Goal: Task Accomplishment & Management: Complete application form

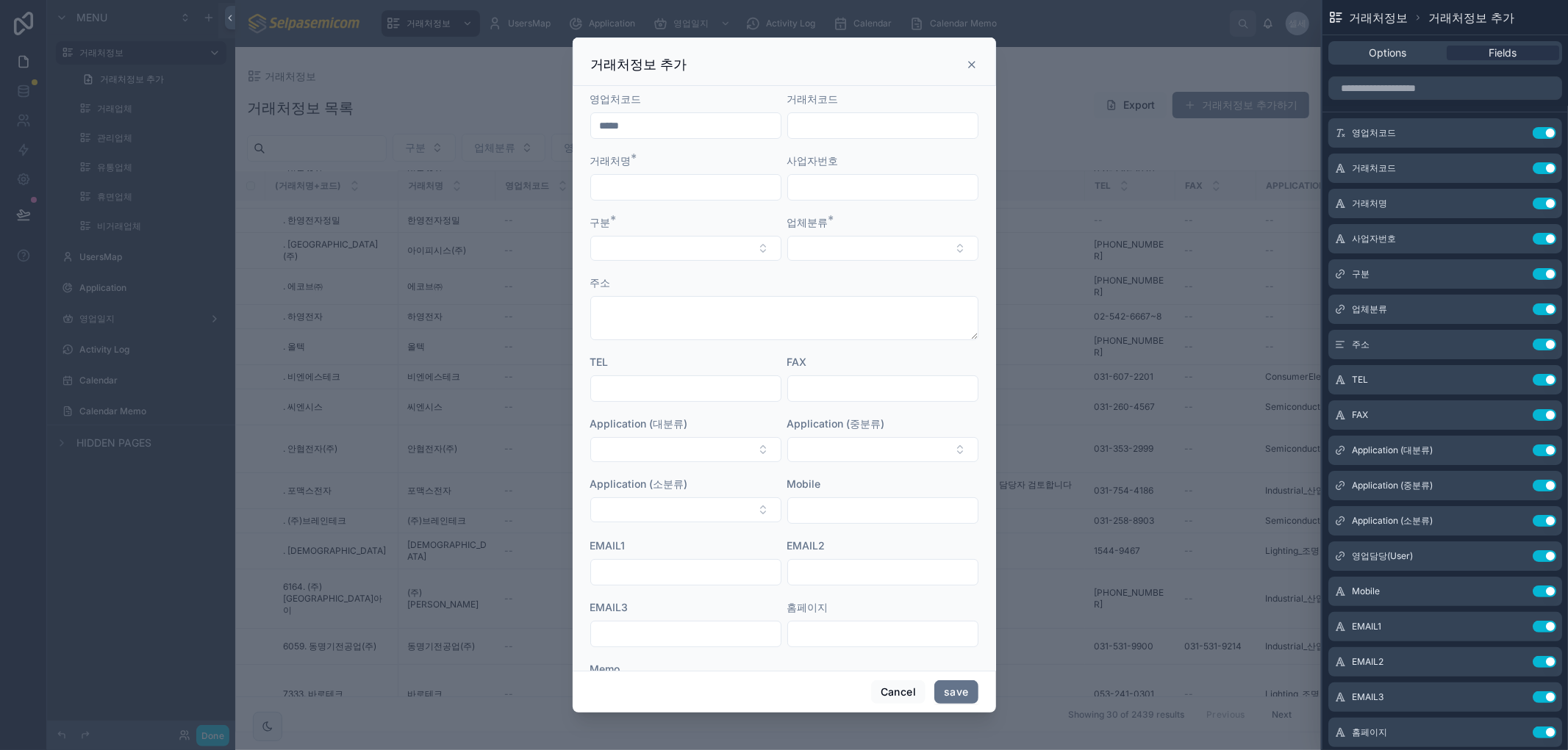
click at [696, 185] on input "text" at bounding box center [686, 187] width 189 height 20
type input "*"
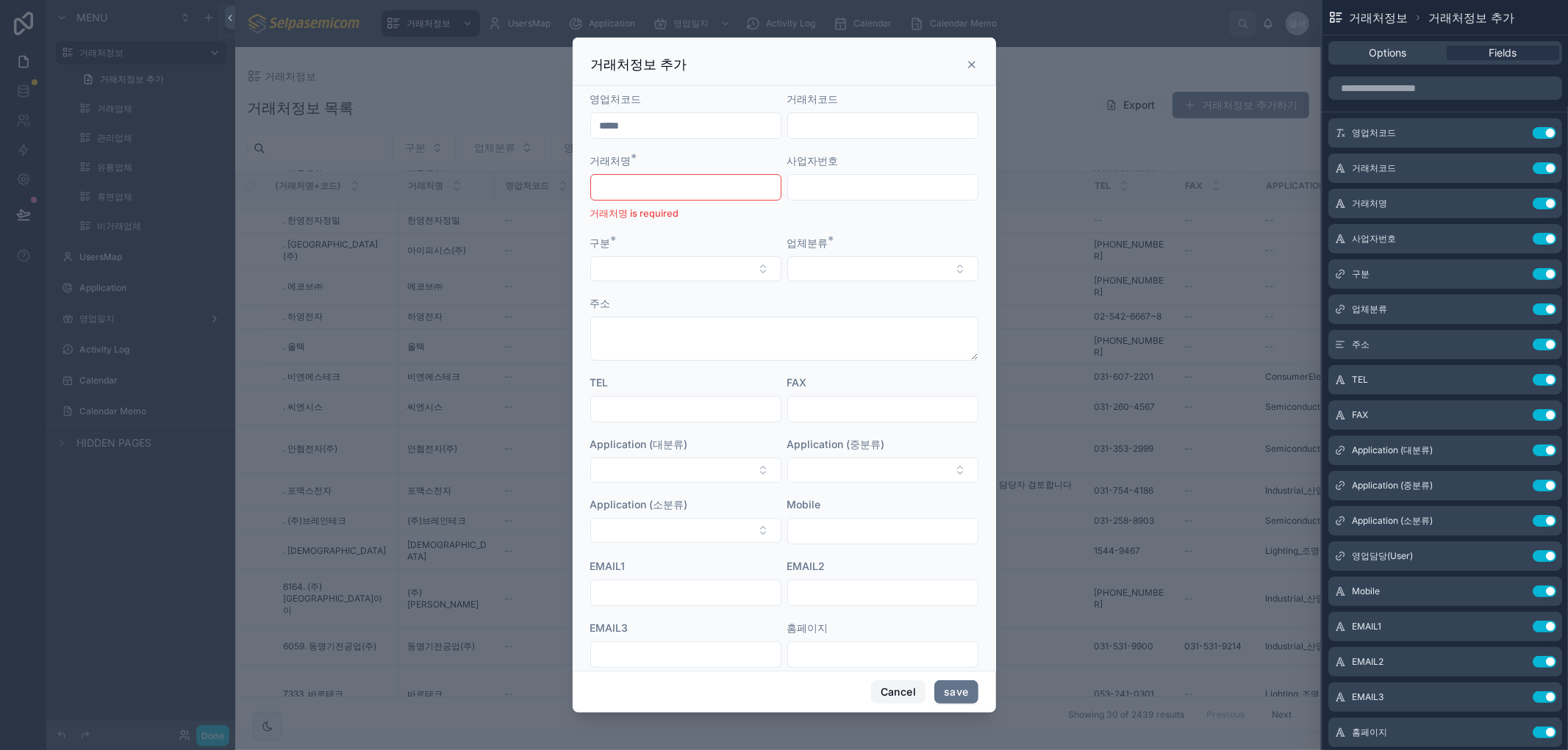
click at [895, 686] on button "Cancel" at bounding box center [898, 692] width 55 height 24
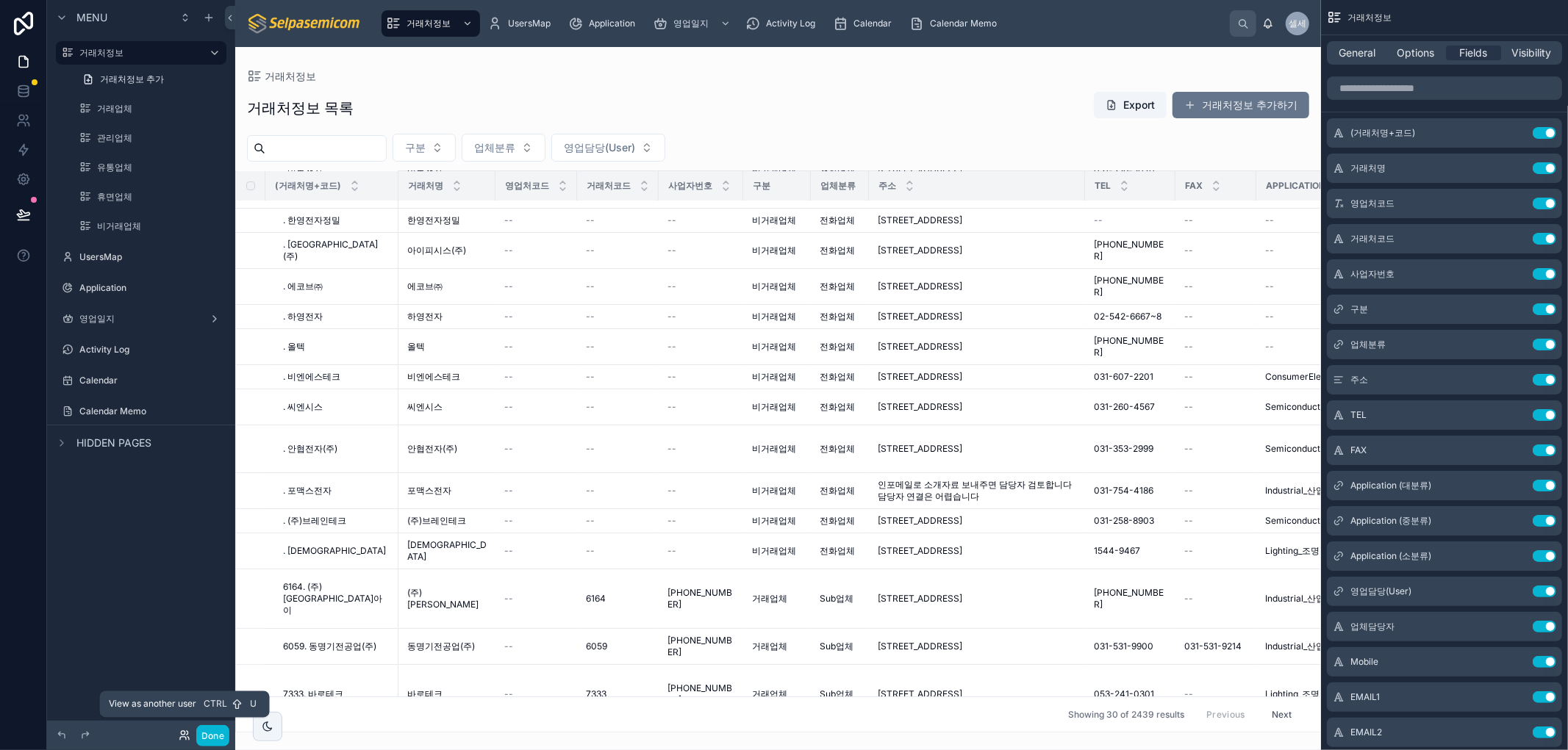
click at [184, 736] on icon at bounding box center [184, 735] width 11 height 11
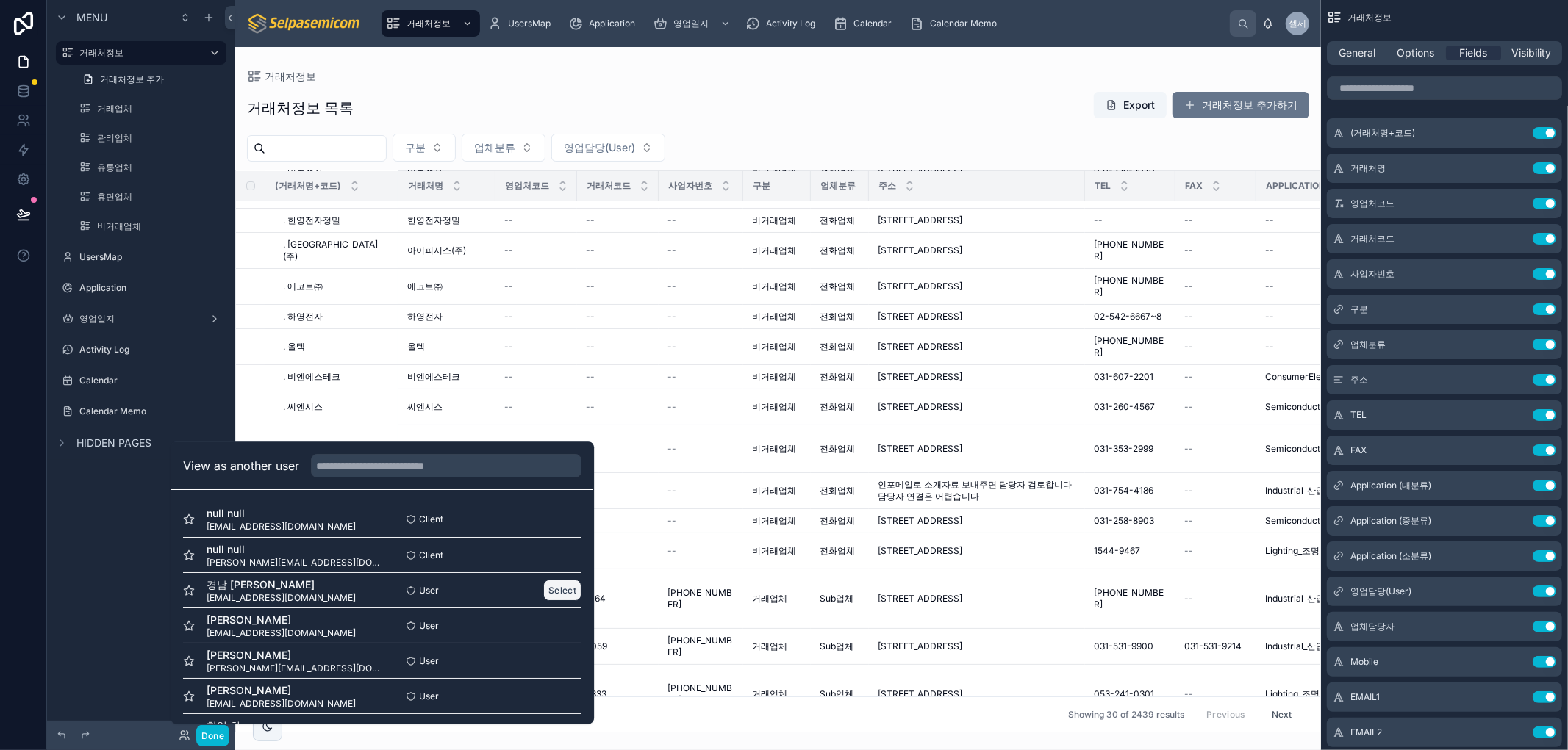
click at [547, 595] on button "Select" at bounding box center [562, 591] width 38 height 21
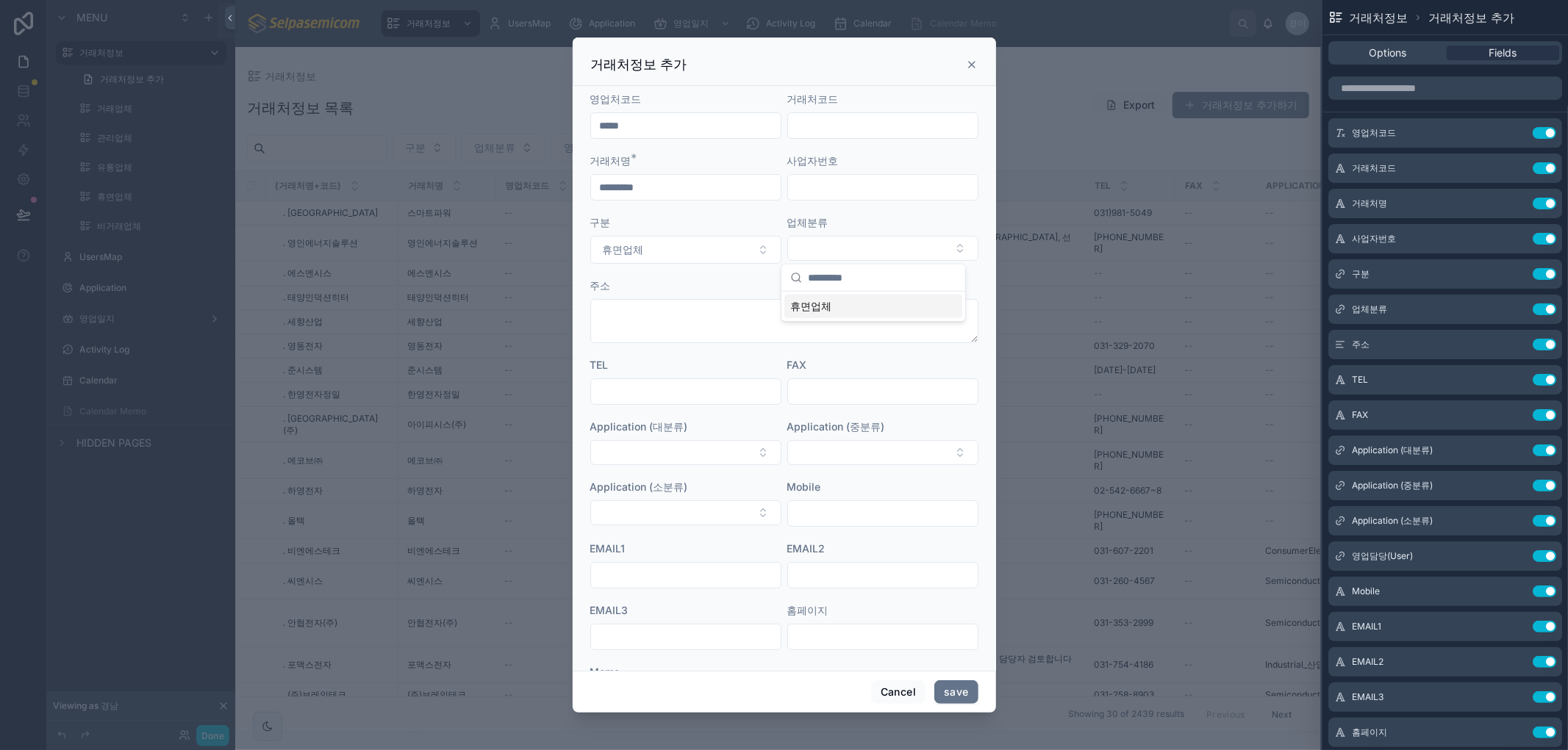
click at [828, 311] on span "휴면업체" at bounding box center [811, 307] width 41 height 15
click at [952, 688] on button "save" at bounding box center [956, 692] width 43 height 24
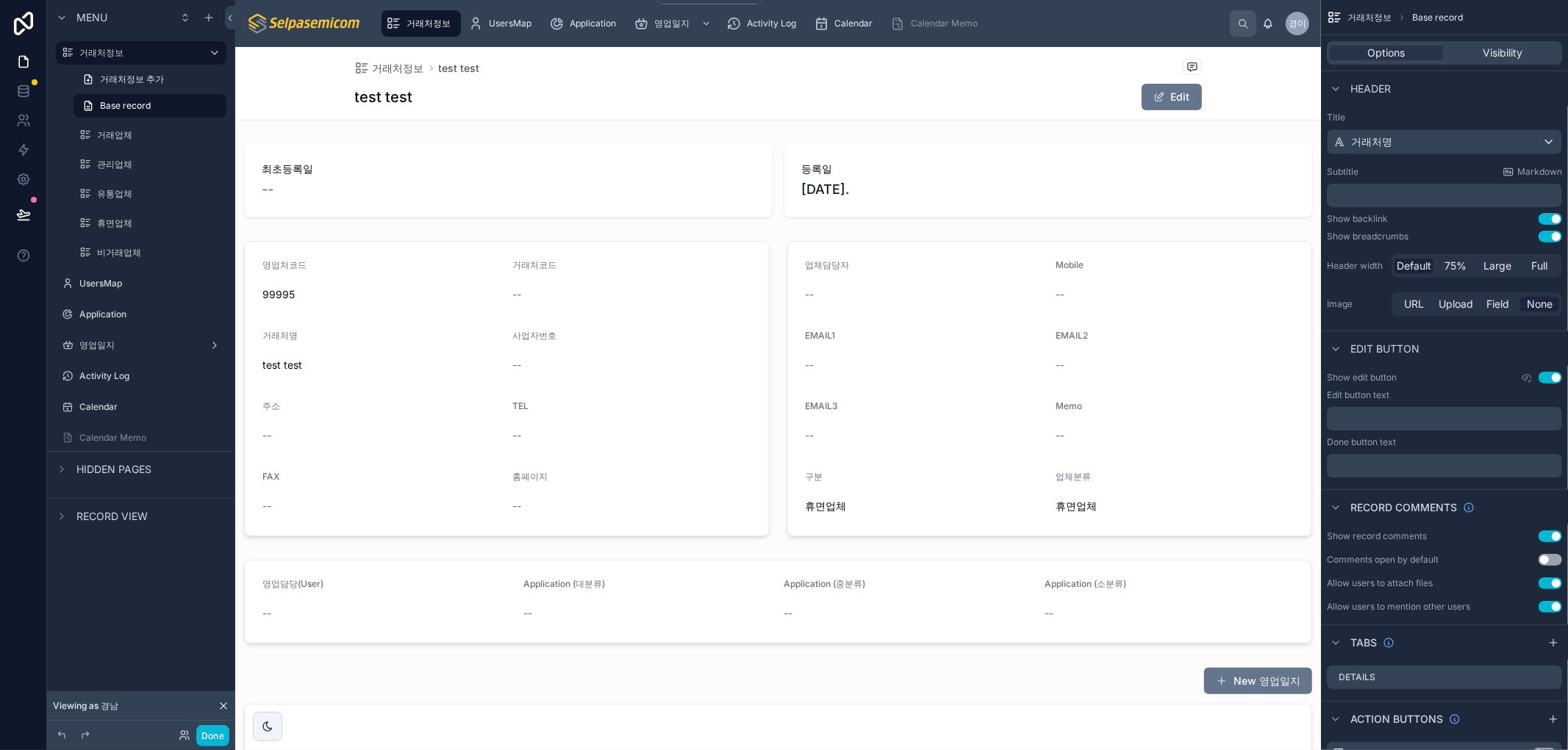
click at [402, 26] on div "거래처정보" at bounding box center [421, 23] width 70 height 24
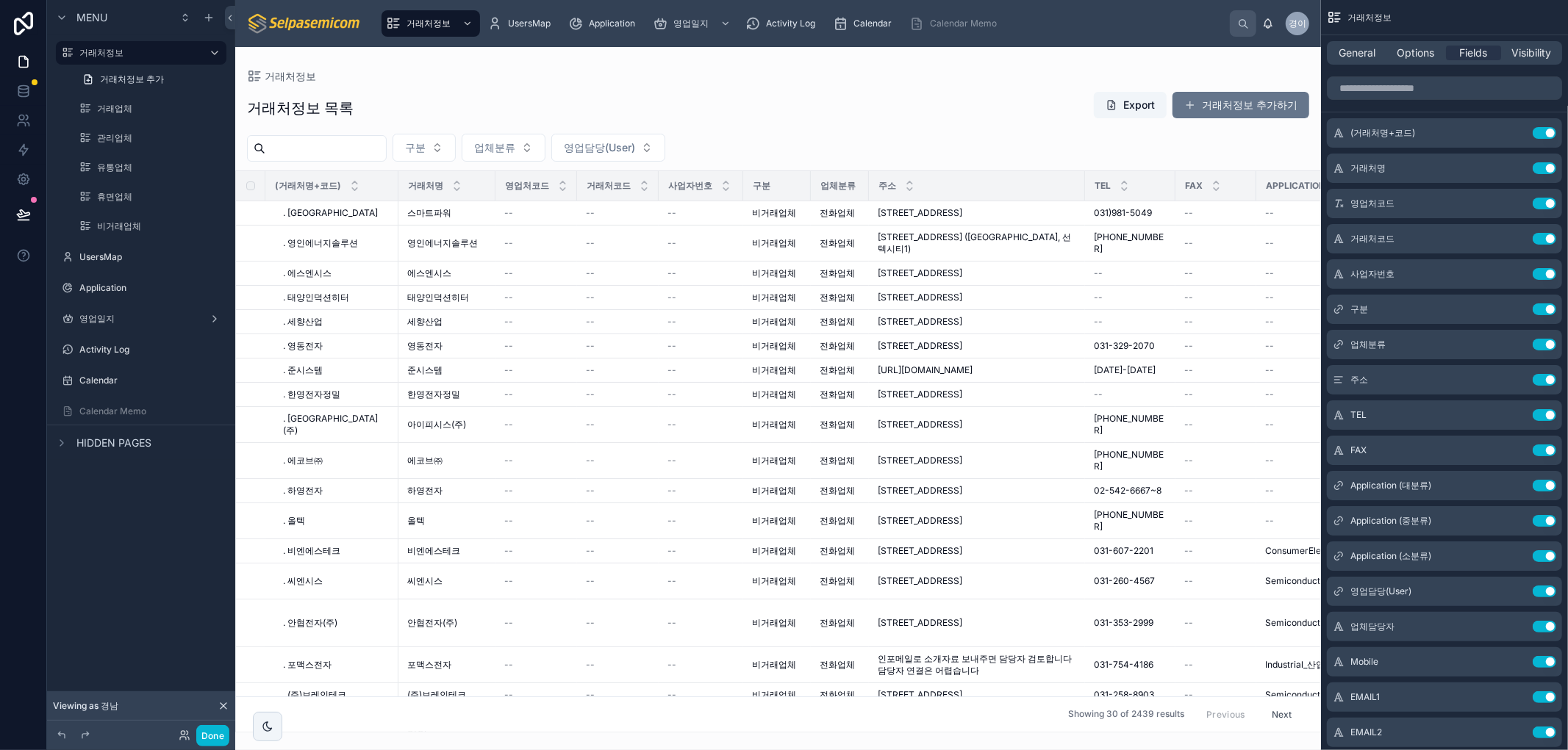
click at [975, 70] on div "거래처정보" at bounding box center [778, 76] width 1062 height 11
click at [1220, 98] on button "거래처정보 추가하기" at bounding box center [1241, 105] width 137 height 26
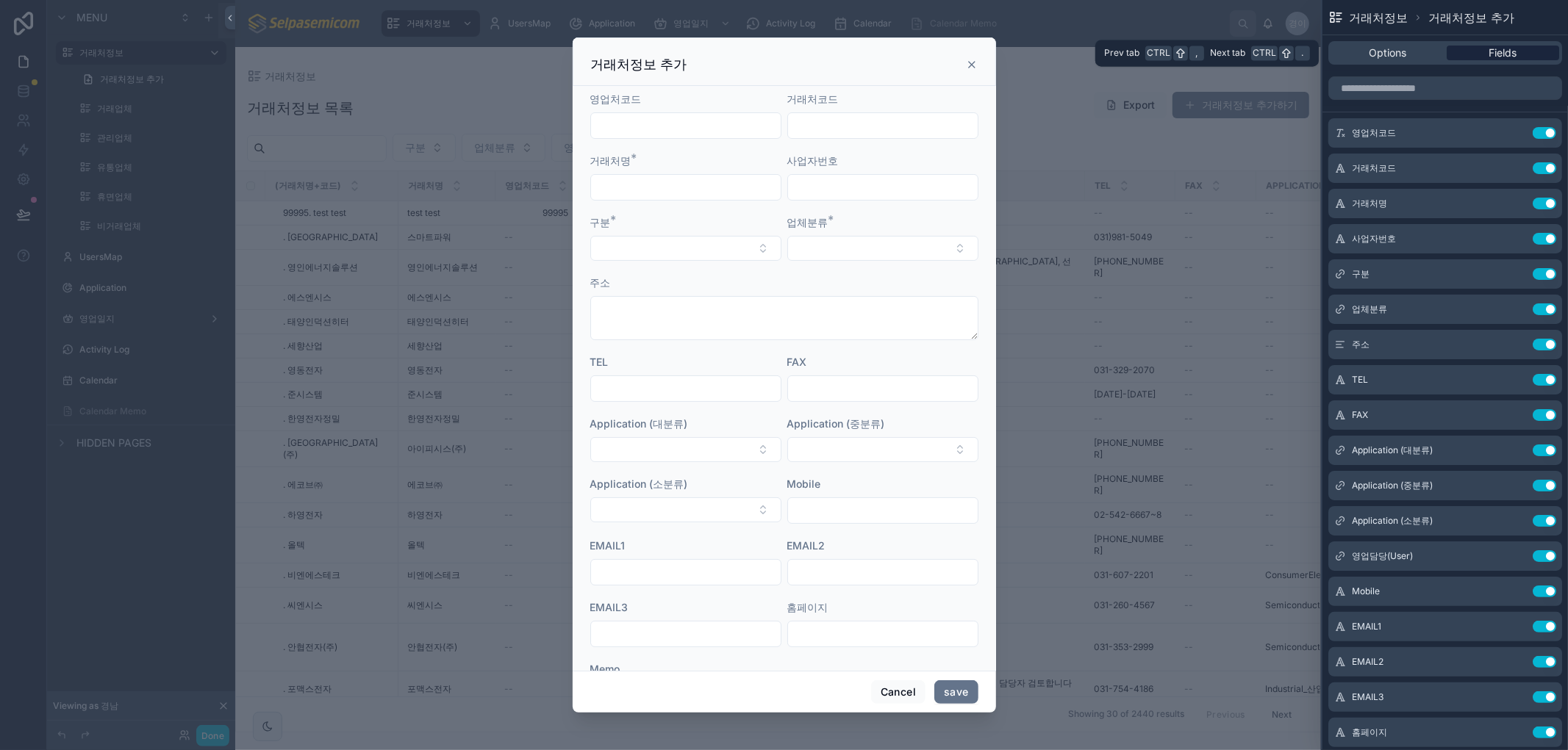
click at [1472, 48] on div "Fields" at bounding box center [1503, 53] width 113 height 15
click at [1385, 48] on span "Options" at bounding box center [1388, 53] width 38 height 15
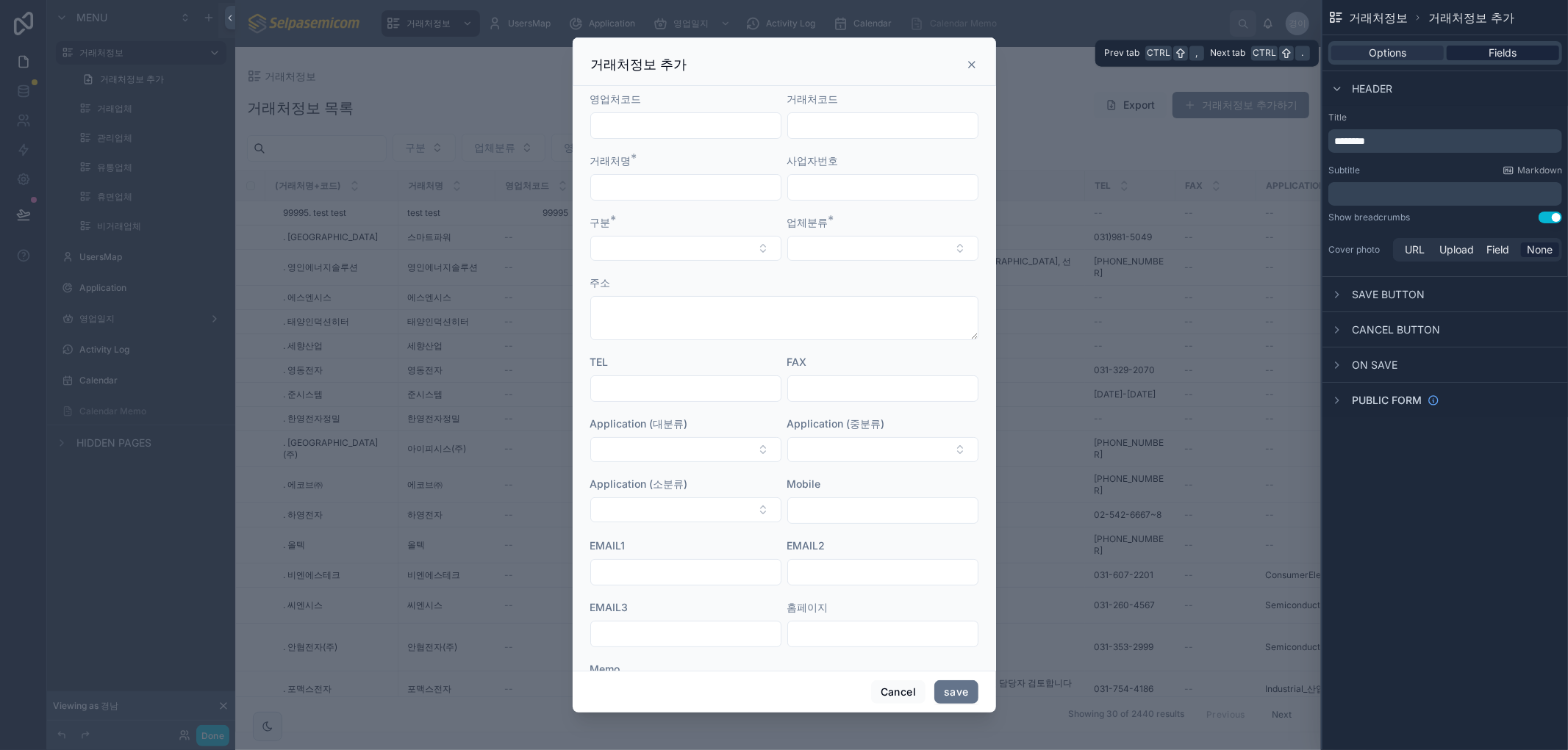
click at [1498, 46] on div "Options Fields" at bounding box center [1445, 52] width 233 height 24
click at [1494, 54] on span "Fields" at bounding box center [1504, 53] width 28 height 15
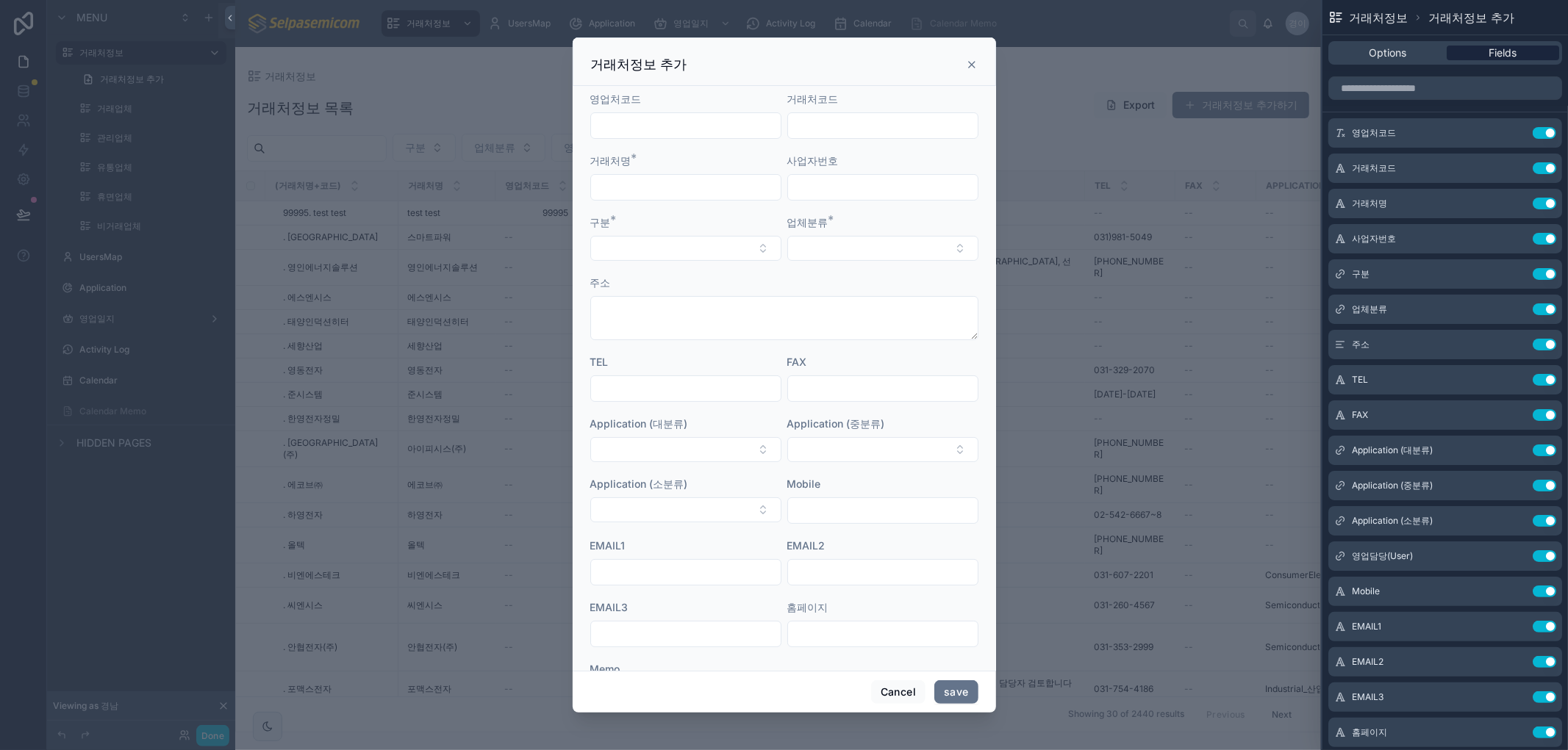
click at [1496, 54] on span "Fields" at bounding box center [1504, 53] width 28 height 15
click at [787, 291] on div "주소" at bounding box center [784, 308] width 388 height 64
click at [1509, 554] on icon at bounding box center [1515, 557] width 11 height 11
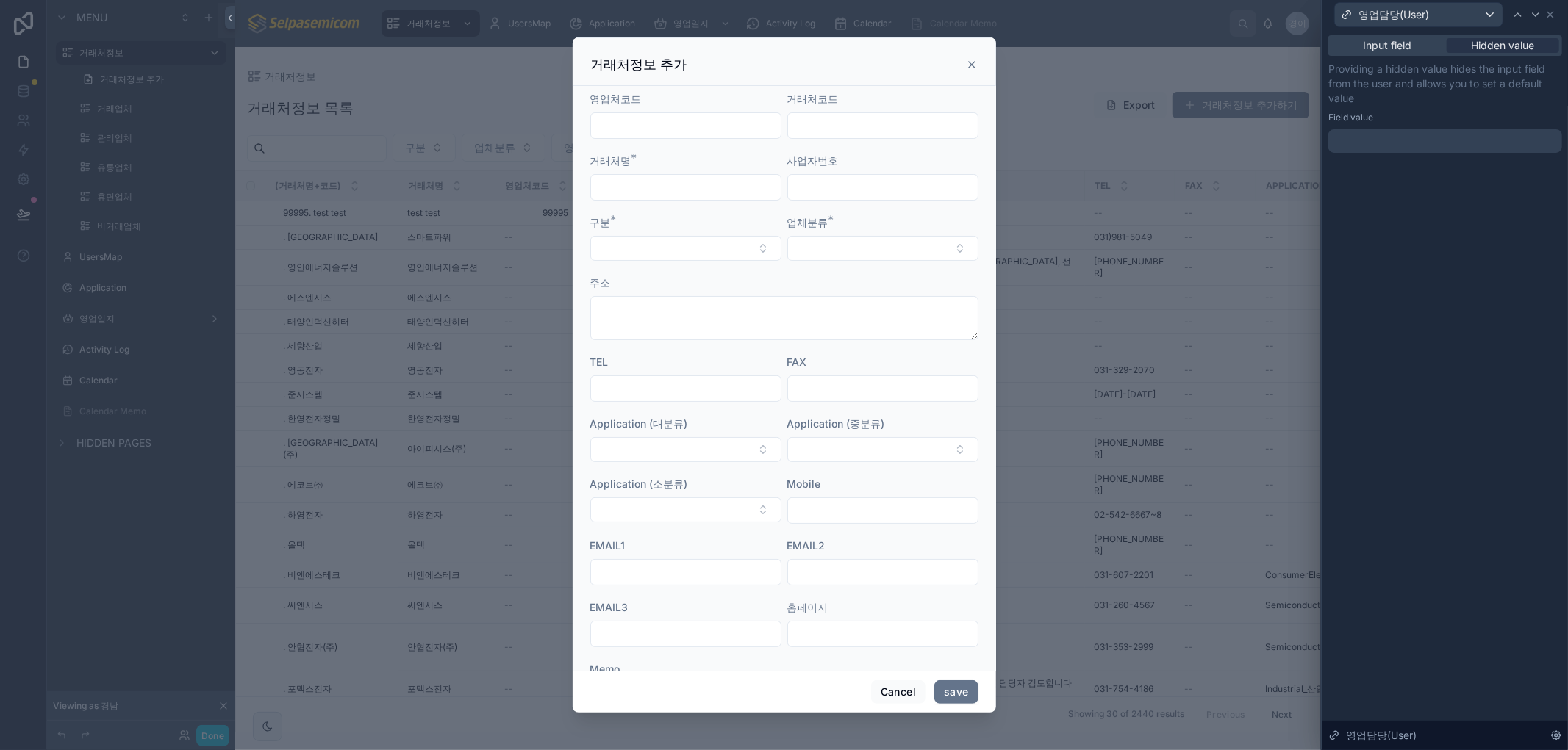
drag, startPoint x: 1394, startPoint y: 421, endPoint x: 1428, endPoint y: 241, distance: 183.2
click at [1401, 406] on div "Input field Hidden value Providing a hidden value hides the input field from th…" at bounding box center [1445, 389] width 246 height 721
click at [1391, 133] on div at bounding box center [1445, 140] width 233 height 24
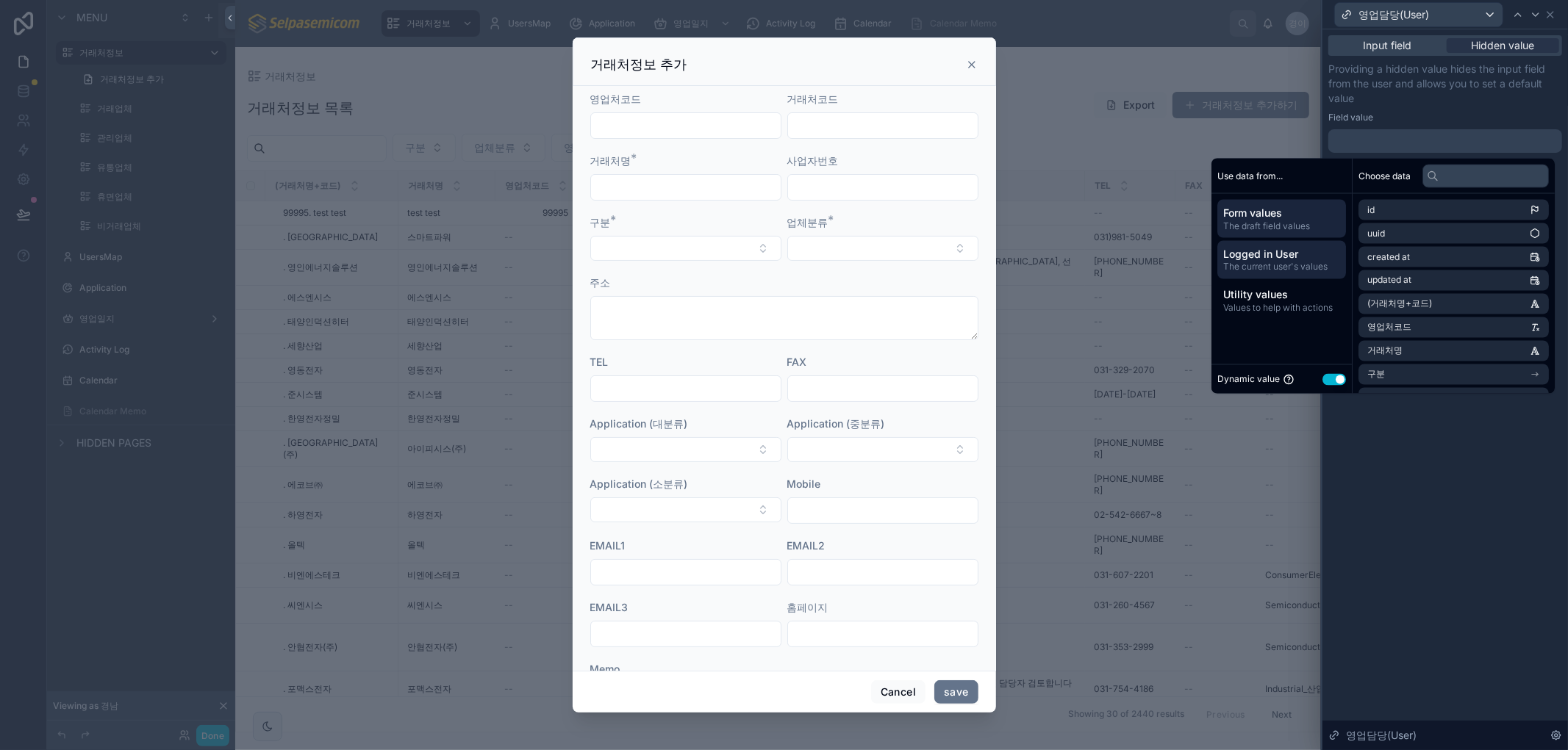
click at [1261, 247] on span "Logged in User" at bounding box center [1281, 255] width 117 height 15
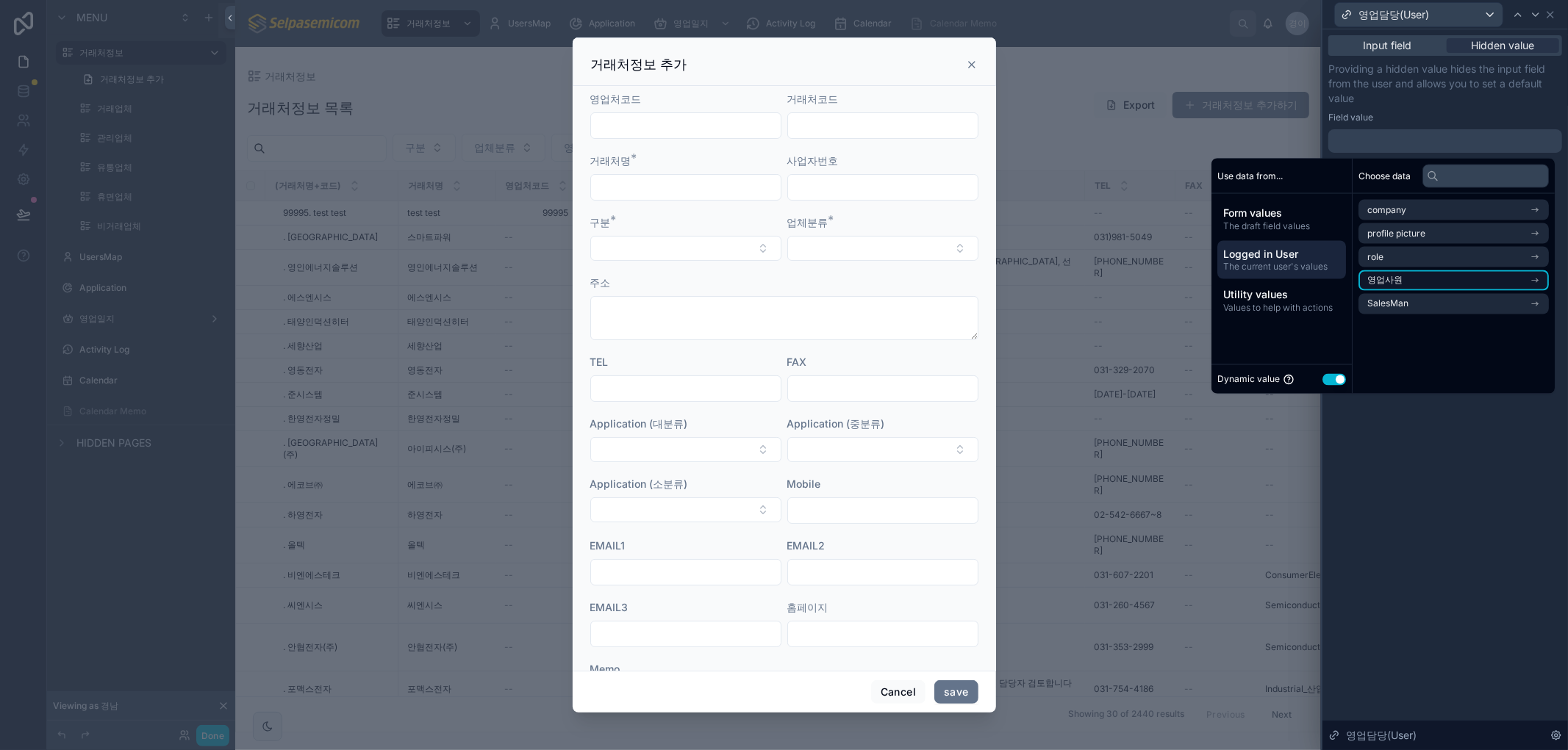
click at [1379, 273] on li "영업사원" at bounding box center [1453, 280] width 190 height 20
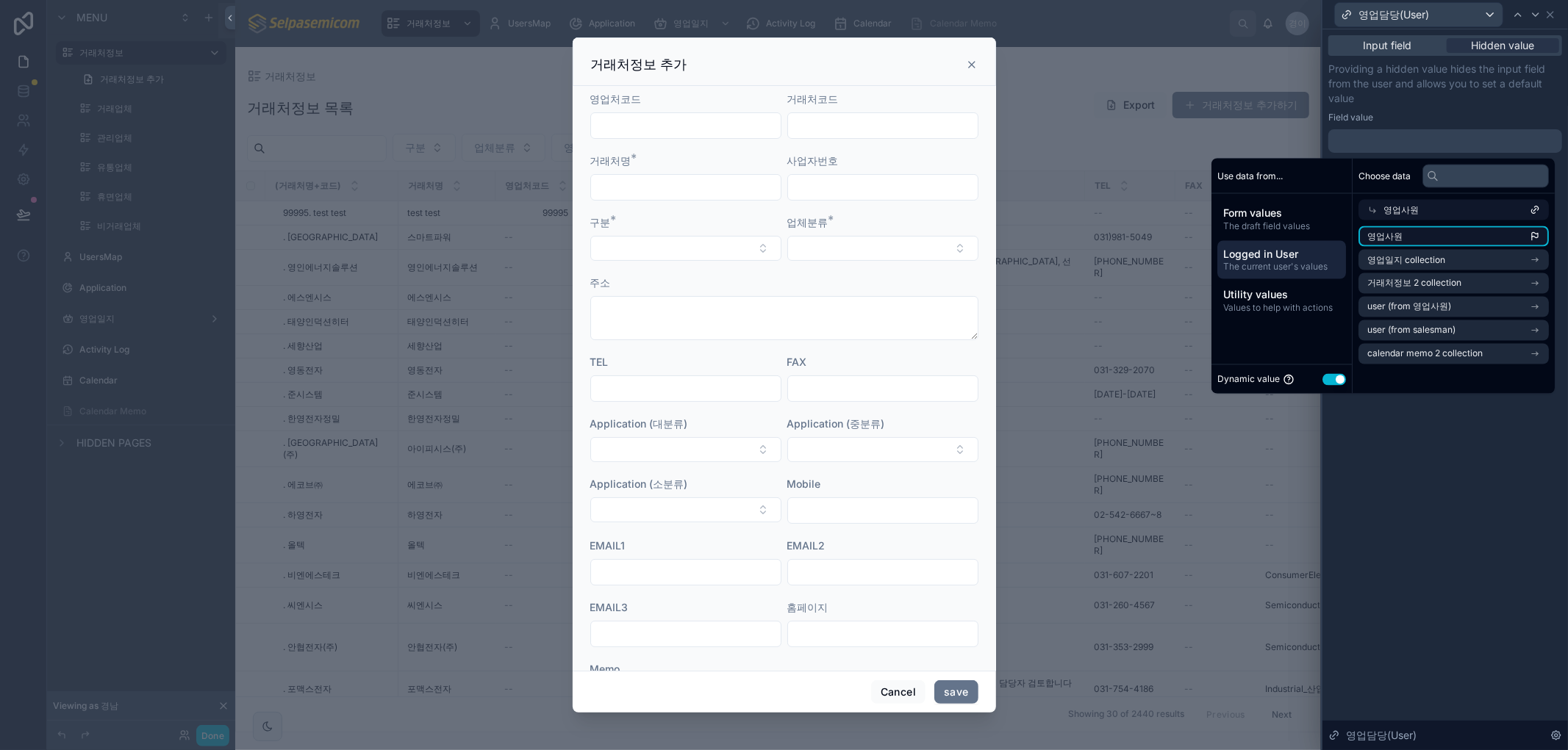
click at [1494, 233] on li "영업사원" at bounding box center [1453, 236] width 190 height 20
click at [1483, 433] on div "**********" at bounding box center [1445, 389] width 246 height 721
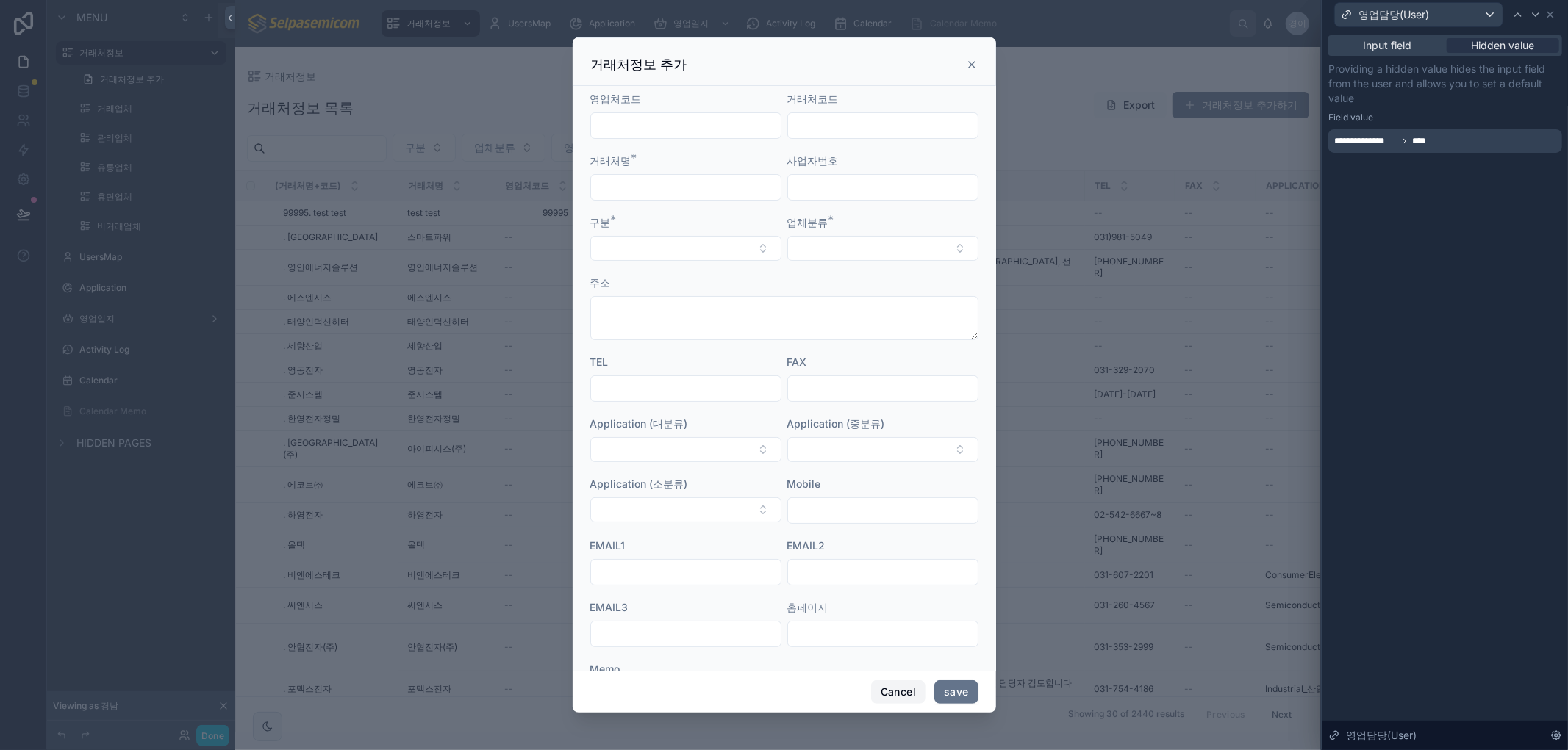
drag, startPoint x: 899, startPoint y: 693, endPoint x: 377, endPoint y: 697, distance: 522.0
click at [900, 693] on button "Cancel" at bounding box center [898, 692] width 55 height 24
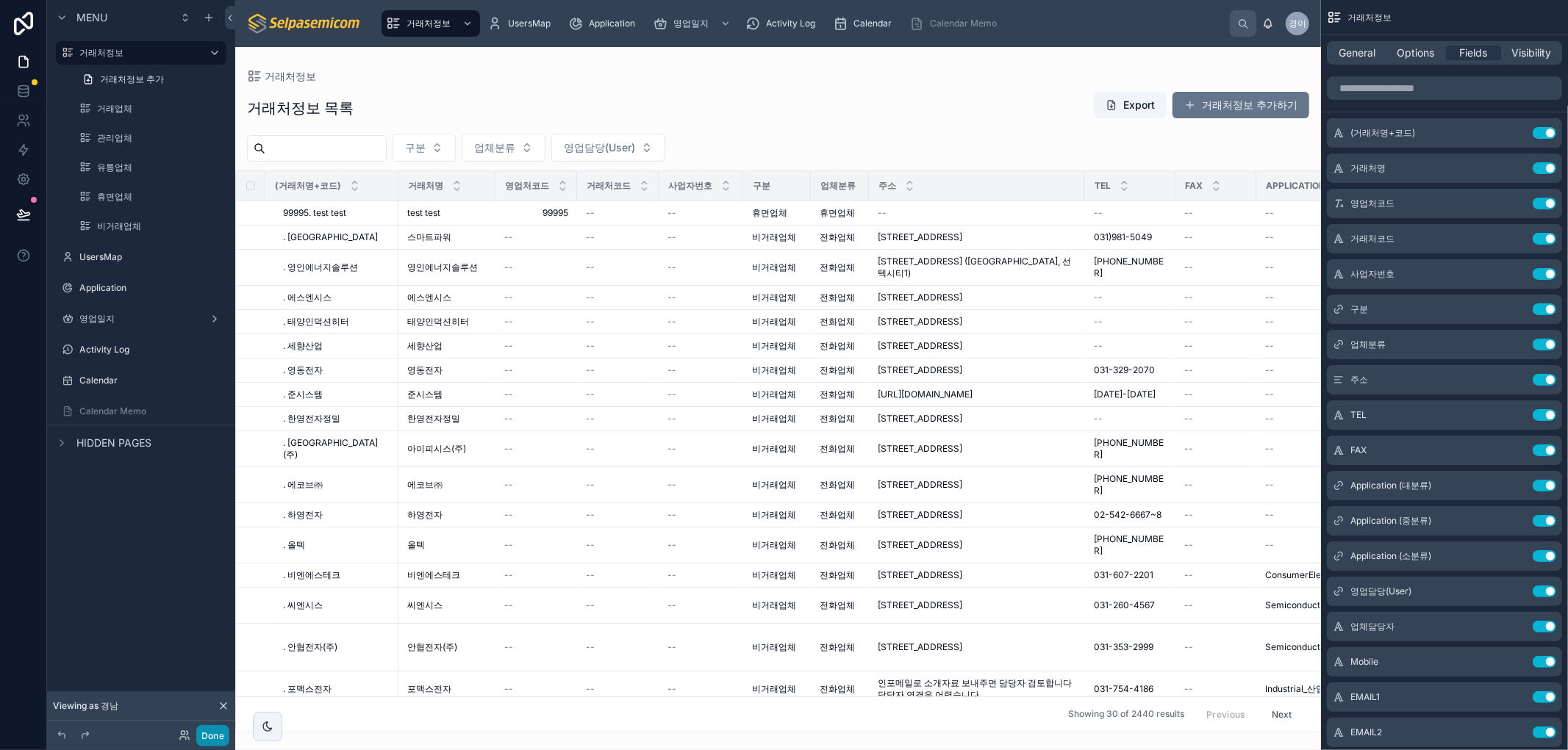
click at [218, 736] on button "Done" at bounding box center [212, 736] width 33 height 21
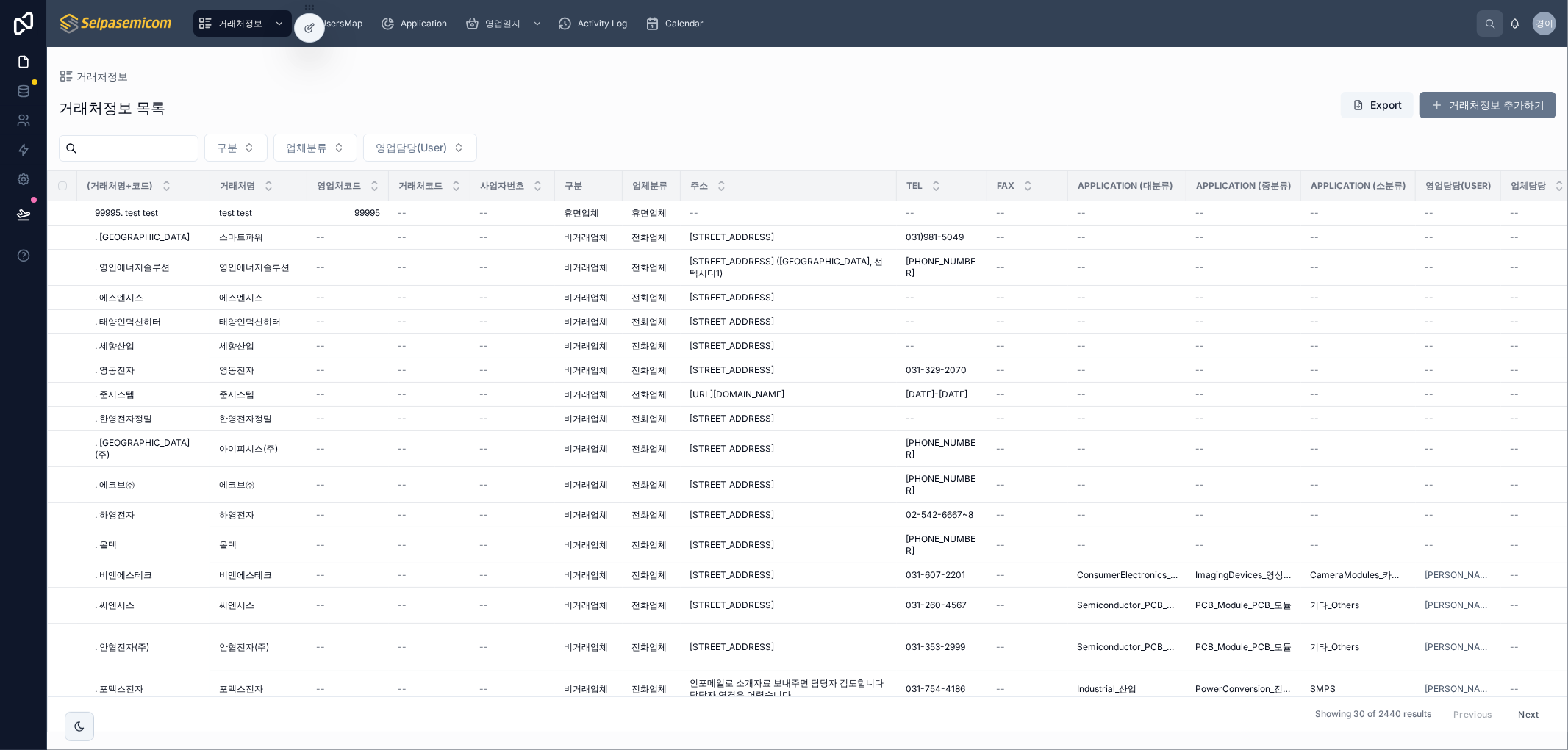
click at [360, 55] on div "거래처정보 거래처정보 목록 Export 거래처정보 추가하기 구분 업체분류 영업담당(User) (거래처명+코드) 거래처명 영업처코드 거래처코드 …" at bounding box center [807, 390] width 1521 height 686
click at [314, 25] on icon at bounding box center [309, 28] width 11 height 11
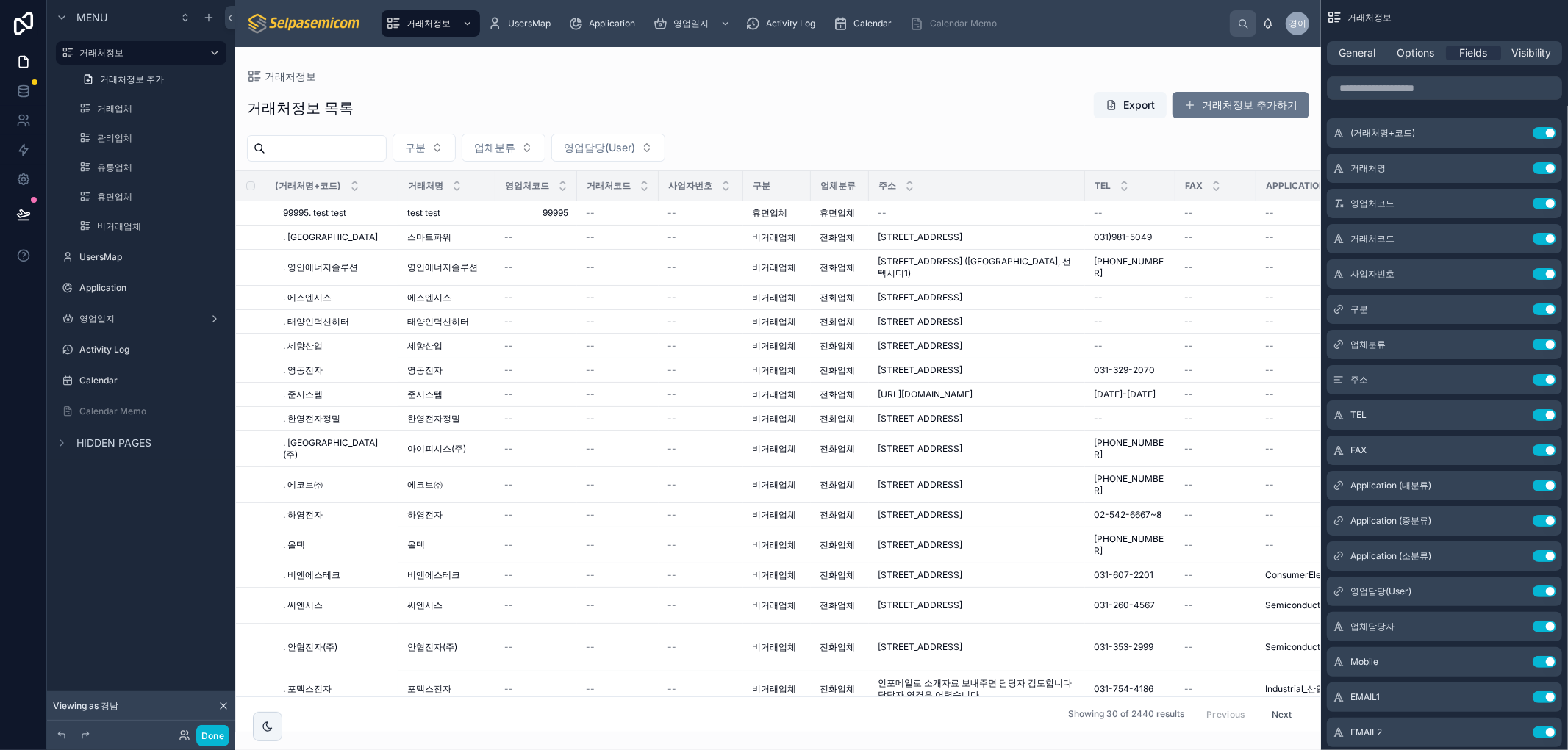
click at [1206, 113] on div at bounding box center [778, 399] width 1086 height 703
click at [0, 0] on label at bounding box center [0, 0] width 0 height 0
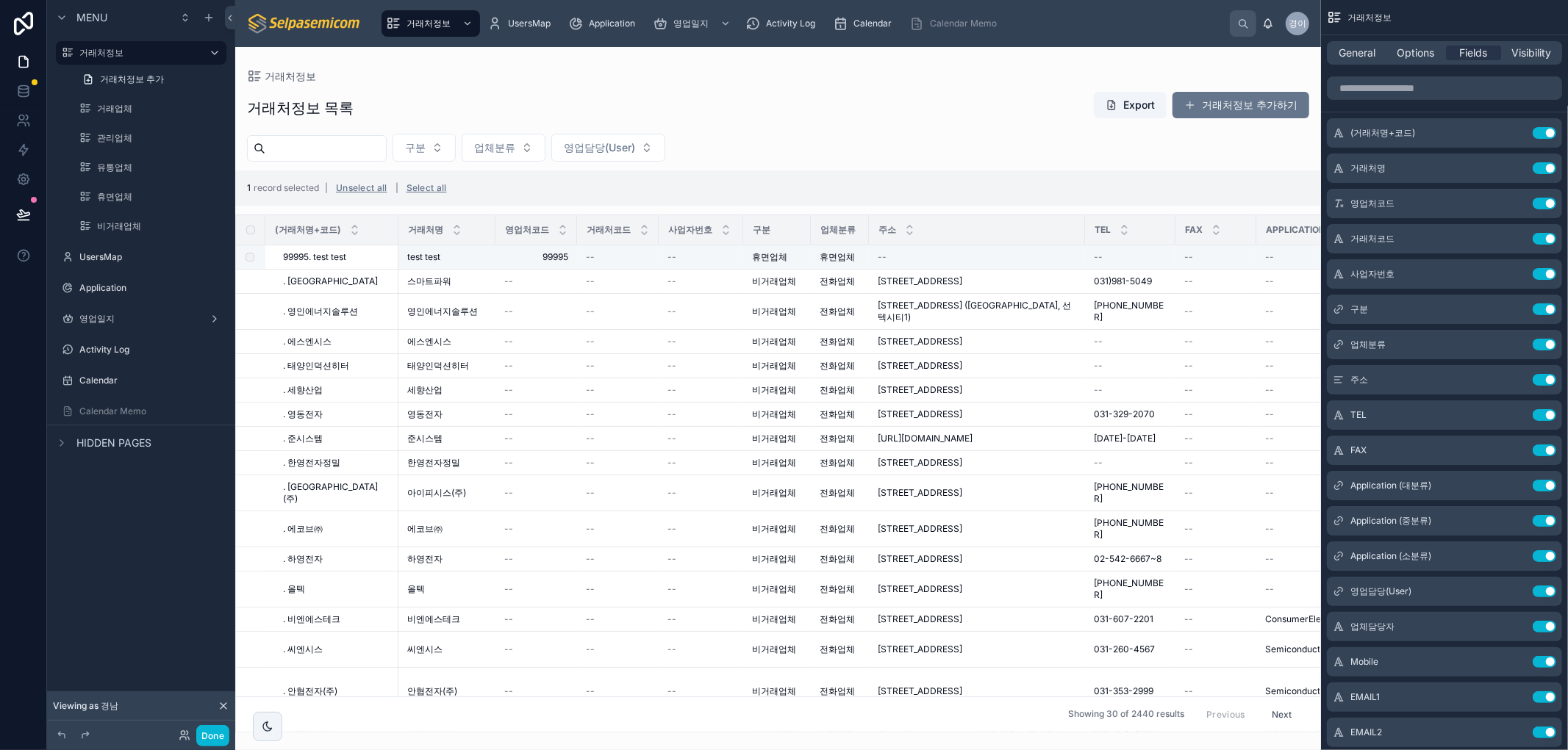
drag, startPoint x: 460, startPoint y: 257, endPoint x: 531, endPoint y: 171, distance: 111.5
click at [523, 174] on div "1 record selected | Unselect all | Select all" at bounding box center [778, 188] width 1086 height 35
click at [1290, 241] on div "삭제" at bounding box center [1287, 245] width 55 height 24
click at [208, 731] on button "Done" at bounding box center [212, 736] width 33 height 21
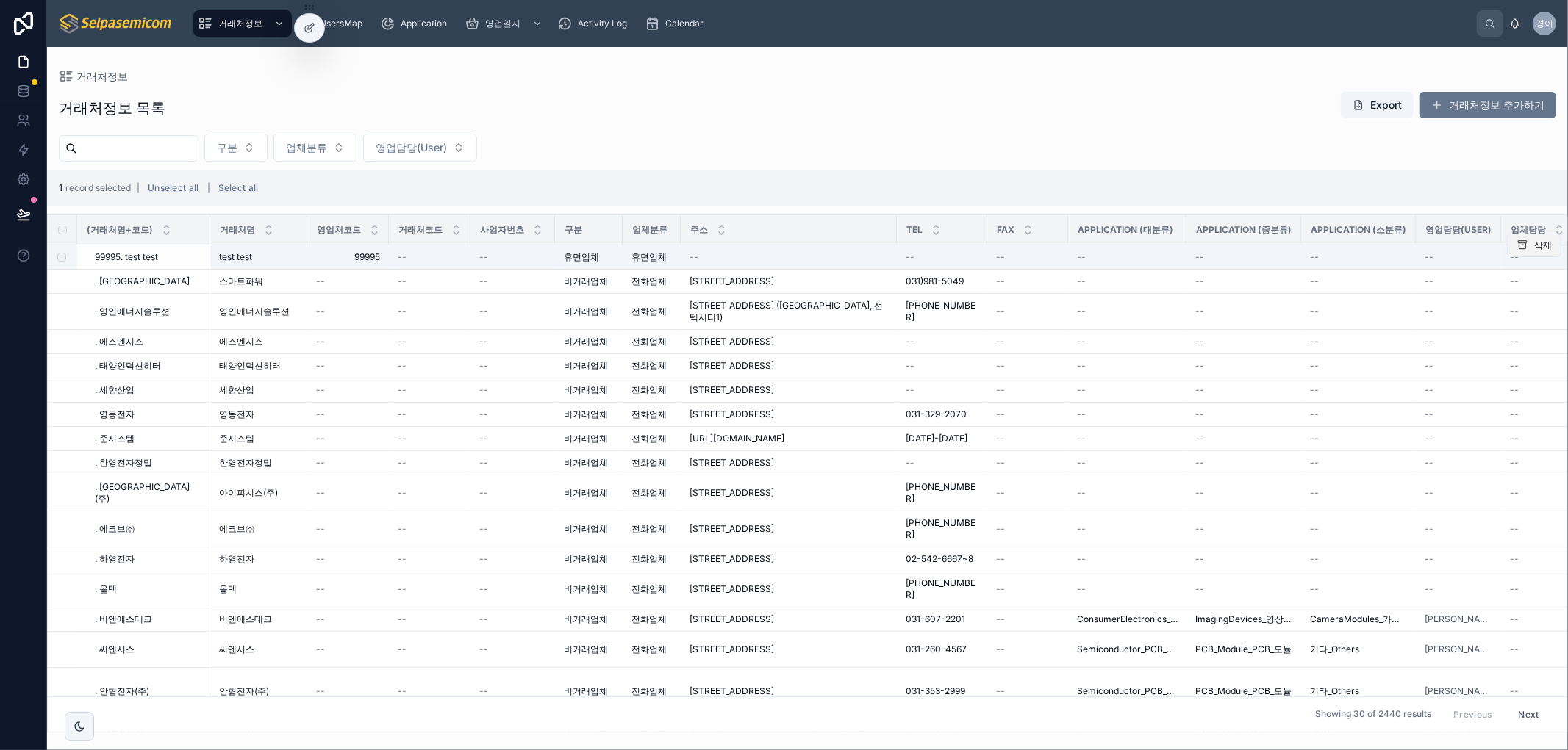
click at [1534, 247] on span "삭제" at bounding box center [1543, 246] width 18 height 11
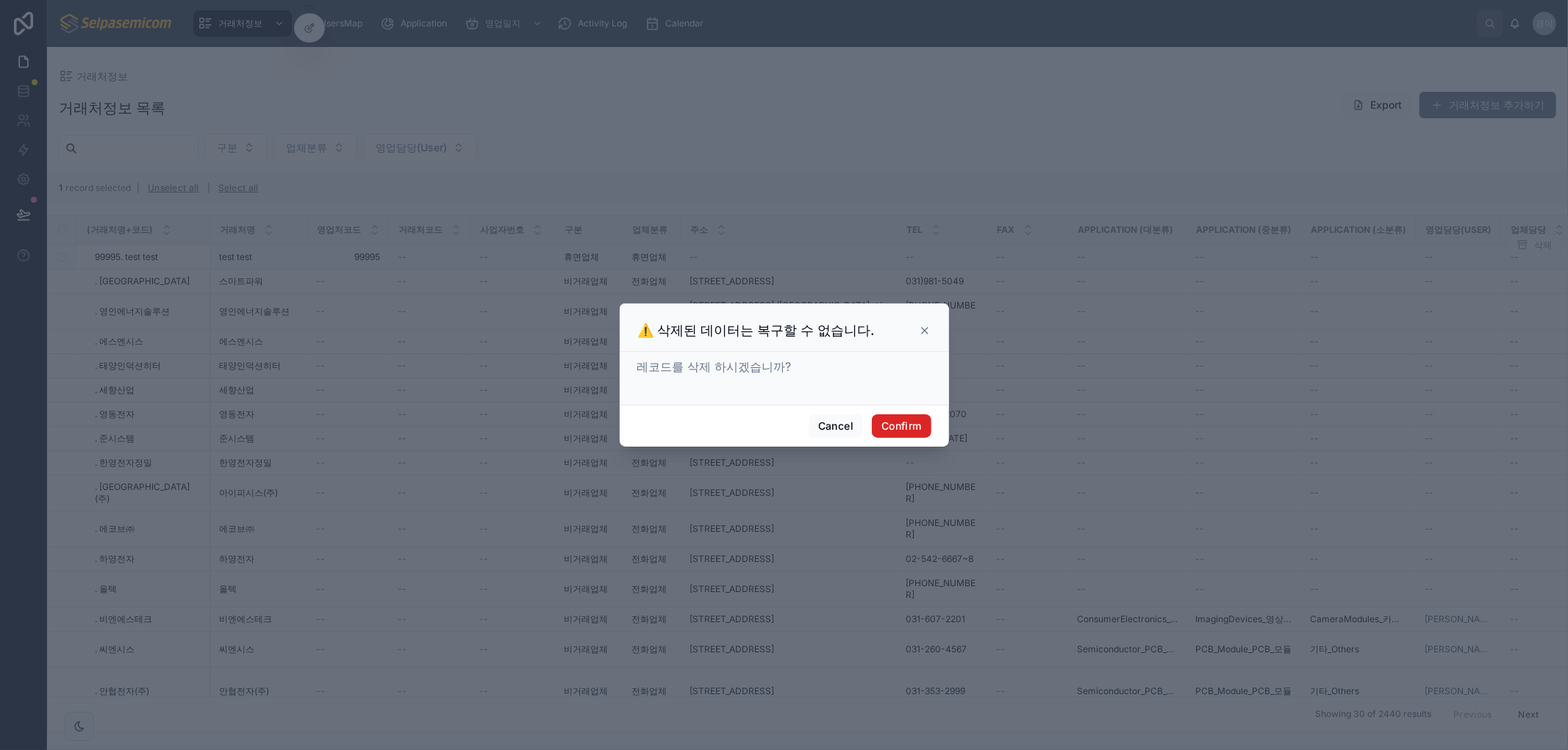
click at [921, 419] on button "Confirm" at bounding box center [901, 426] width 59 height 24
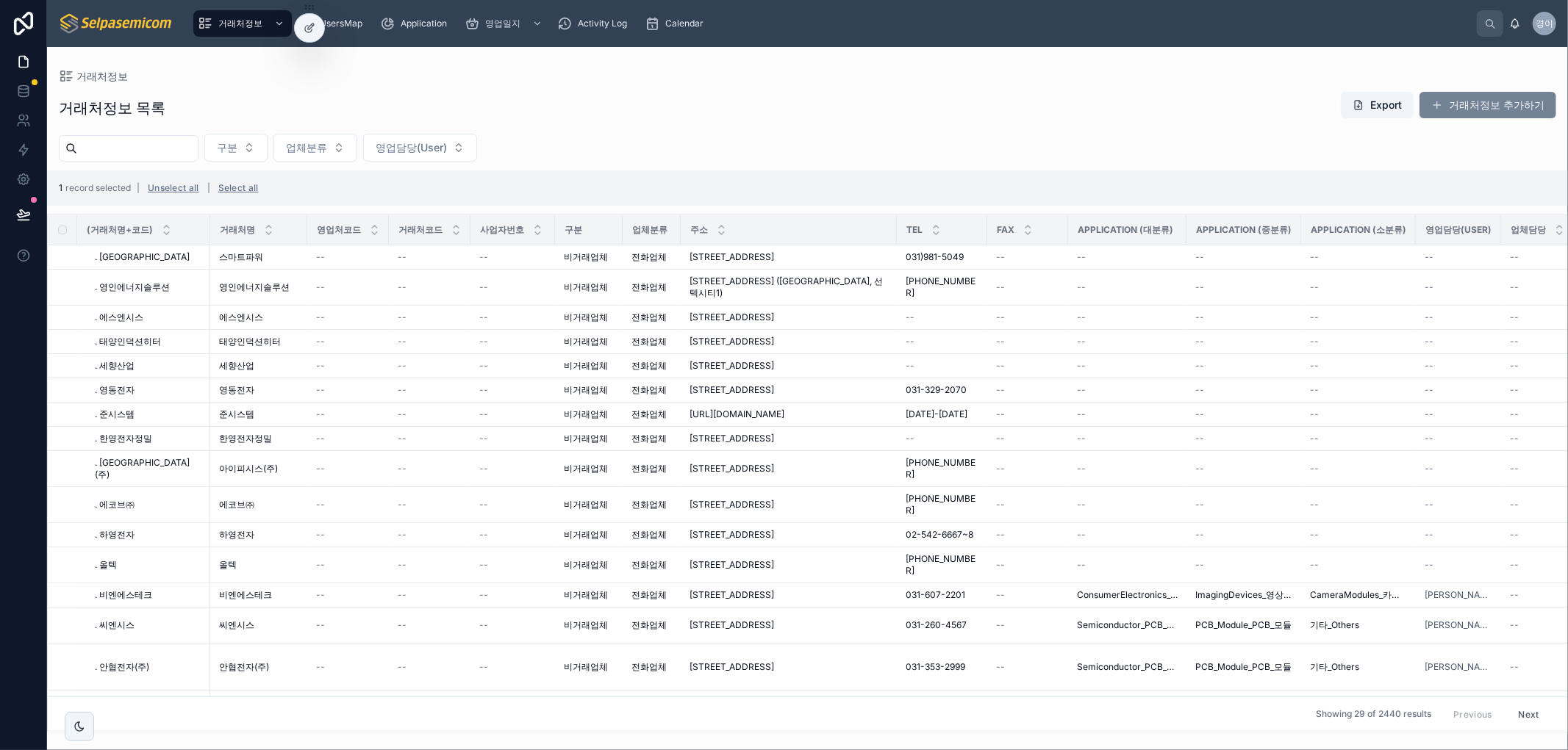
click at [1459, 100] on button "거래처정보 추가하기" at bounding box center [1488, 105] width 137 height 26
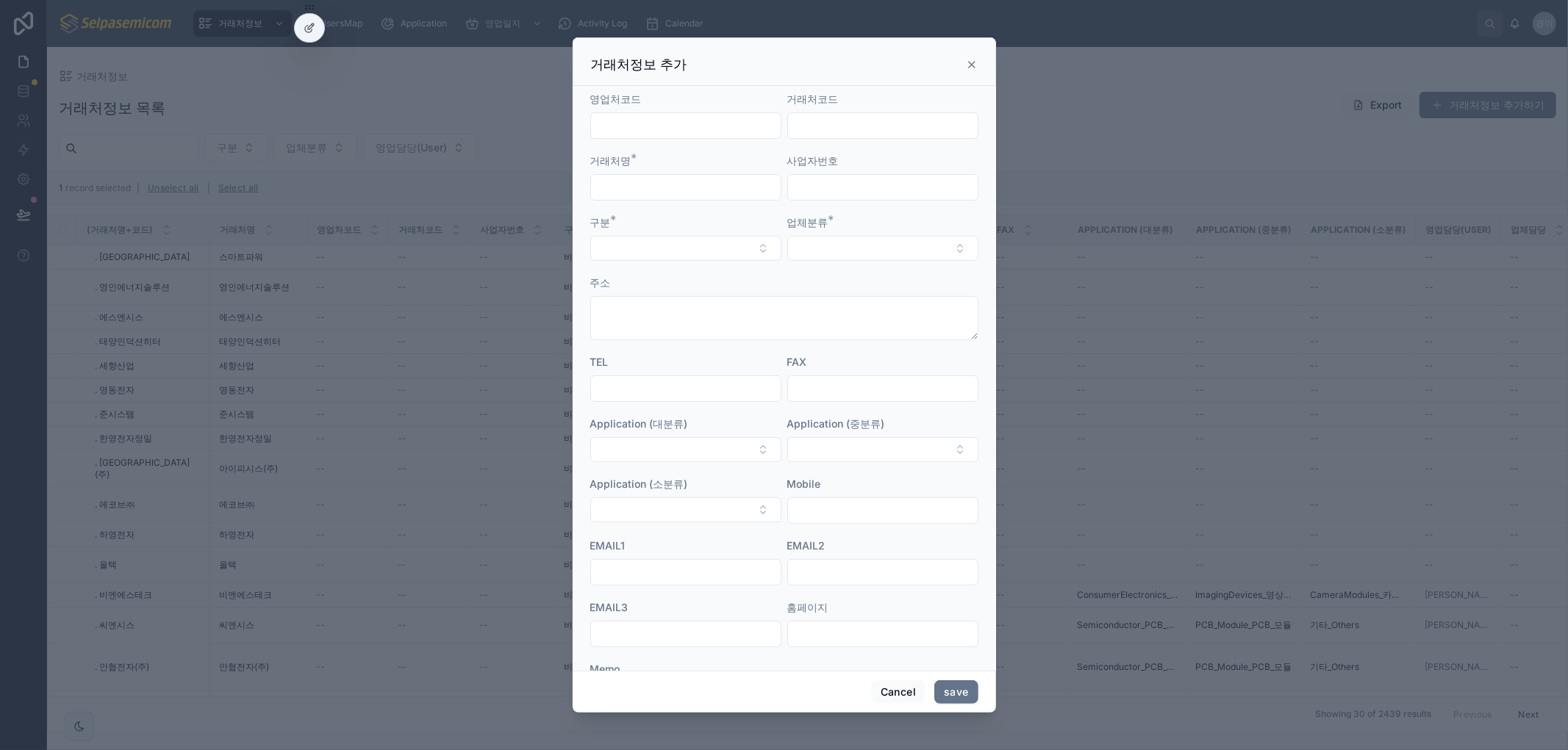
drag, startPoint x: 691, startPoint y: 126, endPoint x: 704, endPoint y: 123, distance: 13.3
click at [691, 126] on input "text" at bounding box center [686, 125] width 189 height 20
type input "*****"
click at [714, 185] on input "text" at bounding box center [686, 187] width 189 height 20
type input "*******"
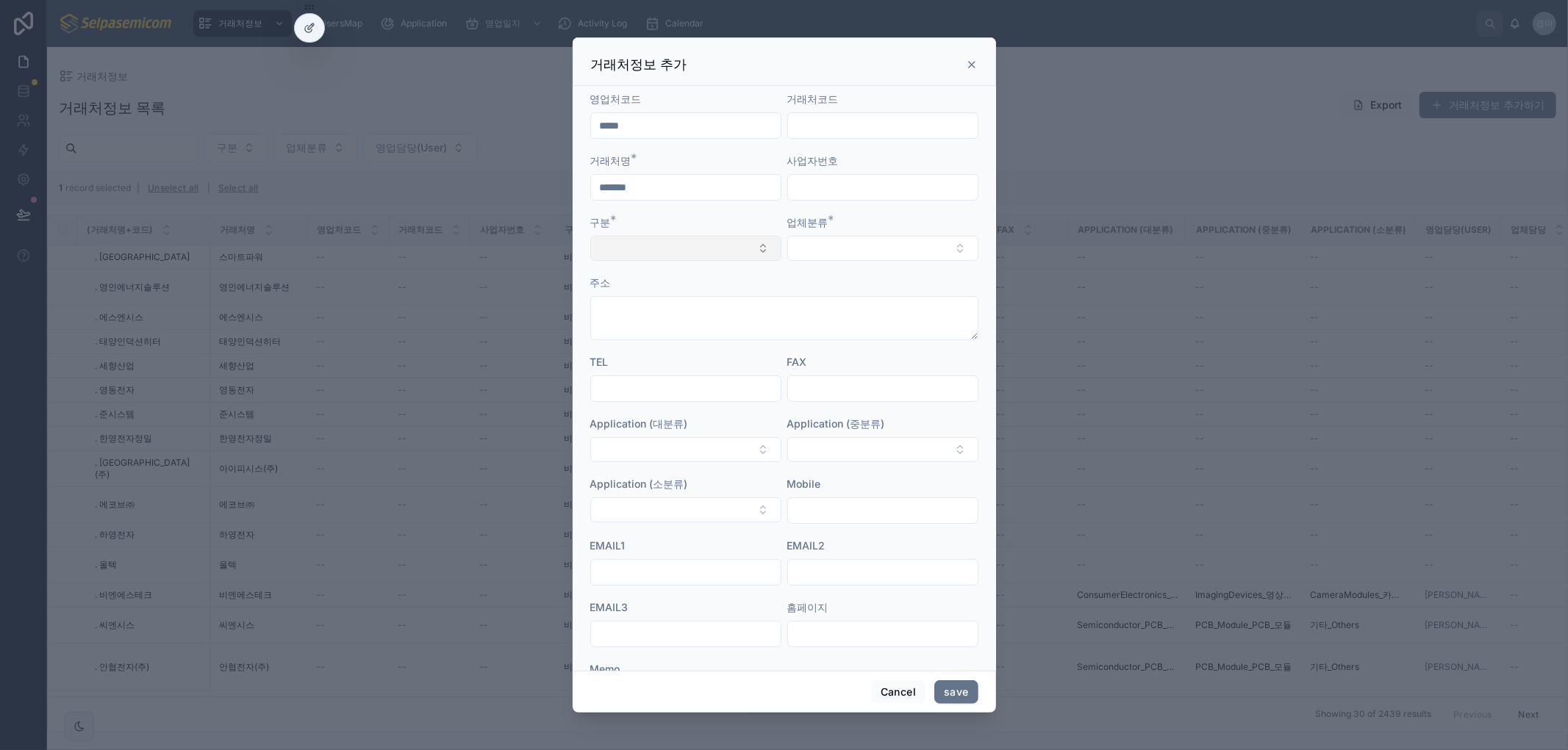
click at [636, 241] on button "Select Button" at bounding box center [686, 248] width 191 height 25
click at [628, 309] on span "휴면업체" at bounding box center [620, 307] width 41 height 15
click at [842, 247] on button "Select Button" at bounding box center [883, 248] width 191 height 25
click at [821, 307] on span "휴면업체" at bounding box center [811, 307] width 41 height 15
click at [936, 281] on div "주소" at bounding box center [784, 286] width 388 height 15
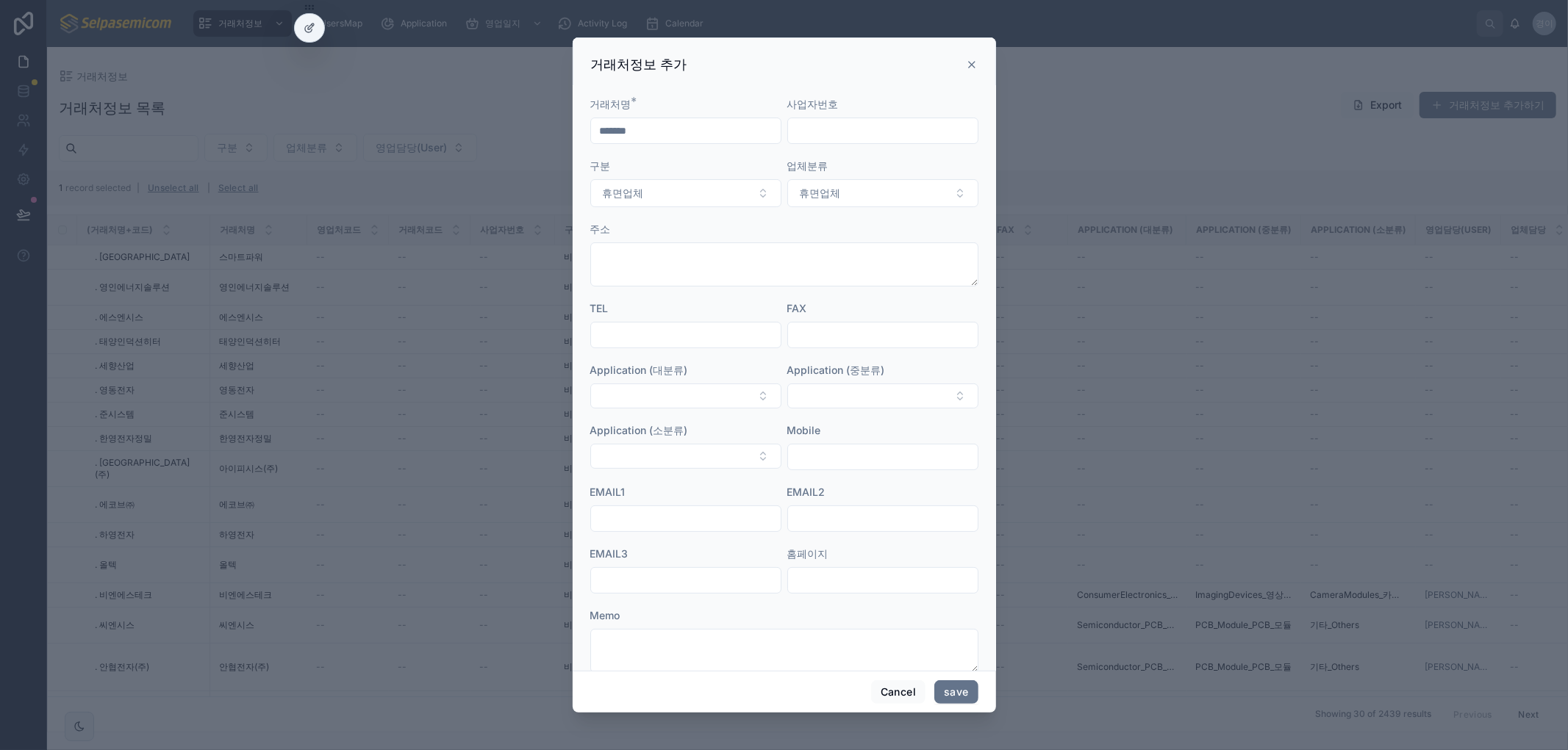
scroll to position [85, 0]
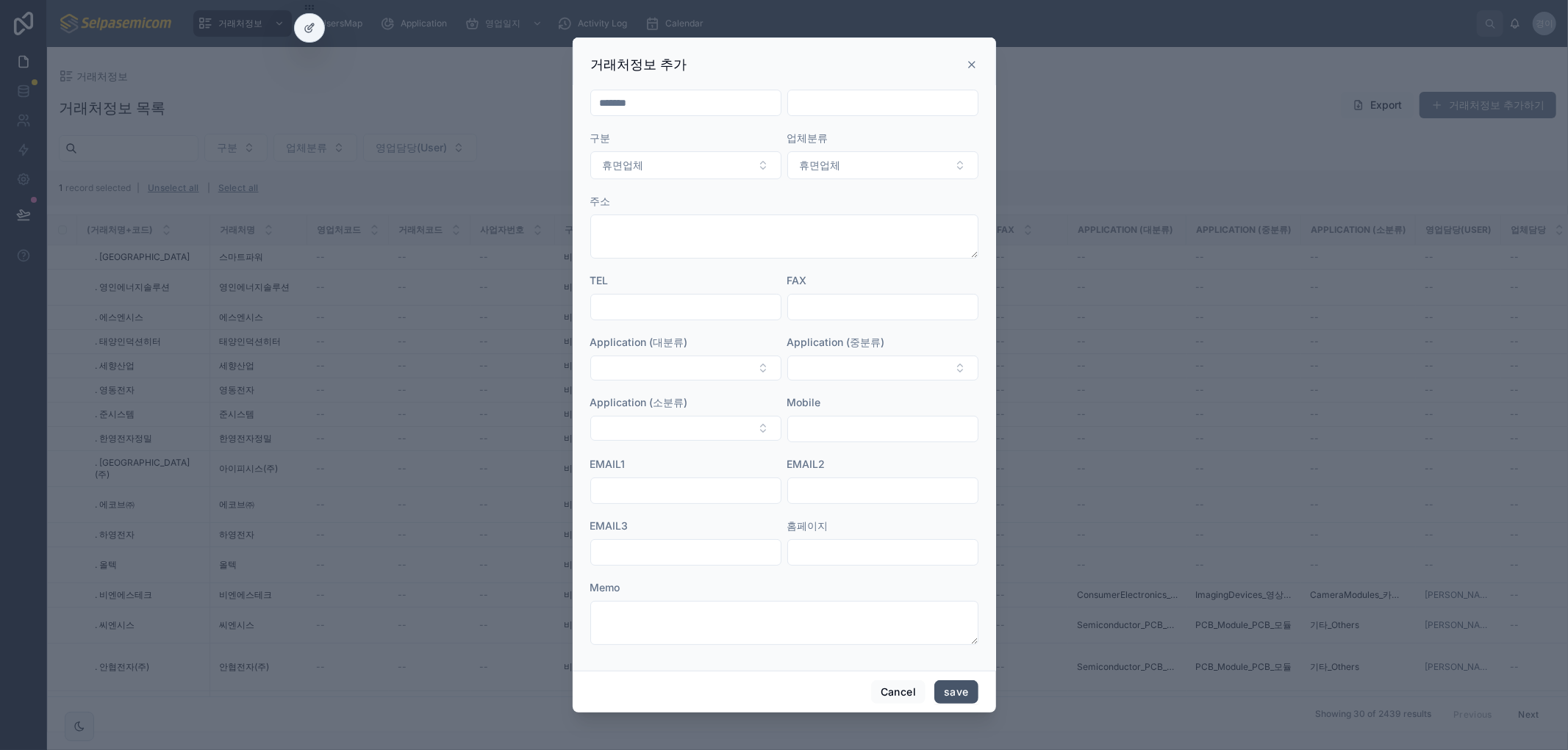
click at [964, 687] on button "save" at bounding box center [956, 692] width 43 height 24
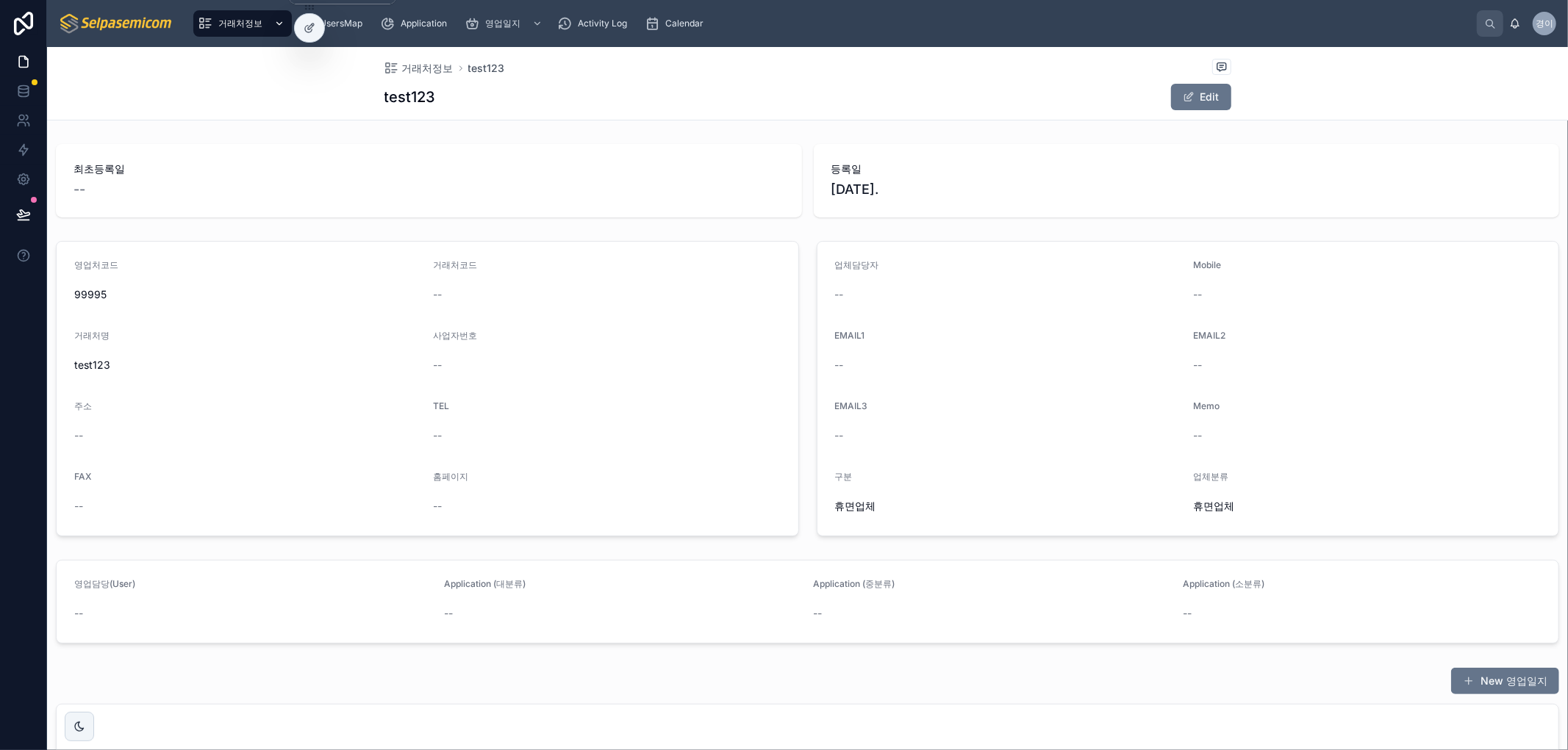
click at [255, 22] on span "거래처정보" at bounding box center [240, 24] width 44 height 11
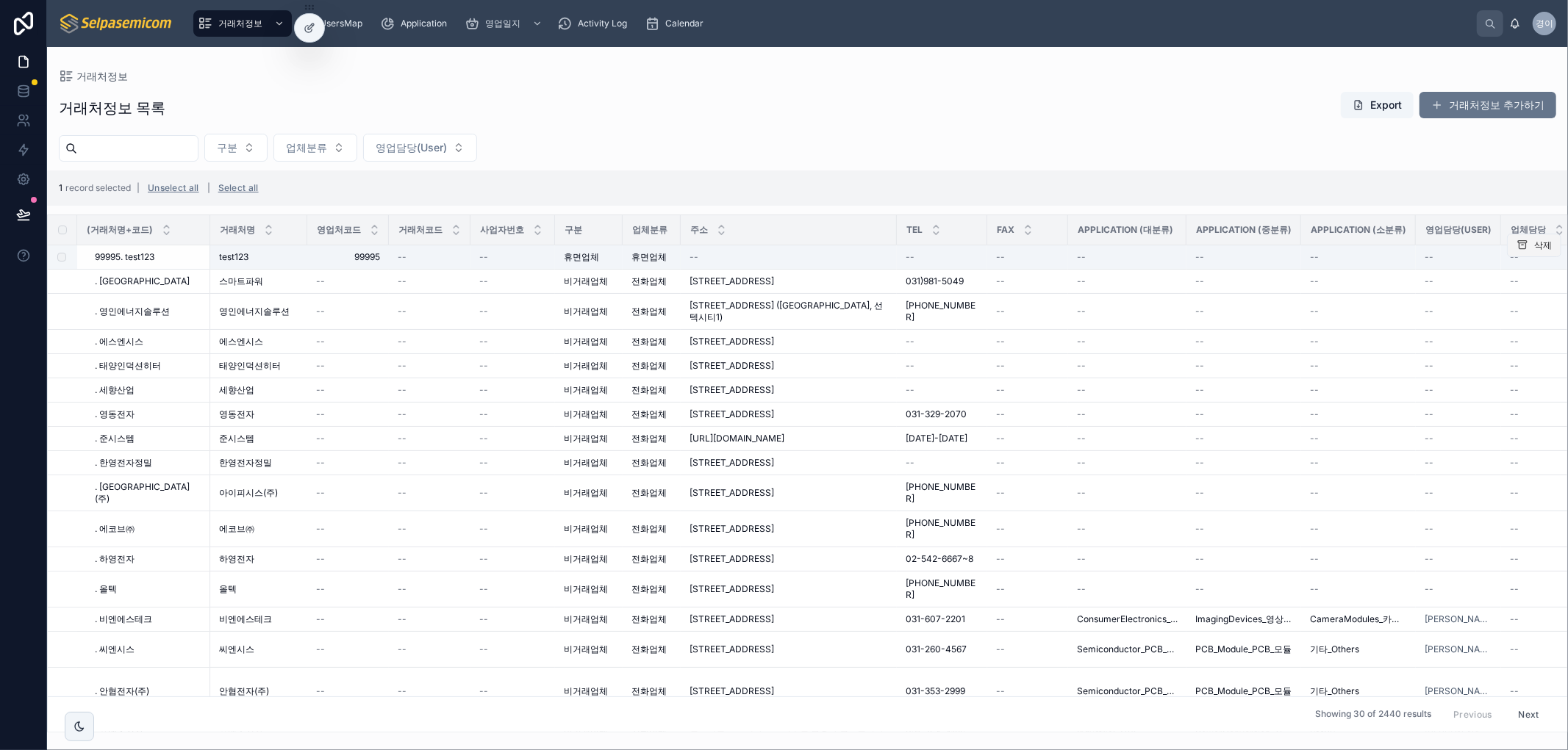
click at [1536, 247] on span "삭제" at bounding box center [1543, 246] width 18 height 11
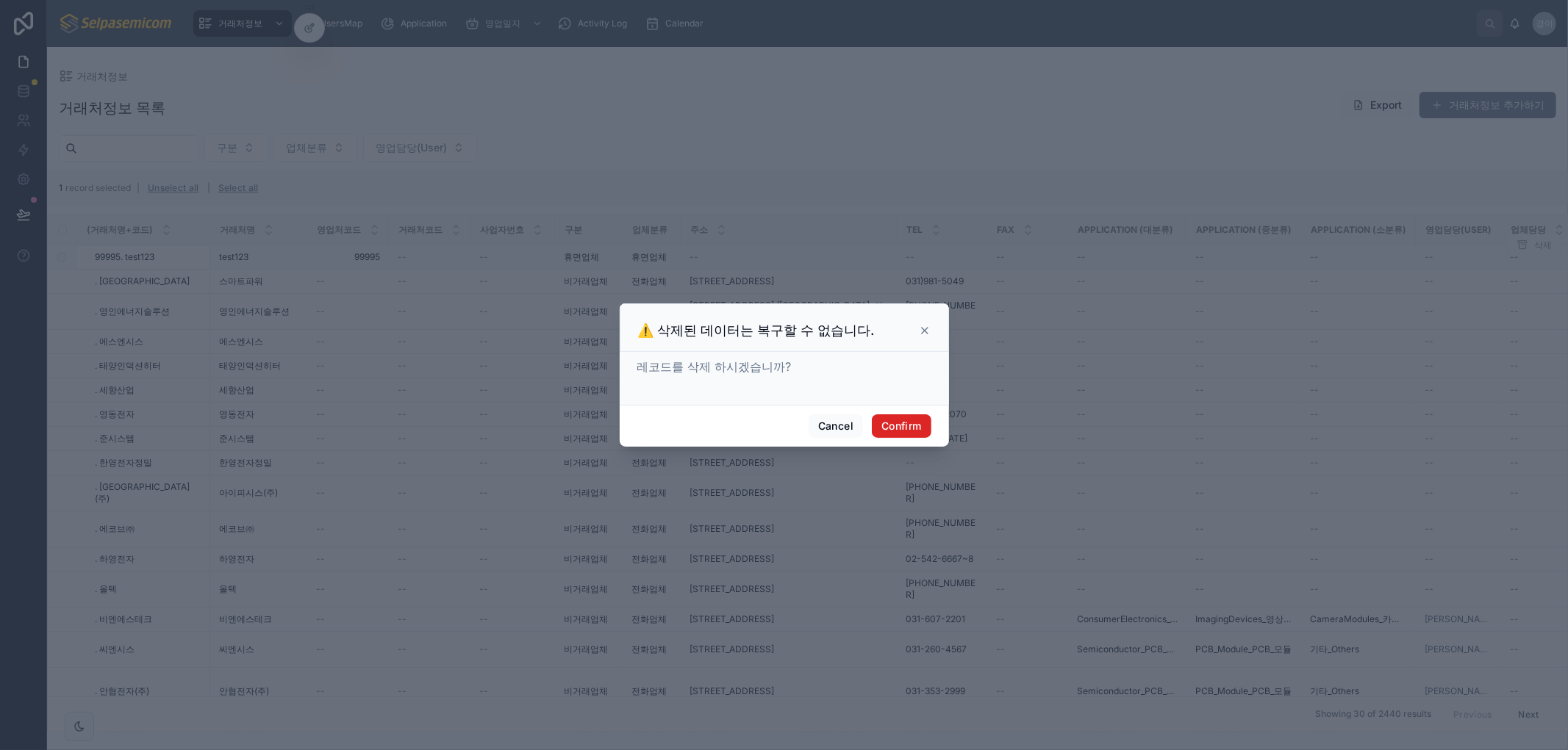
click at [913, 430] on button "Confirm" at bounding box center [901, 426] width 59 height 24
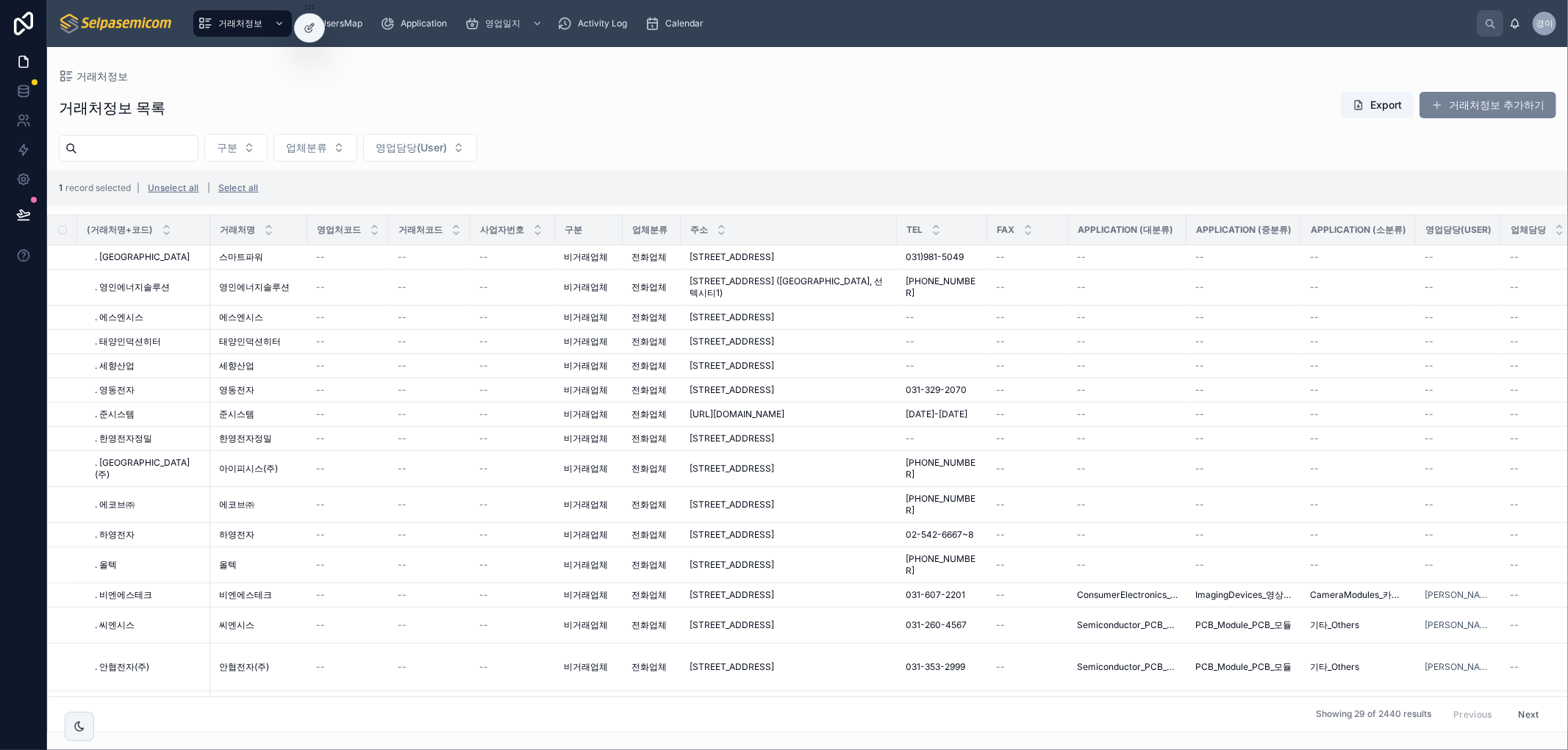
click at [1456, 100] on button "거래처정보 추가하기" at bounding box center [1488, 105] width 137 height 26
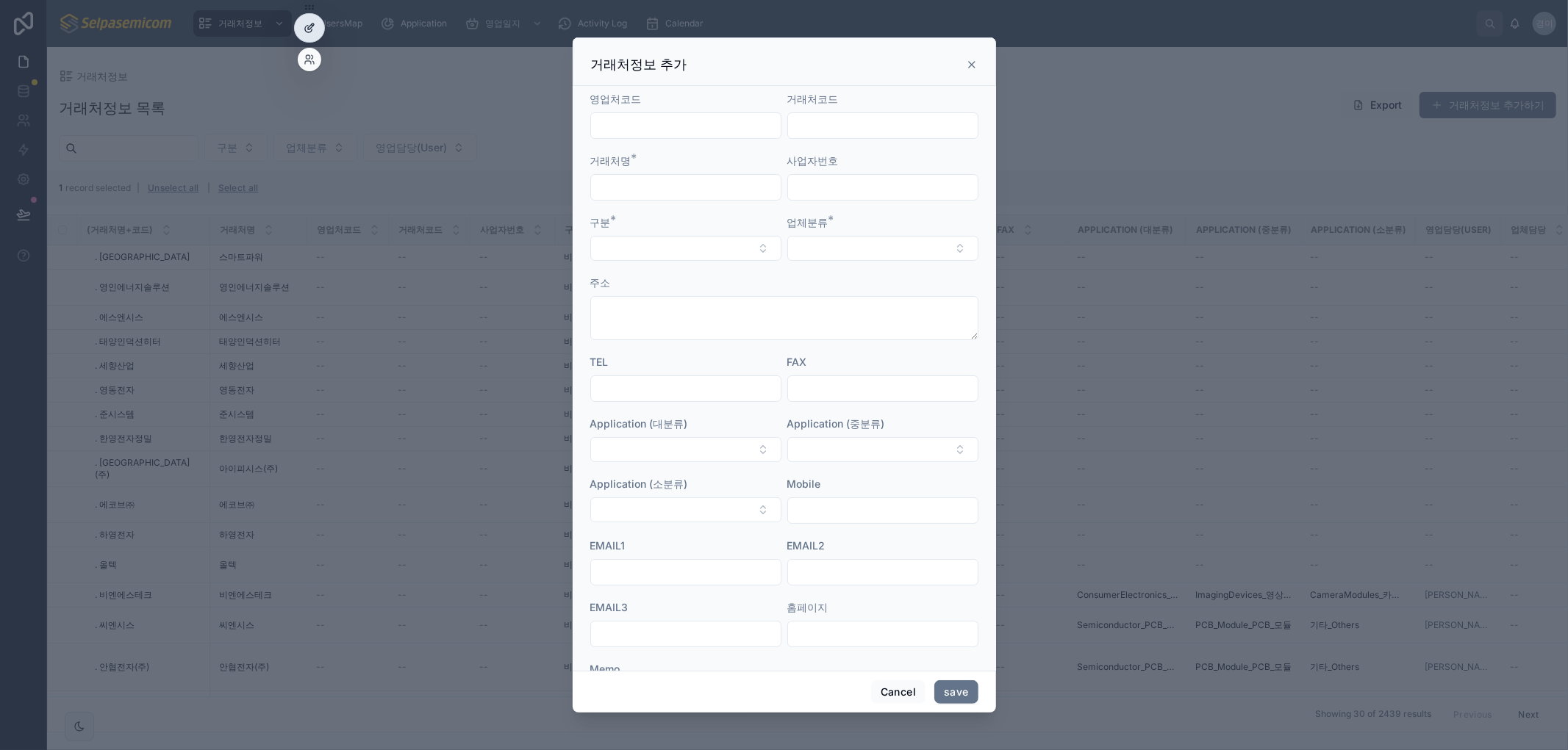
click at [307, 16] on div at bounding box center [309, 28] width 29 height 28
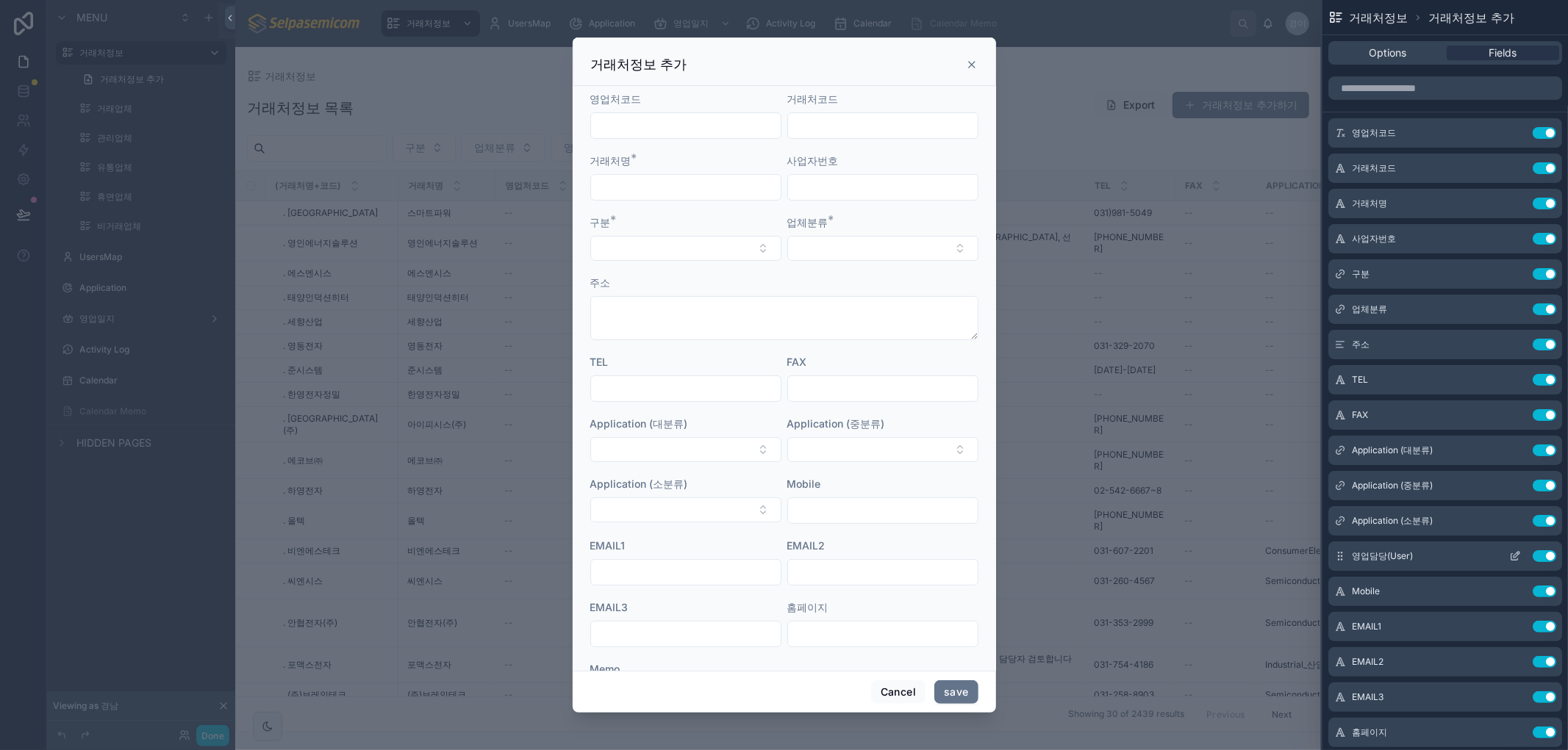
click at [1509, 557] on icon at bounding box center [1515, 557] width 11 height 11
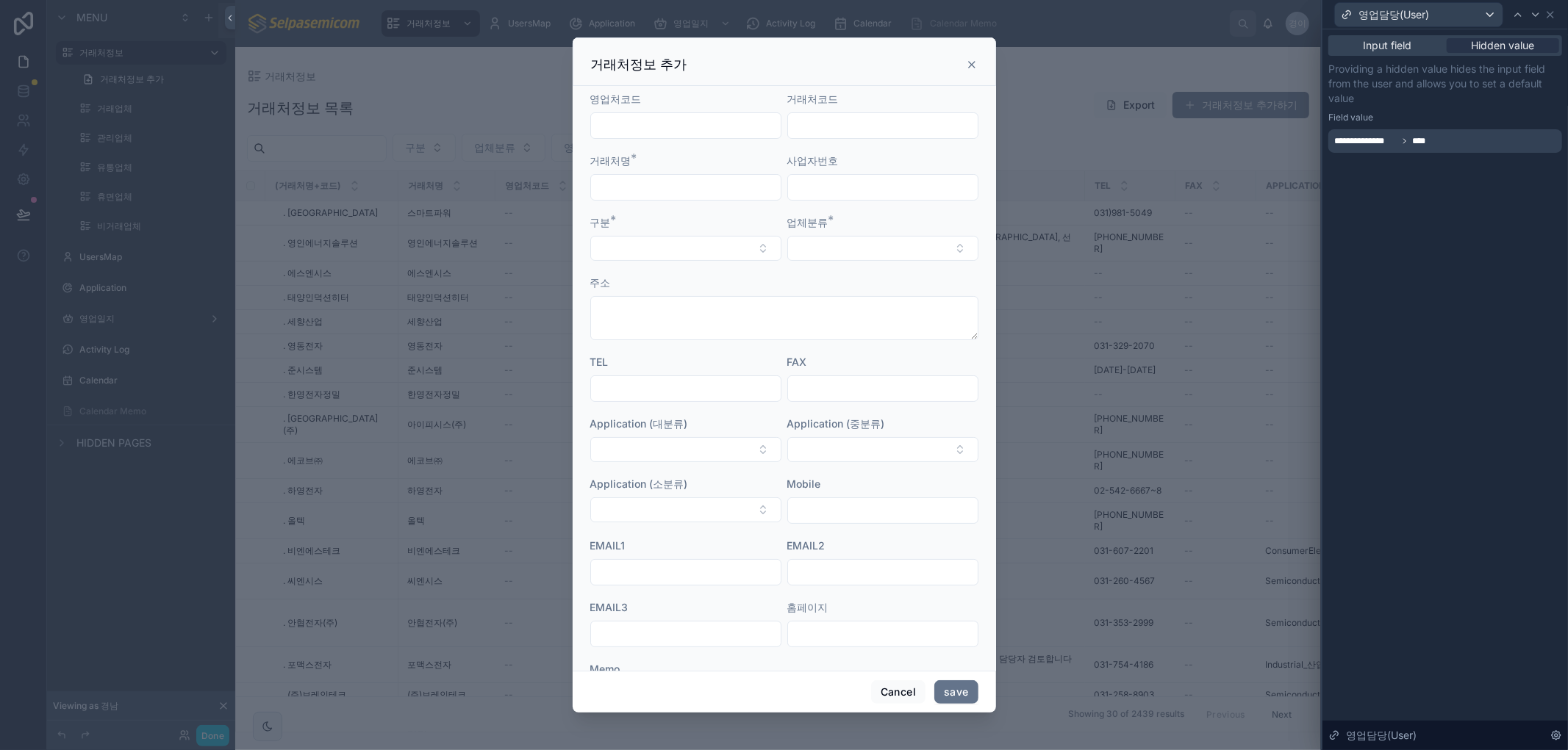
click at [1446, 143] on div "**********" at bounding box center [1445, 140] width 233 height 24
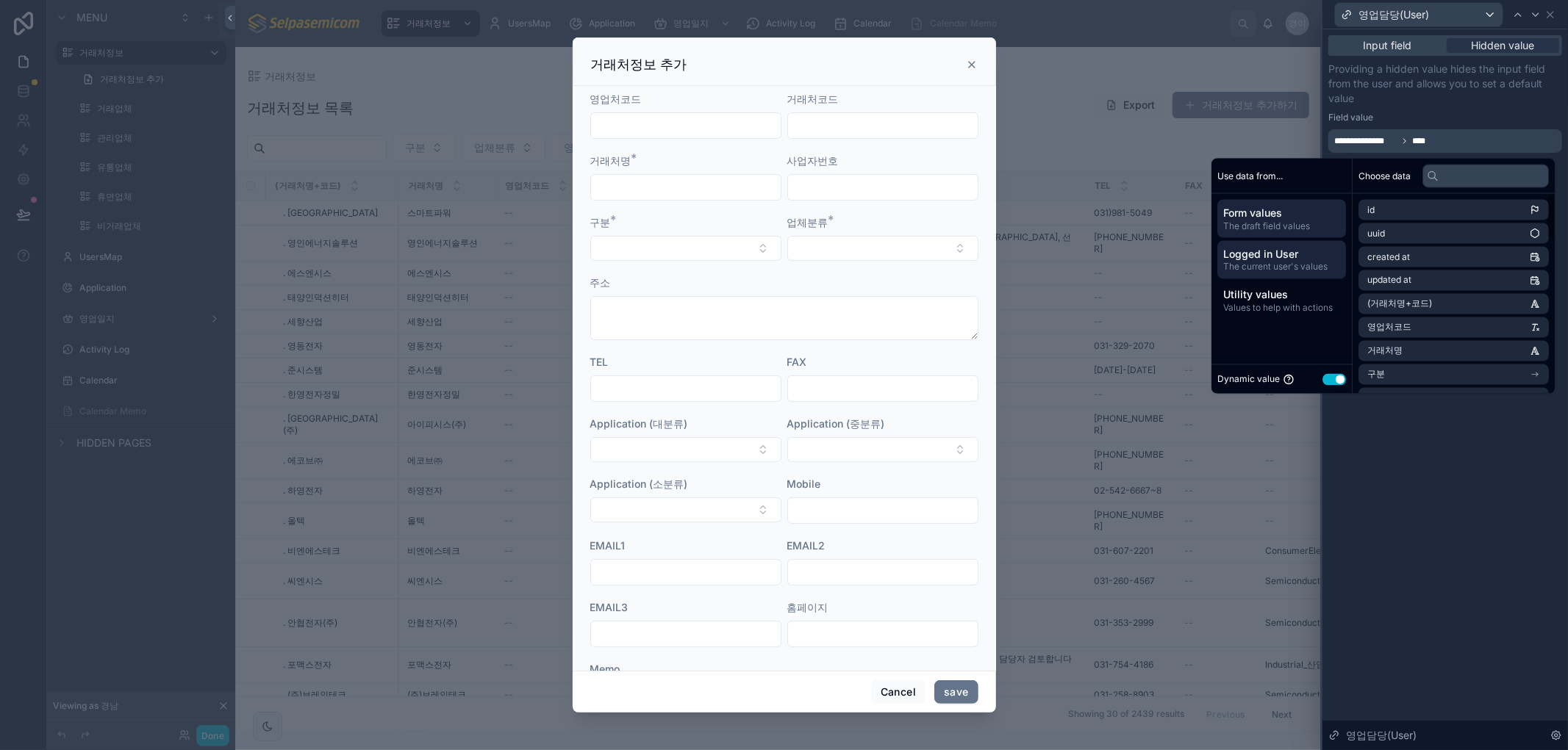
click at [1259, 264] on span "The current user's values" at bounding box center [1281, 268] width 117 height 11
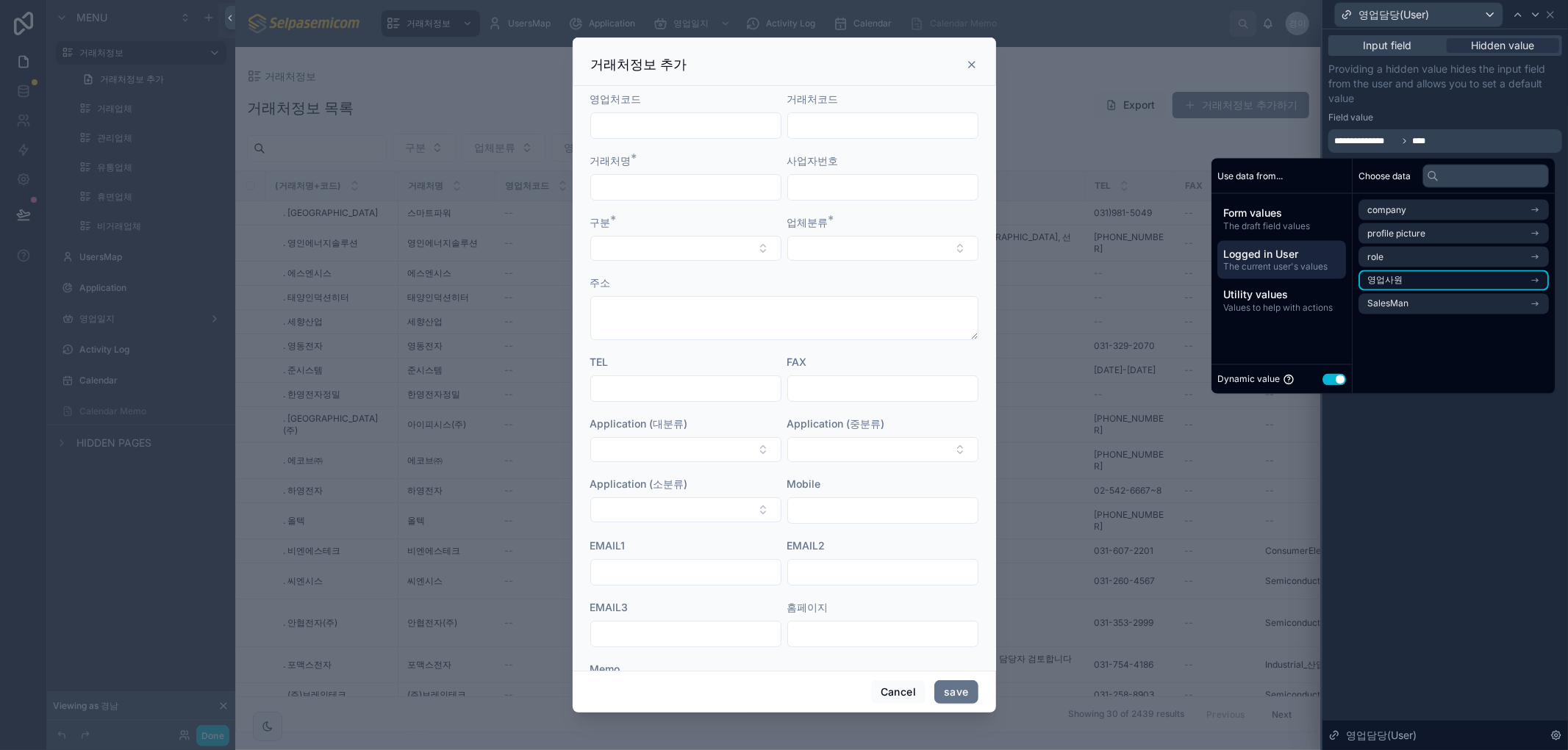
click at [1367, 282] on span "영업사원" at bounding box center [1384, 281] width 35 height 11
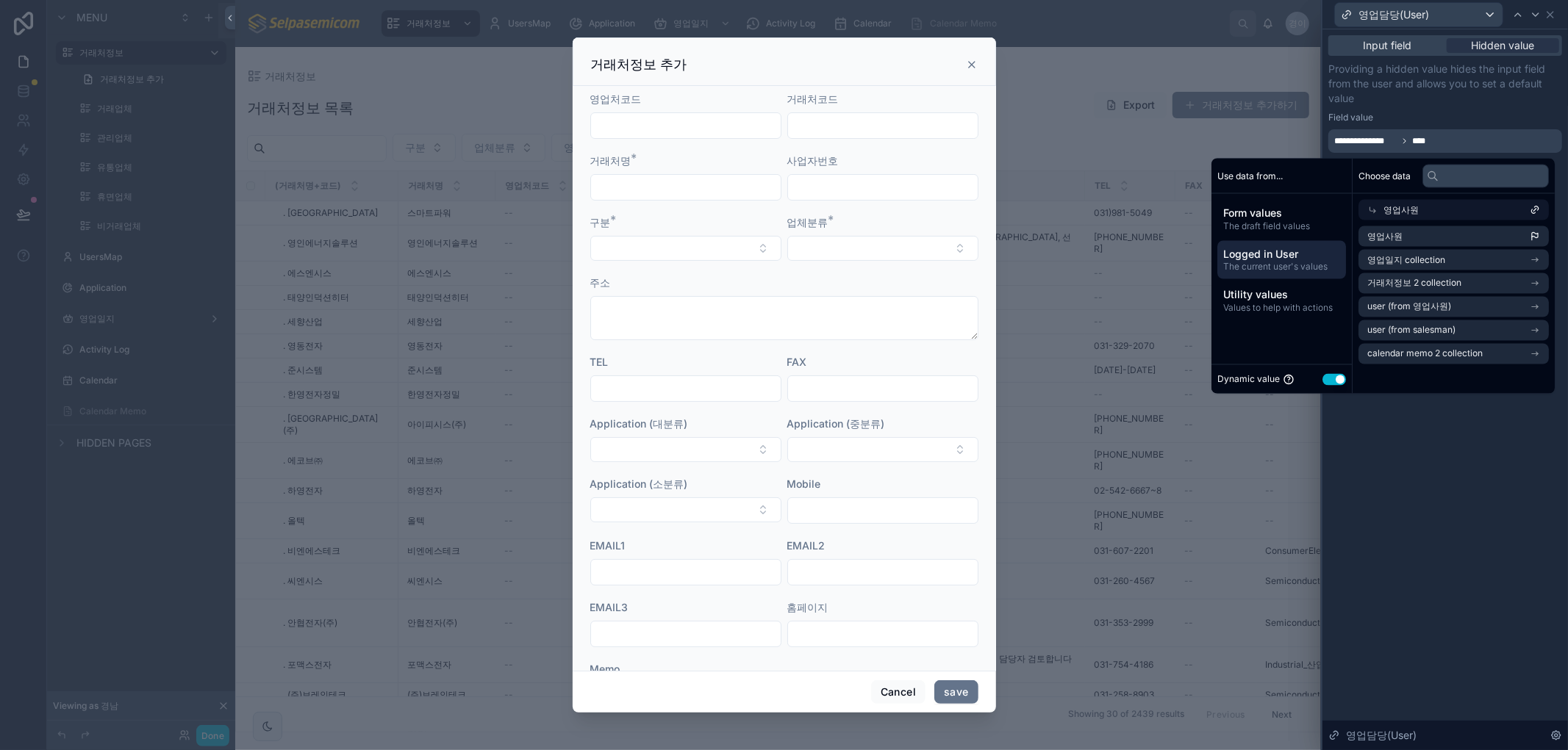
click at [1250, 260] on span "Logged in User" at bounding box center [1281, 255] width 117 height 15
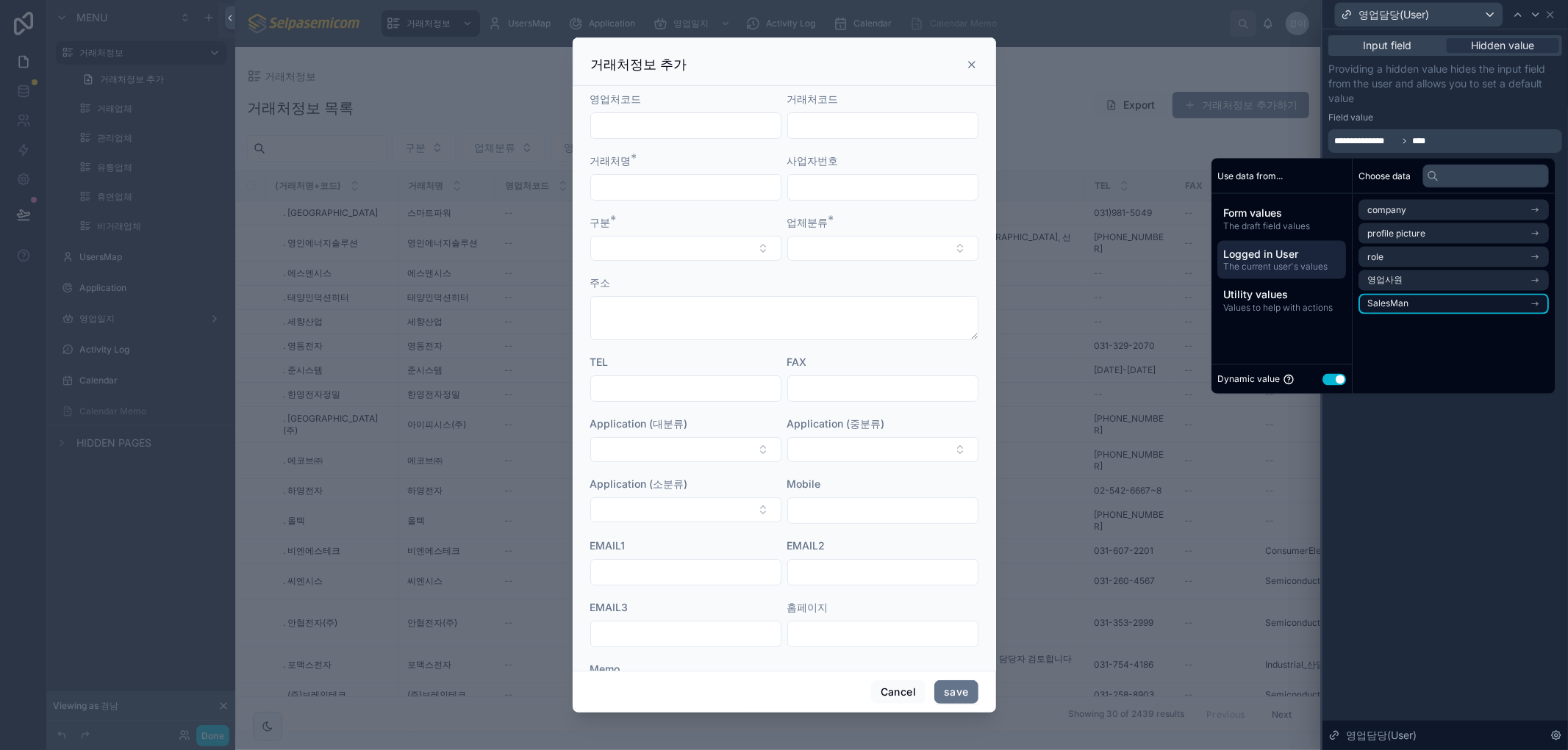
click at [1393, 304] on span "SalesMan" at bounding box center [1388, 304] width 41 height 11
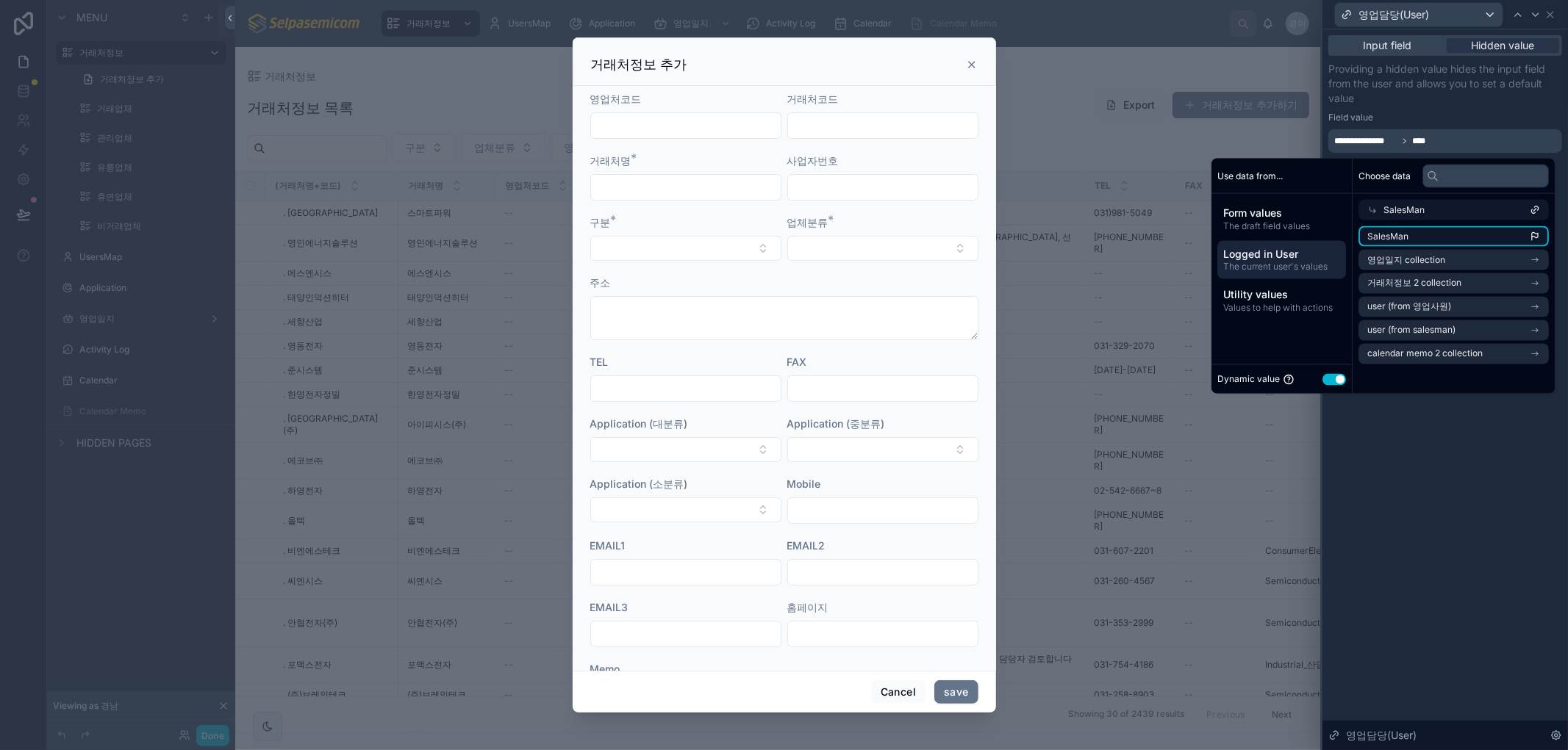
click at [1391, 235] on span "SalesMan" at bounding box center [1388, 237] width 41 height 11
click at [1394, 600] on div "**********" at bounding box center [1445, 389] width 246 height 721
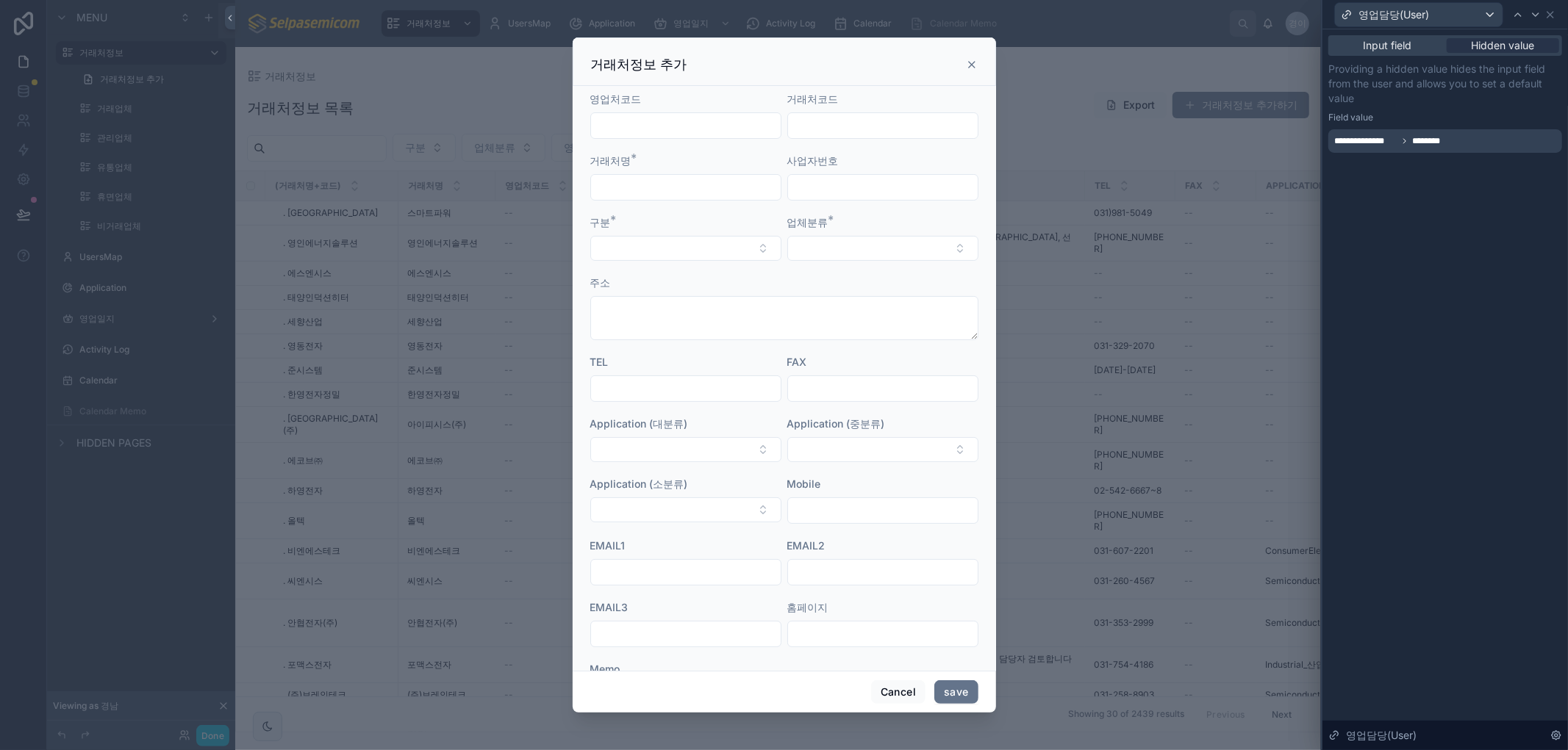
click at [974, 61] on icon at bounding box center [971, 64] width 11 height 11
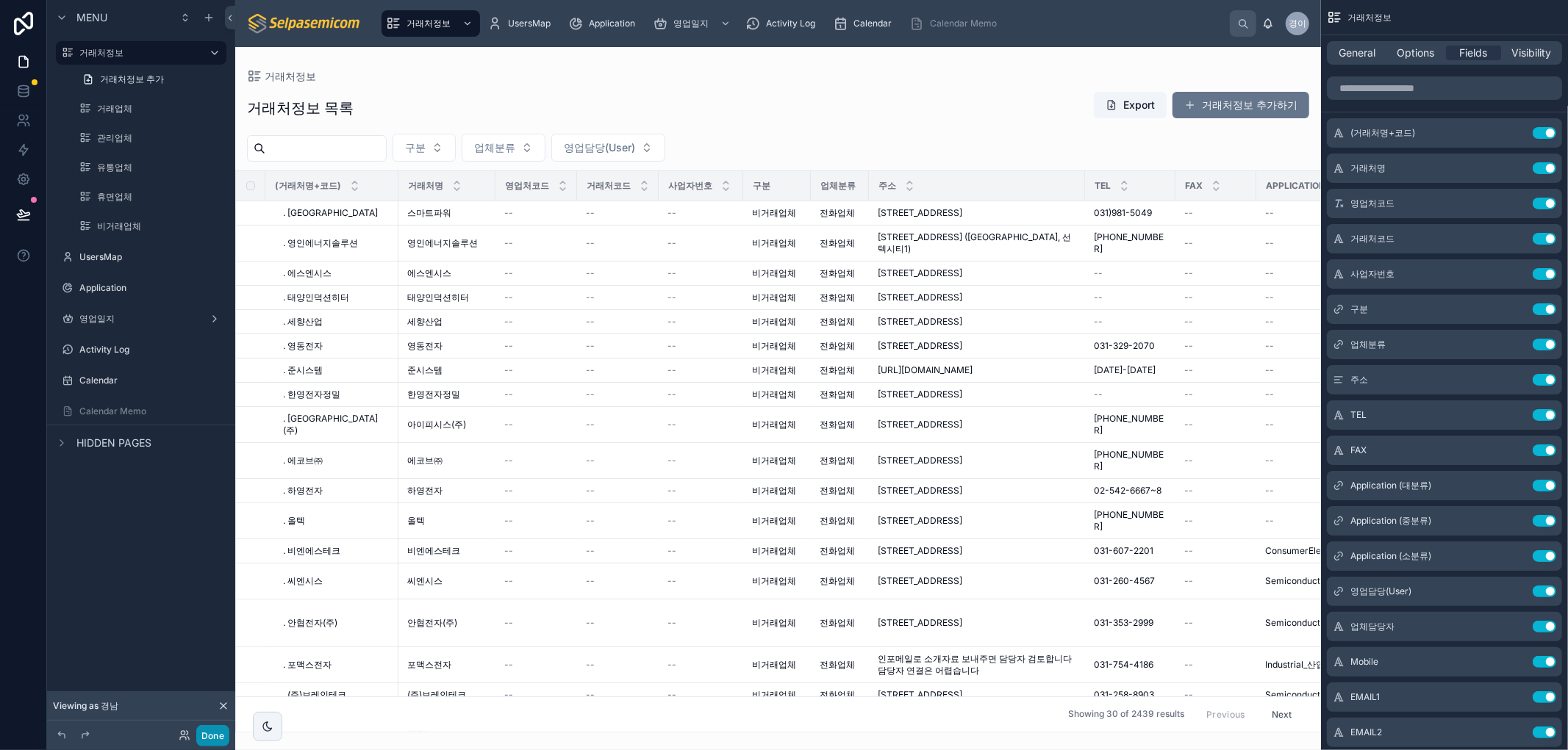
click at [218, 733] on button "Done" at bounding box center [212, 736] width 33 height 21
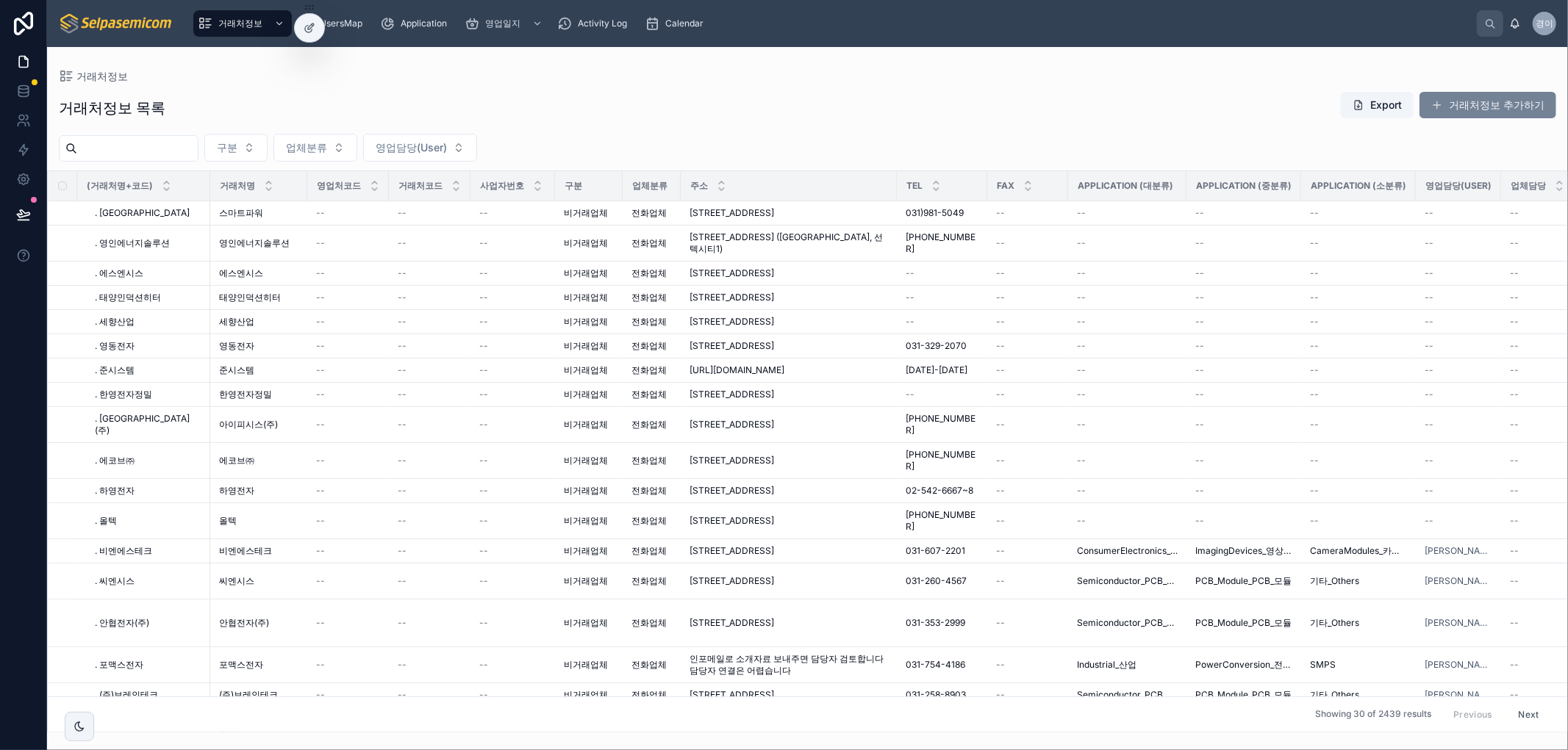
click at [1497, 107] on button "거래처정보 추가하기" at bounding box center [1488, 105] width 137 height 26
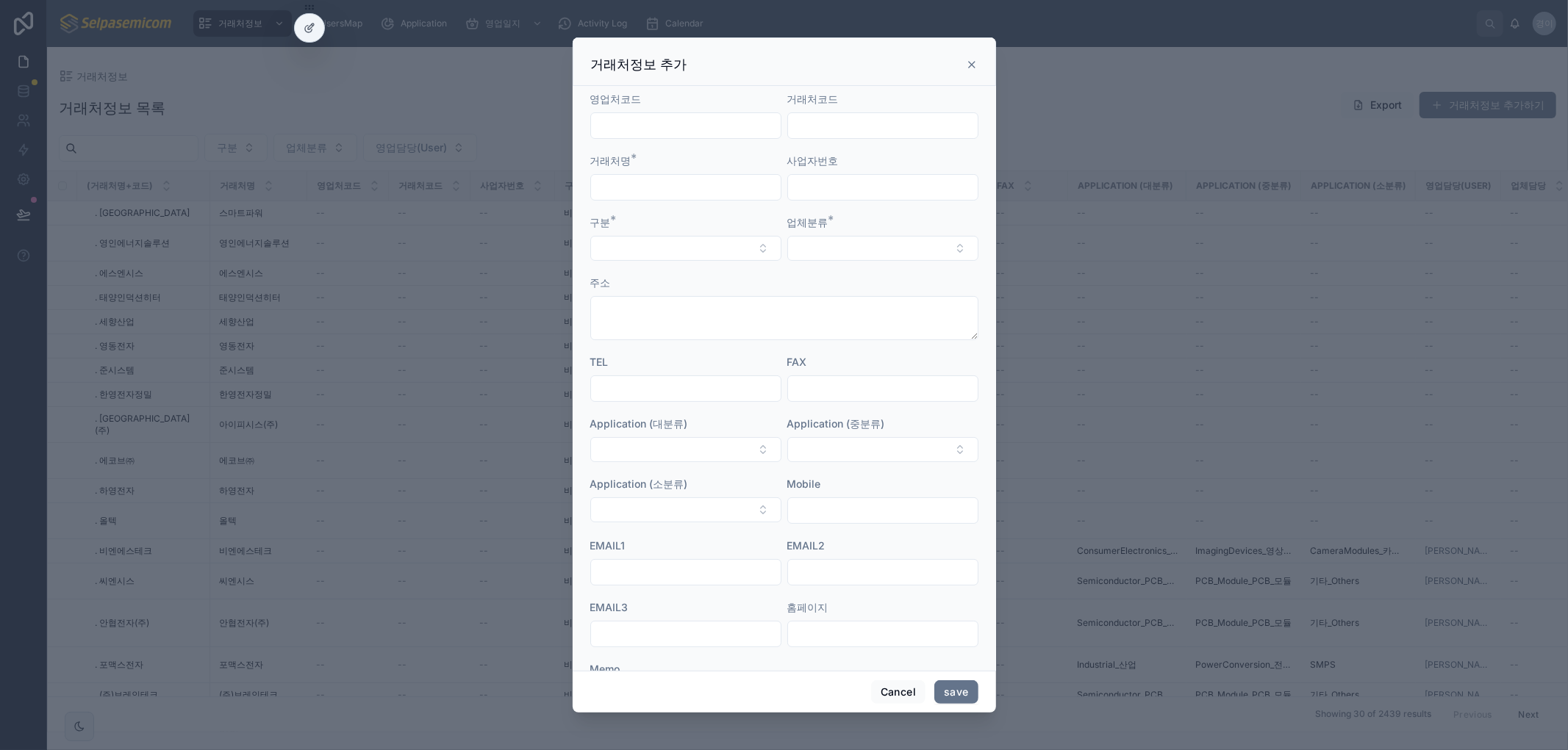
click at [686, 114] on div at bounding box center [686, 126] width 191 height 26
click at [686, 125] on input "text" at bounding box center [686, 125] width 189 height 20
type input "*****"
click at [664, 185] on input "text" at bounding box center [686, 187] width 189 height 20
click at [665, 174] on div "*******" at bounding box center [686, 187] width 191 height 26
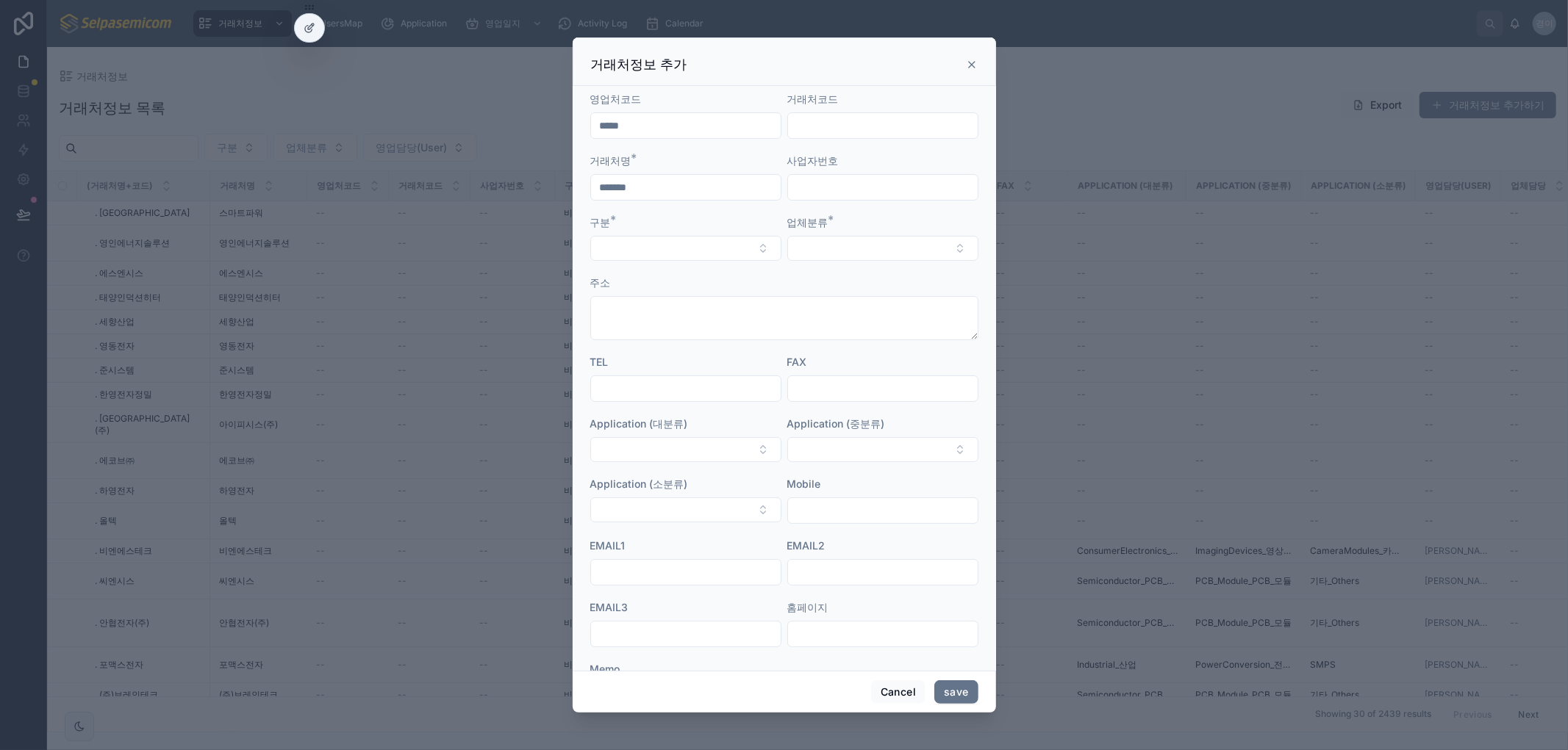
click at [660, 189] on input "*******" at bounding box center [686, 187] width 189 height 20
type input "*********"
click at [662, 251] on button "Select Button" at bounding box center [686, 248] width 191 height 25
click at [641, 306] on div "휴면업체" at bounding box center [682, 306] width 178 height 24
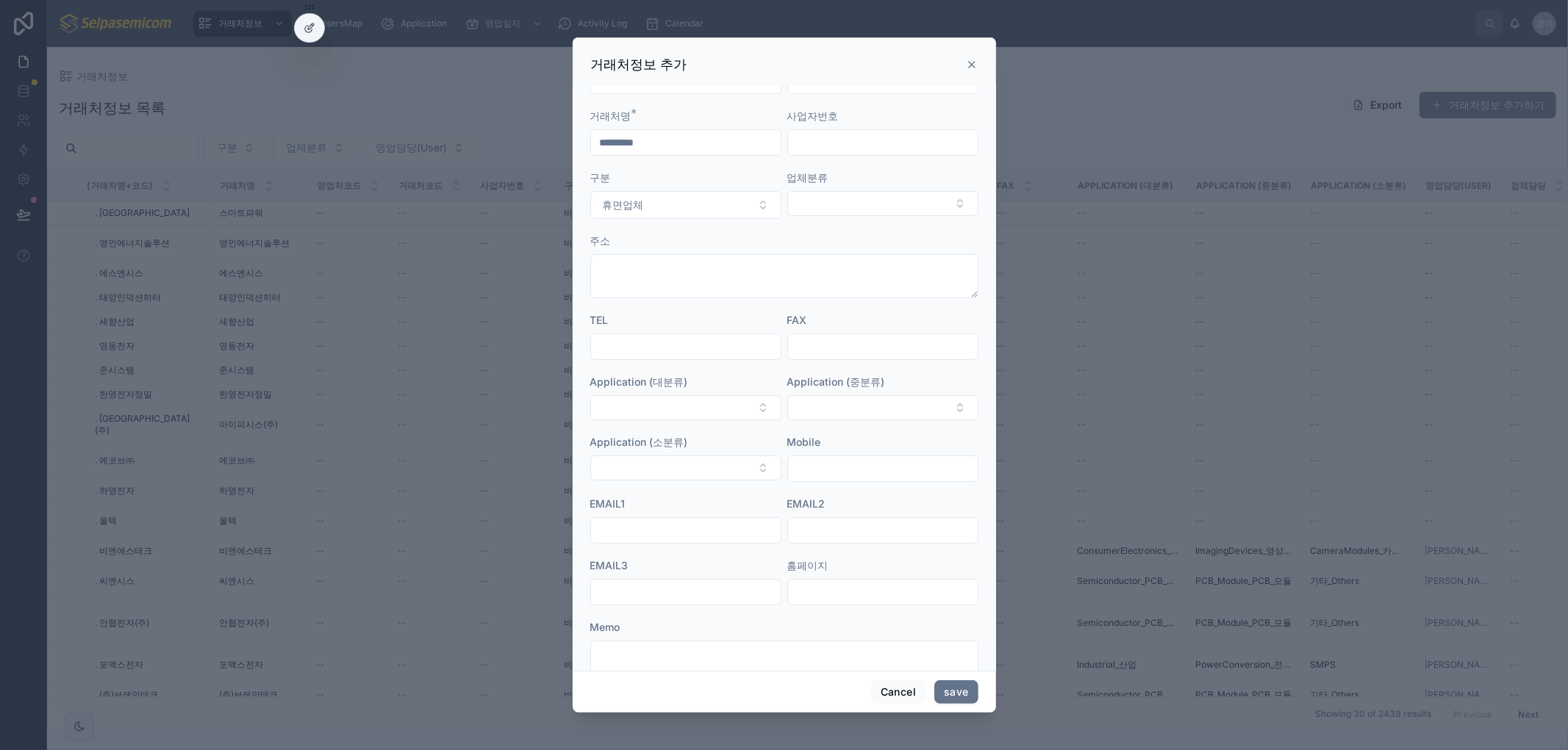
scroll to position [85, 0]
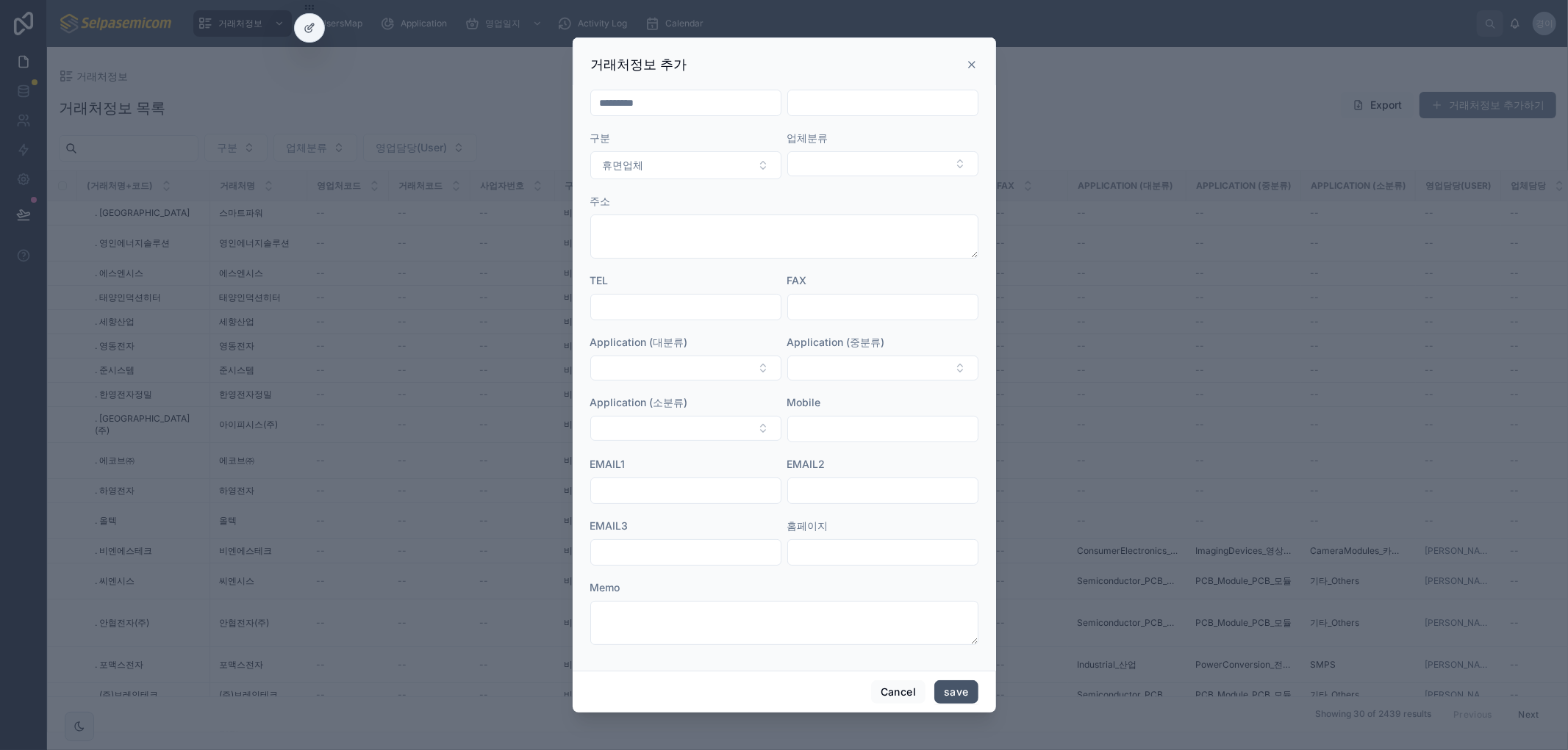
click at [952, 692] on button "save" at bounding box center [956, 692] width 43 height 24
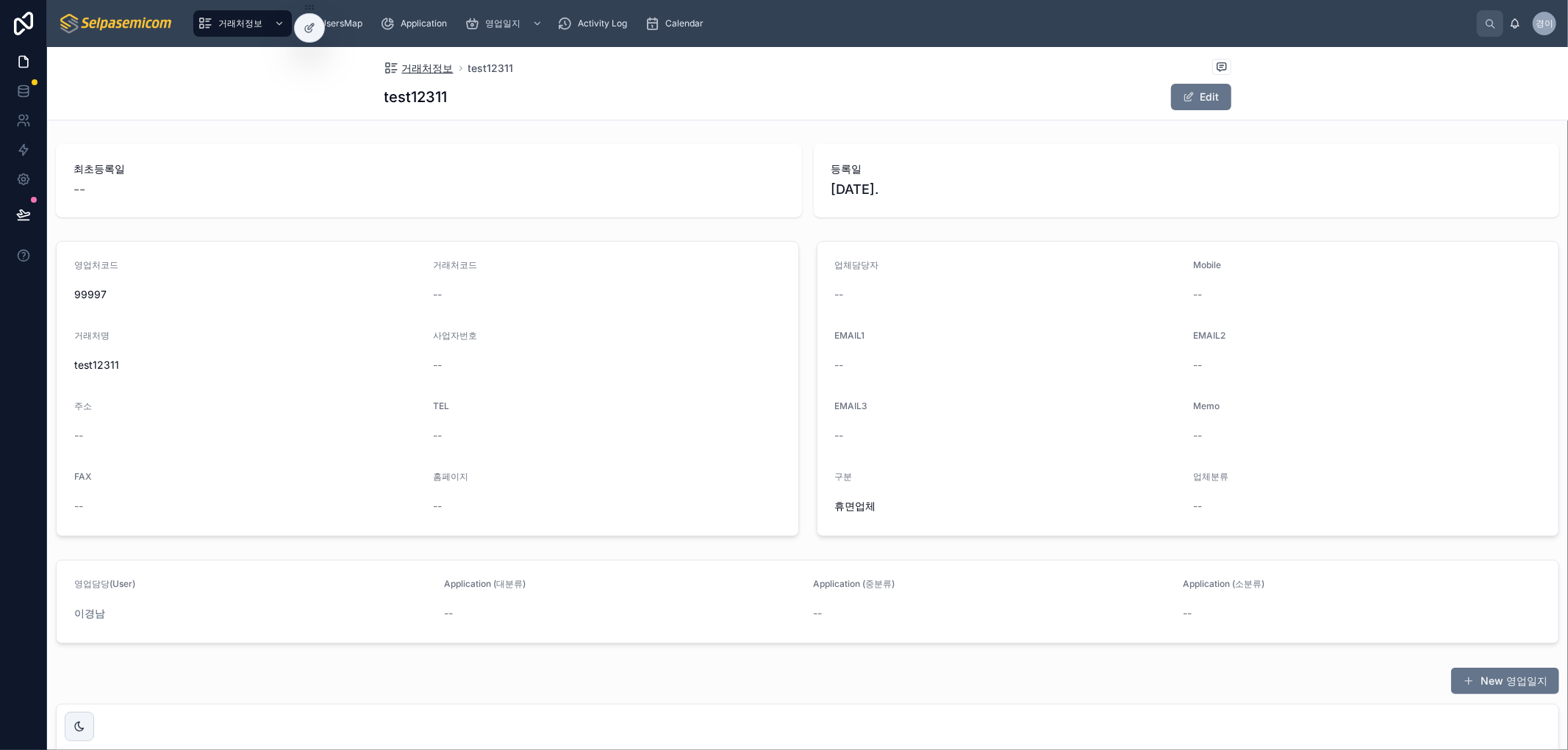
click at [418, 66] on span "거래처정보" at bounding box center [428, 69] width 51 height 15
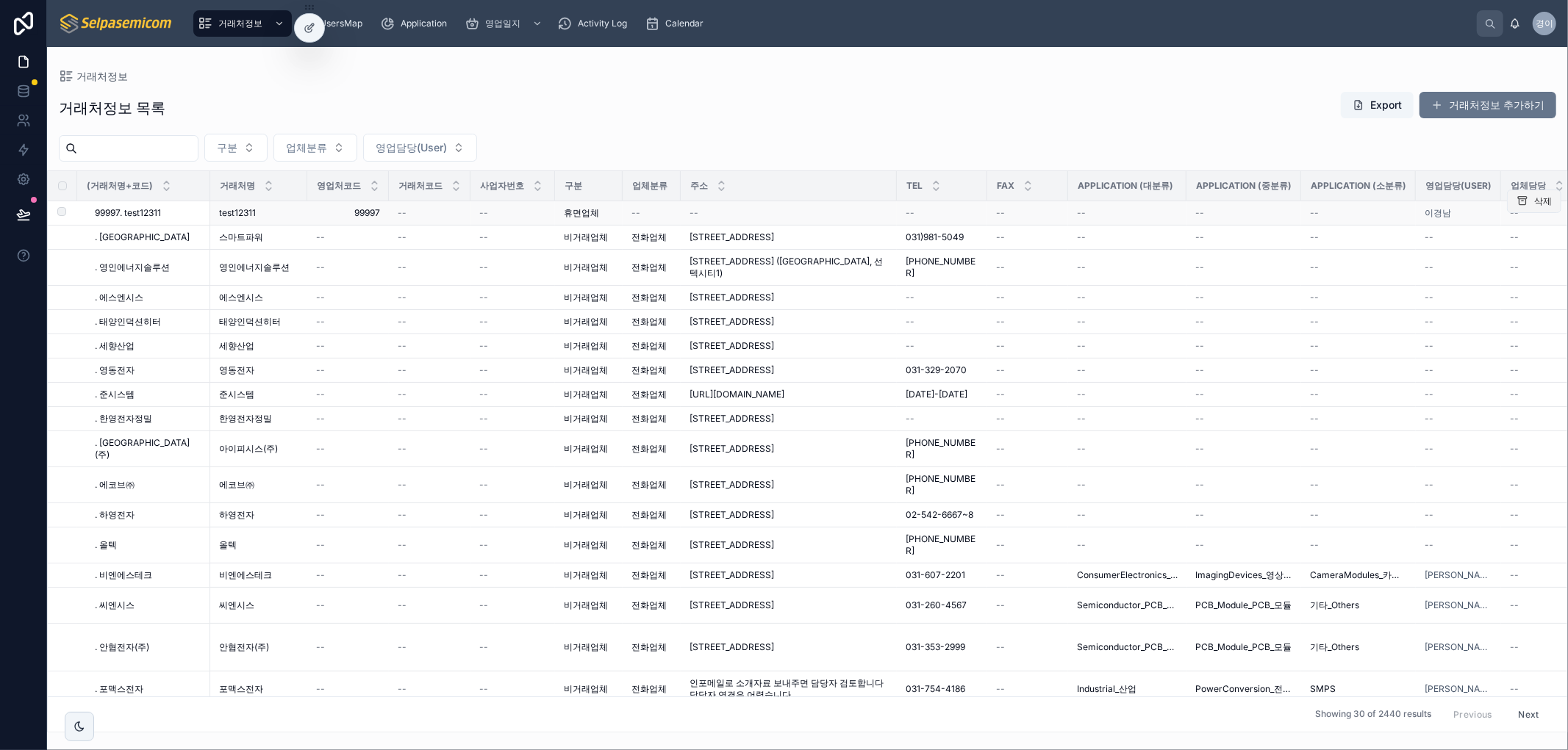
click at [1517, 202] on icon at bounding box center [1522, 202] width 11 height 11
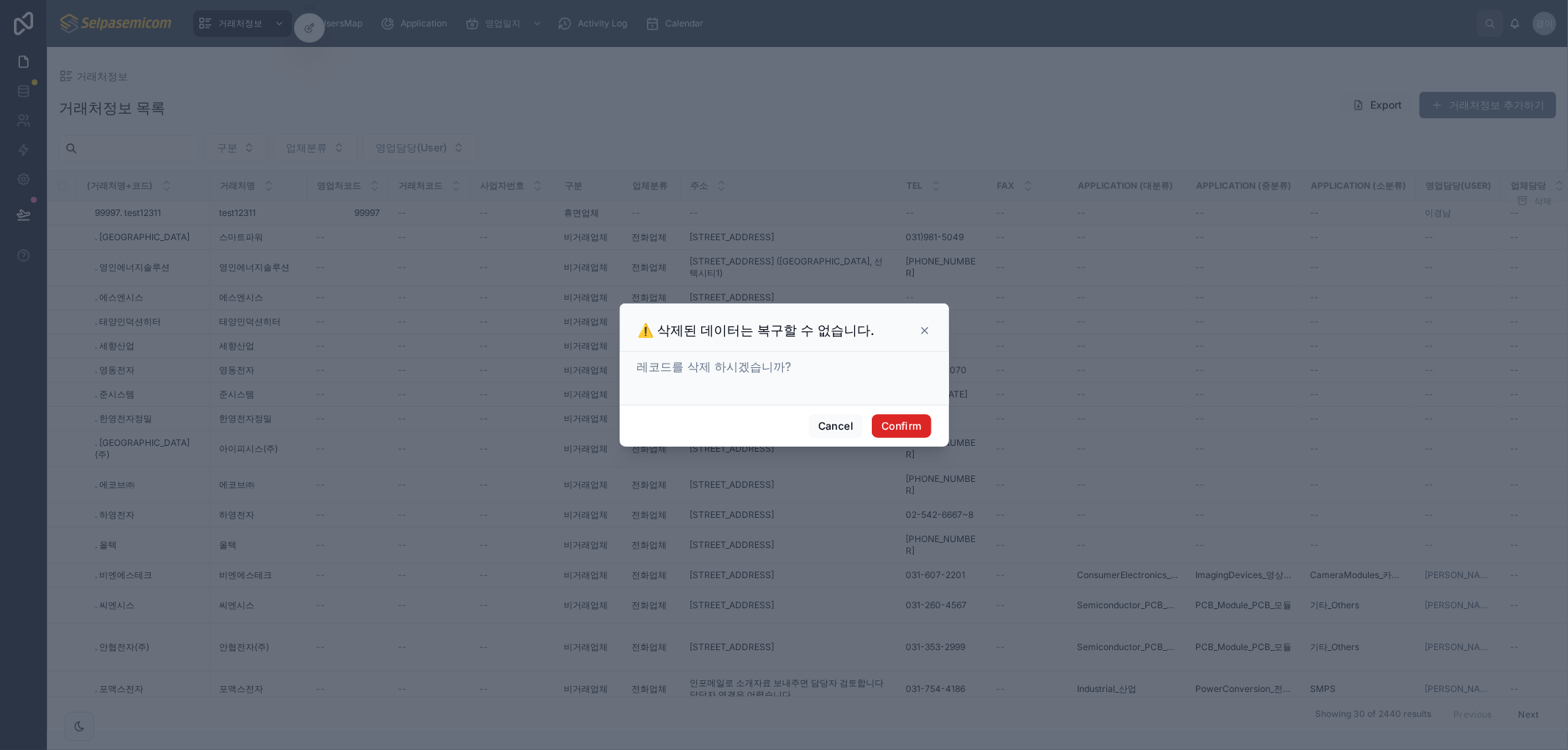
click at [905, 424] on button "Confirm" at bounding box center [901, 426] width 59 height 24
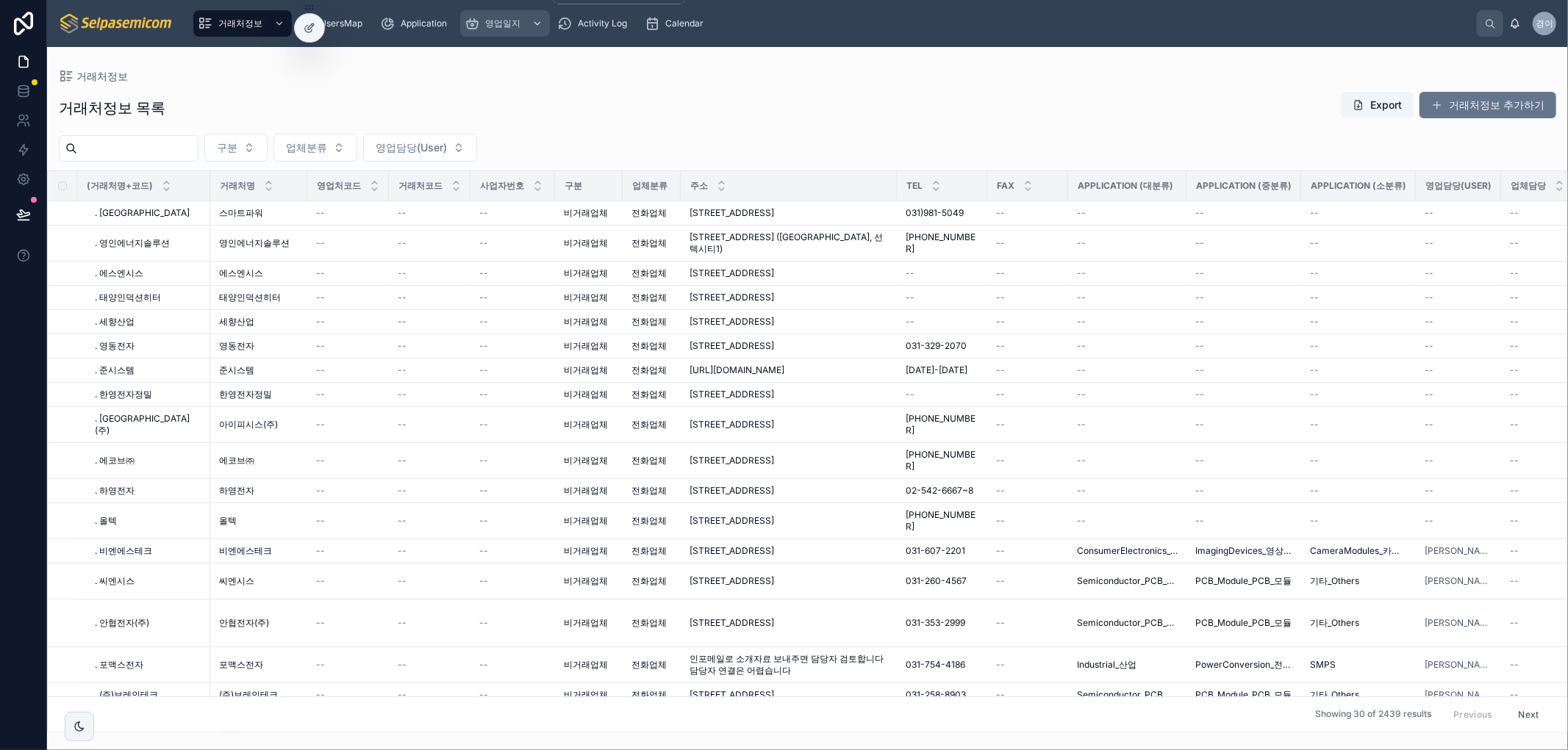
click at [489, 23] on span "영업일지" at bounding box center [502, 24] width 35 height 11
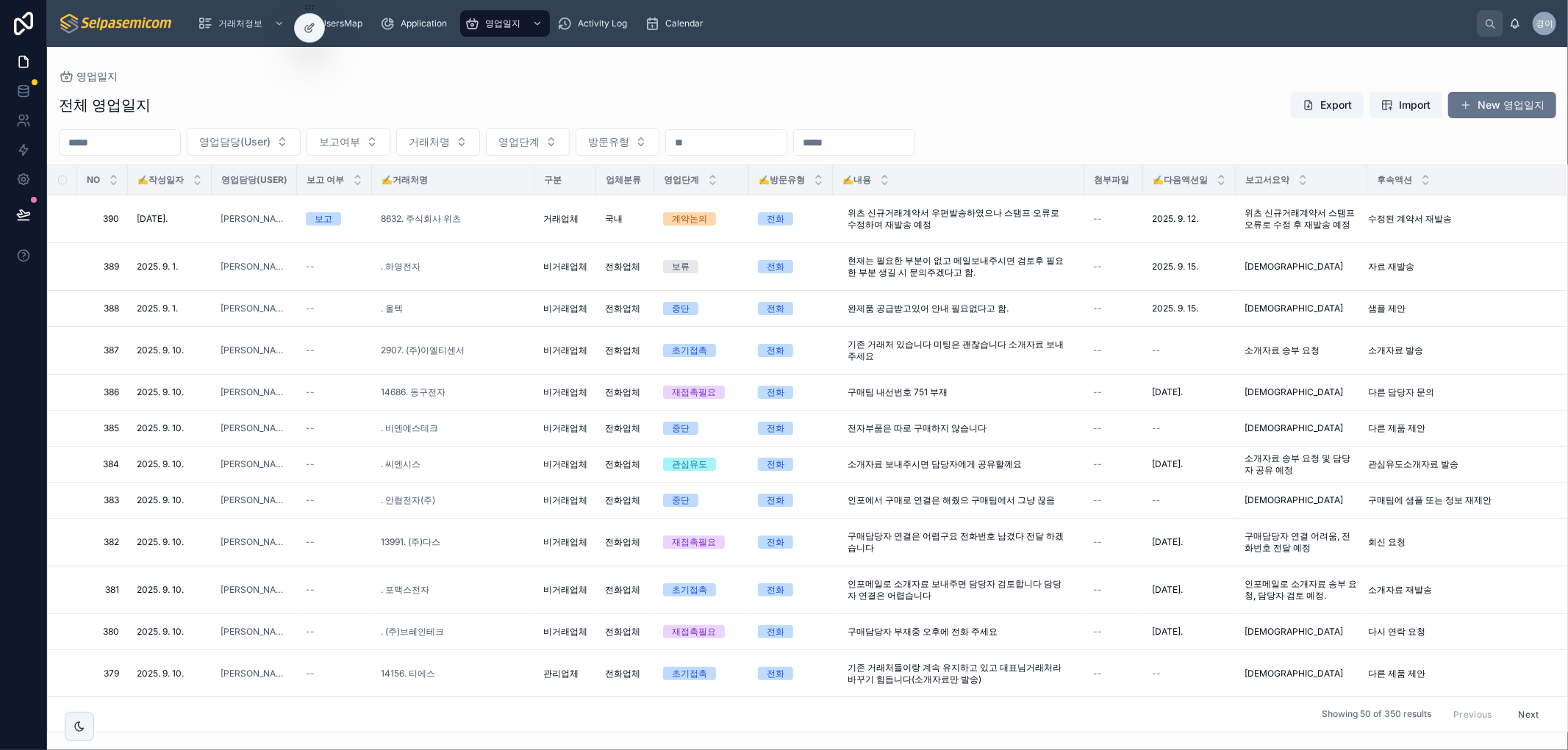
click at [706, 61] on div "영업일지 전체 영업일지 Export Import New 영업일지 영업담당(User) 보고여부 거래처명 영업단계 방문유형 NO ✍️작성일자 영업…" at bounding box center [807, 390] width 1521 height 686
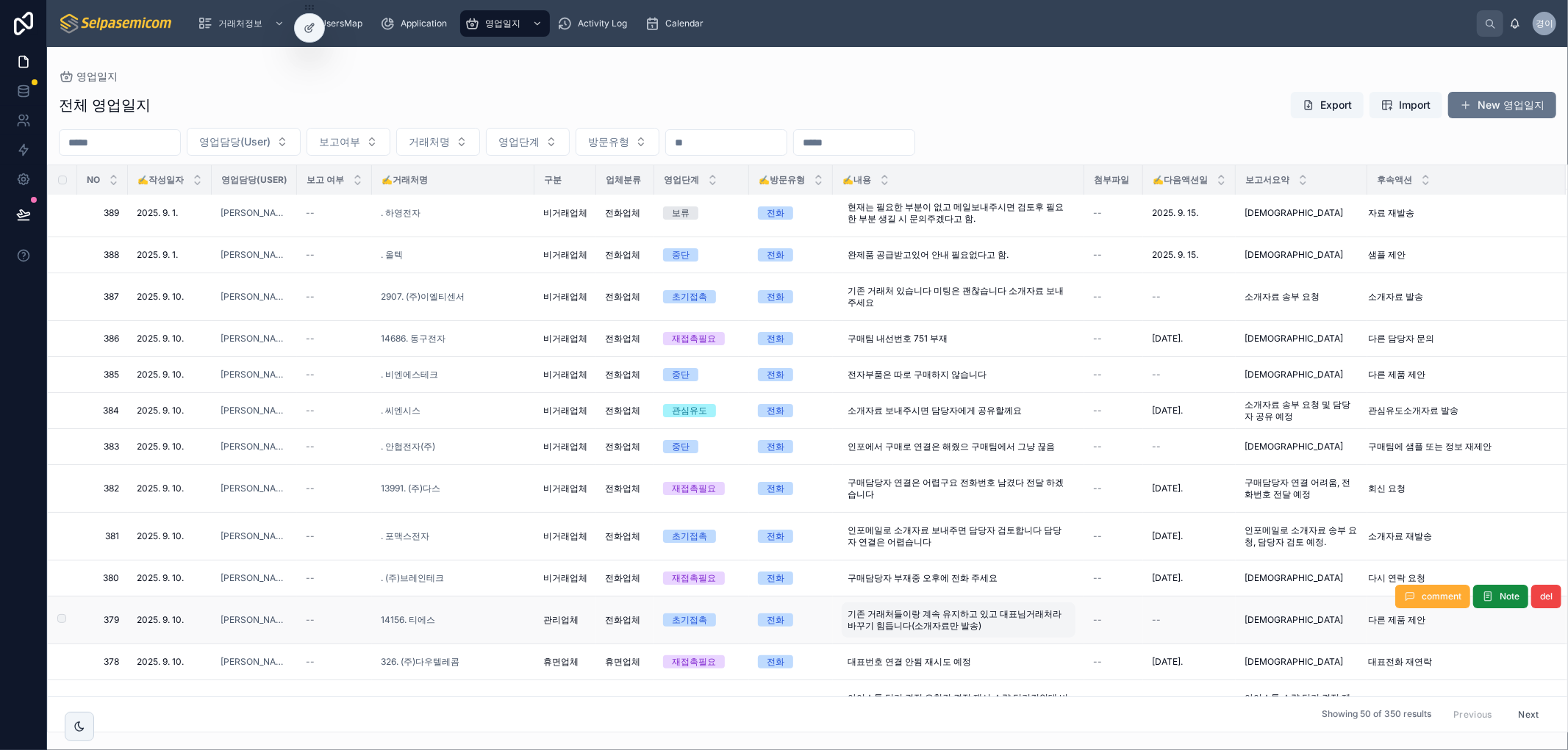
scroll to position [82, 0]
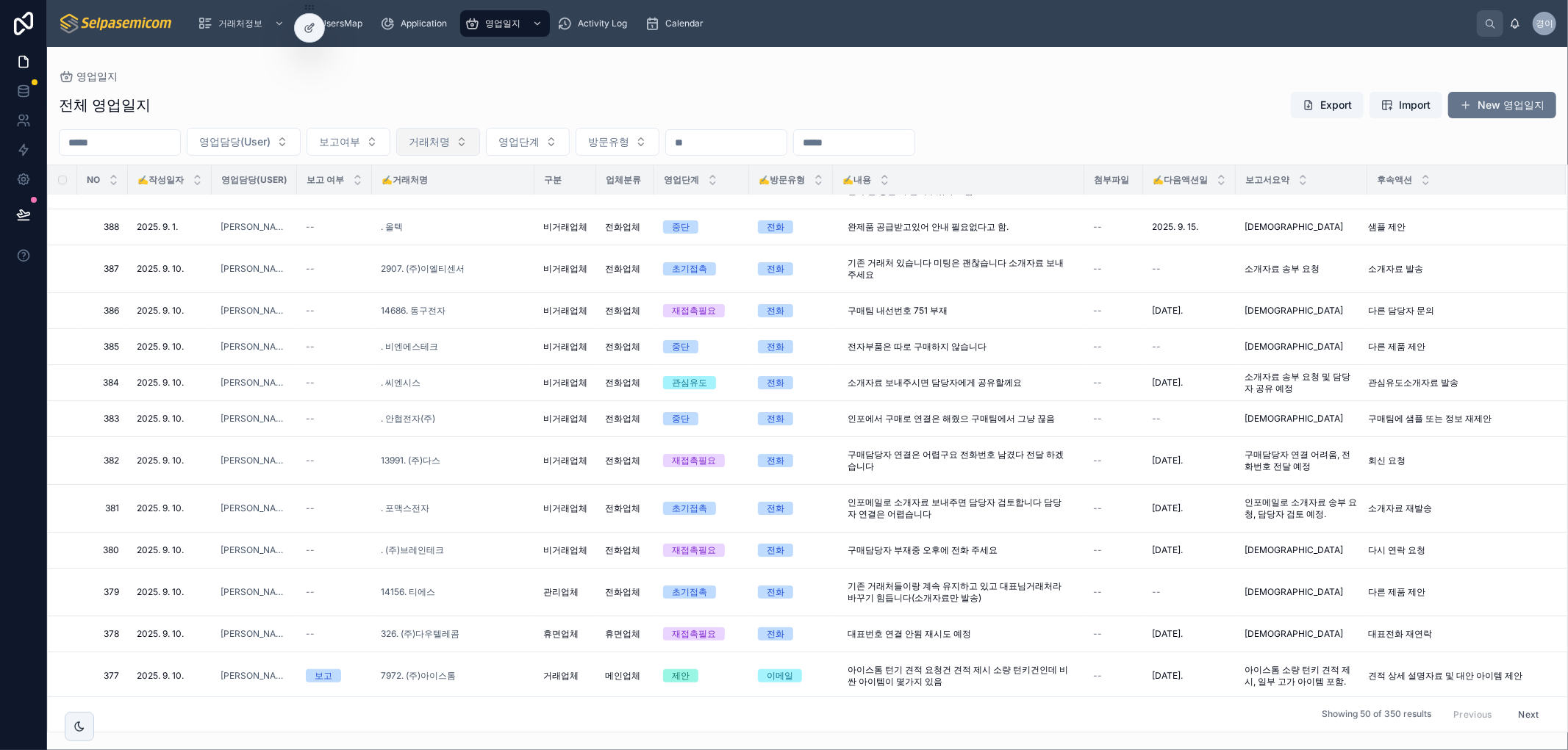
click at [450, 143] on span "거래처명" at bounding box center [429, 142] width 41 height 15
type input "***"
click at [515, 101] on div "전체 영업일지 Export Import New 영업일지" at bounding box center [807, 105] width 1497 height 28
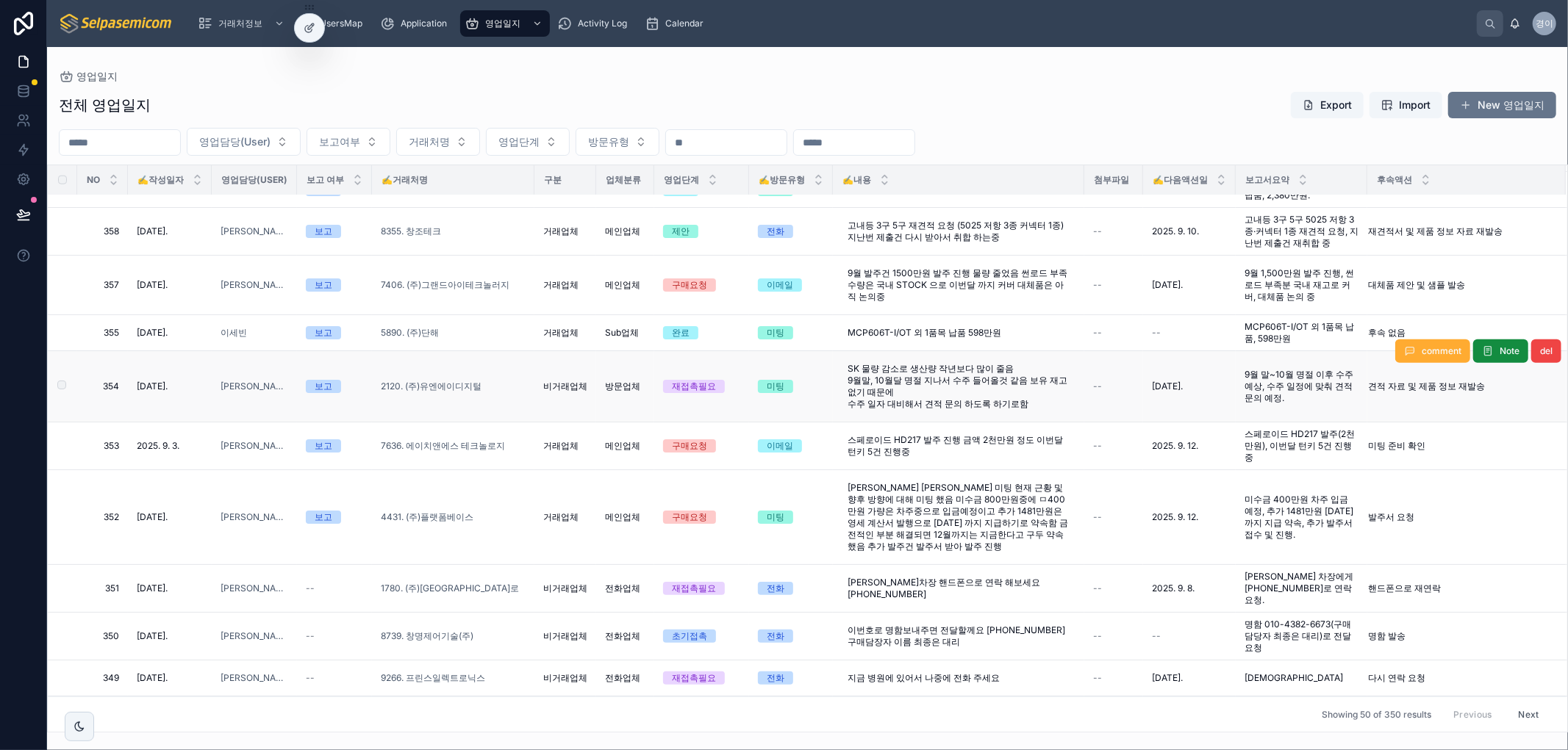
scroll to position [1387, 0]
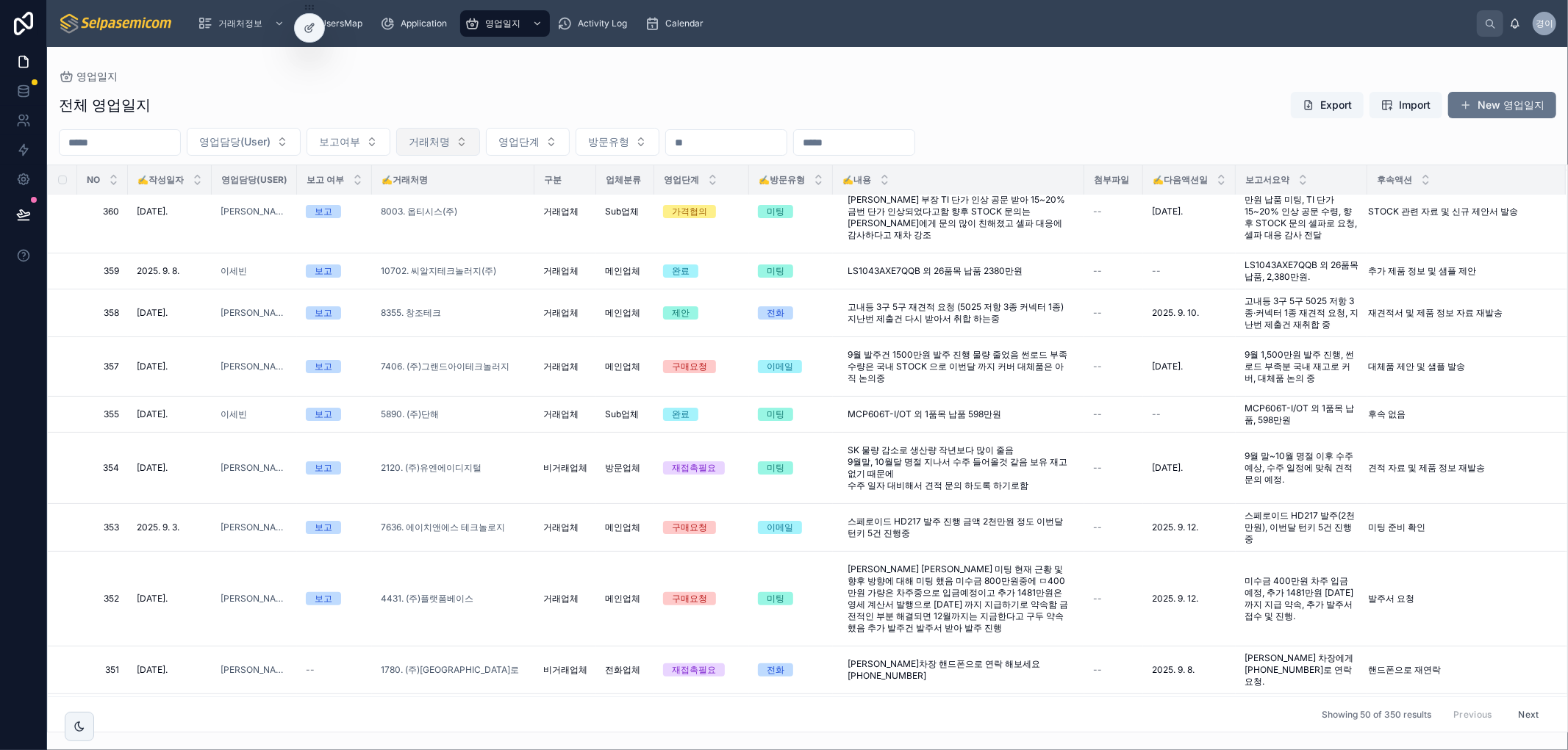
click at [480, 145] on button "거래처명" at bounding box center [438, 142] width 84 height 28
click at [469, 171] on input "text" at bounding box center [482, 173] width 147 height 26
type input "*****"
click at [428, 195] on span ". [GEOGRAPHIC_DATA]" at bounding box center [446, 202] width 111 height 15
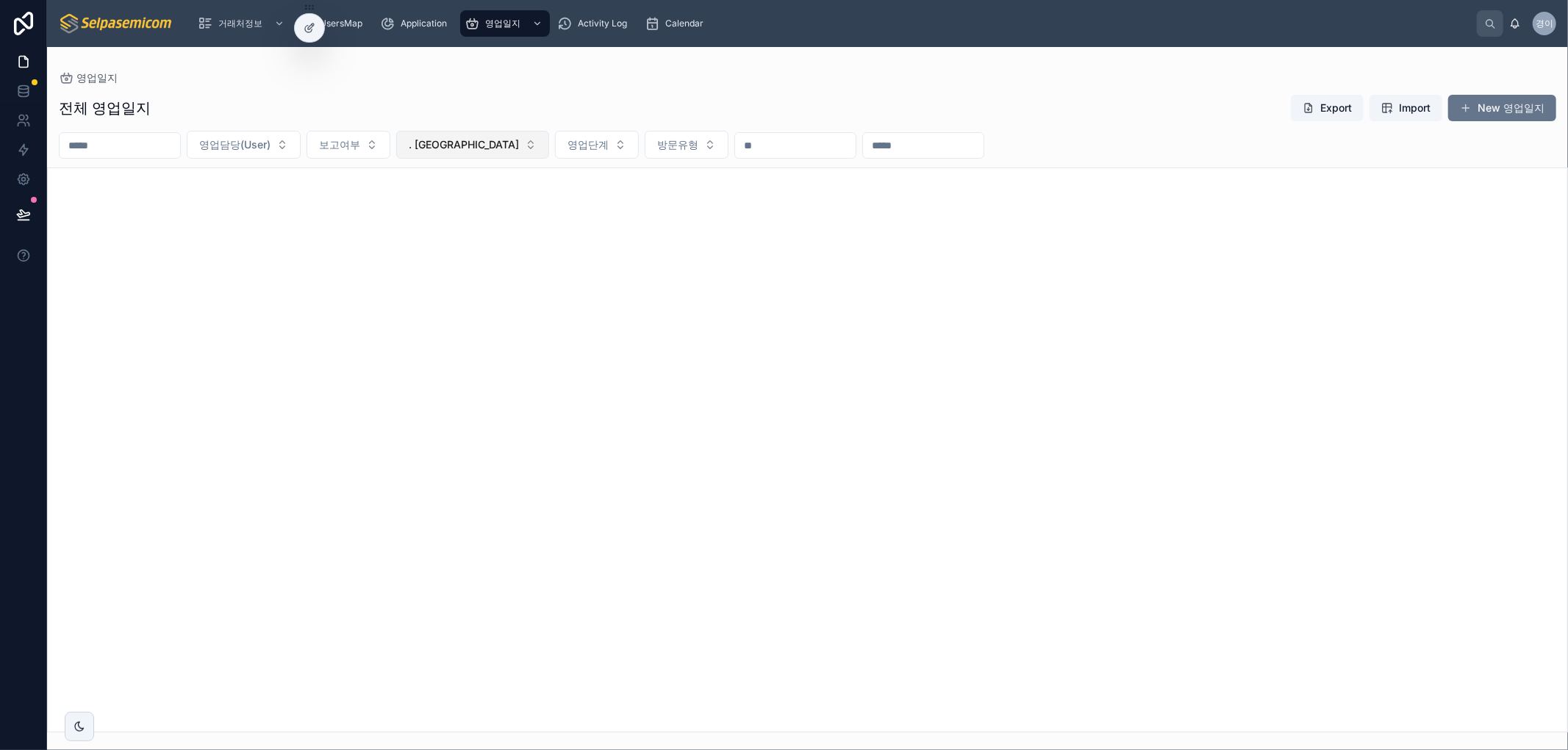
click at [494, 144] on span ". [GEOGRAPHIC_DATA]" at bounding box center [464, 144] width 110 height 15
type input "**"
click at [446, 203] on span ". 영인에너지솔루션" at bounding box center [443, 204] width 88 height 15
click at [467, 148] on span ". 영인에너지솔루션" at bounding box center [453, 144] width 88 height 15
type input "*****"
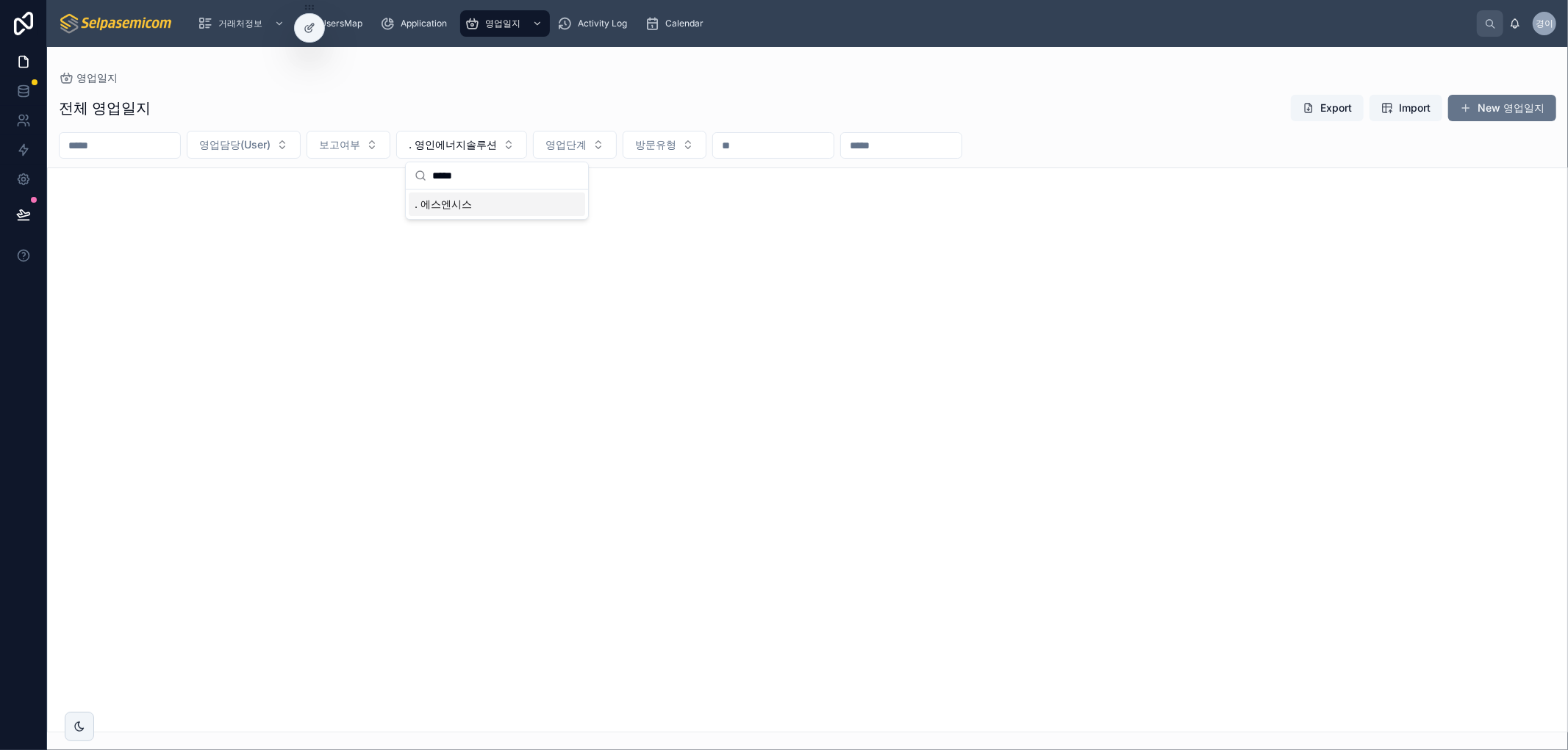
click at [446, 206] on span ". 에스엔시스" at bounding box center [443, 204] width 57 height 15
click at [466, 140] on span ". 에스엔시스" at bounding box center [438, 144] width 57 height 15
type input "*****"
click at [454, 208] on span ". 태양인덕션히터" at bounding box center [438, 204] width 78 height 15
click at [468, 152] on button ". 태양인덕션히터" at bounding box center [456, 144] width 121 height 28
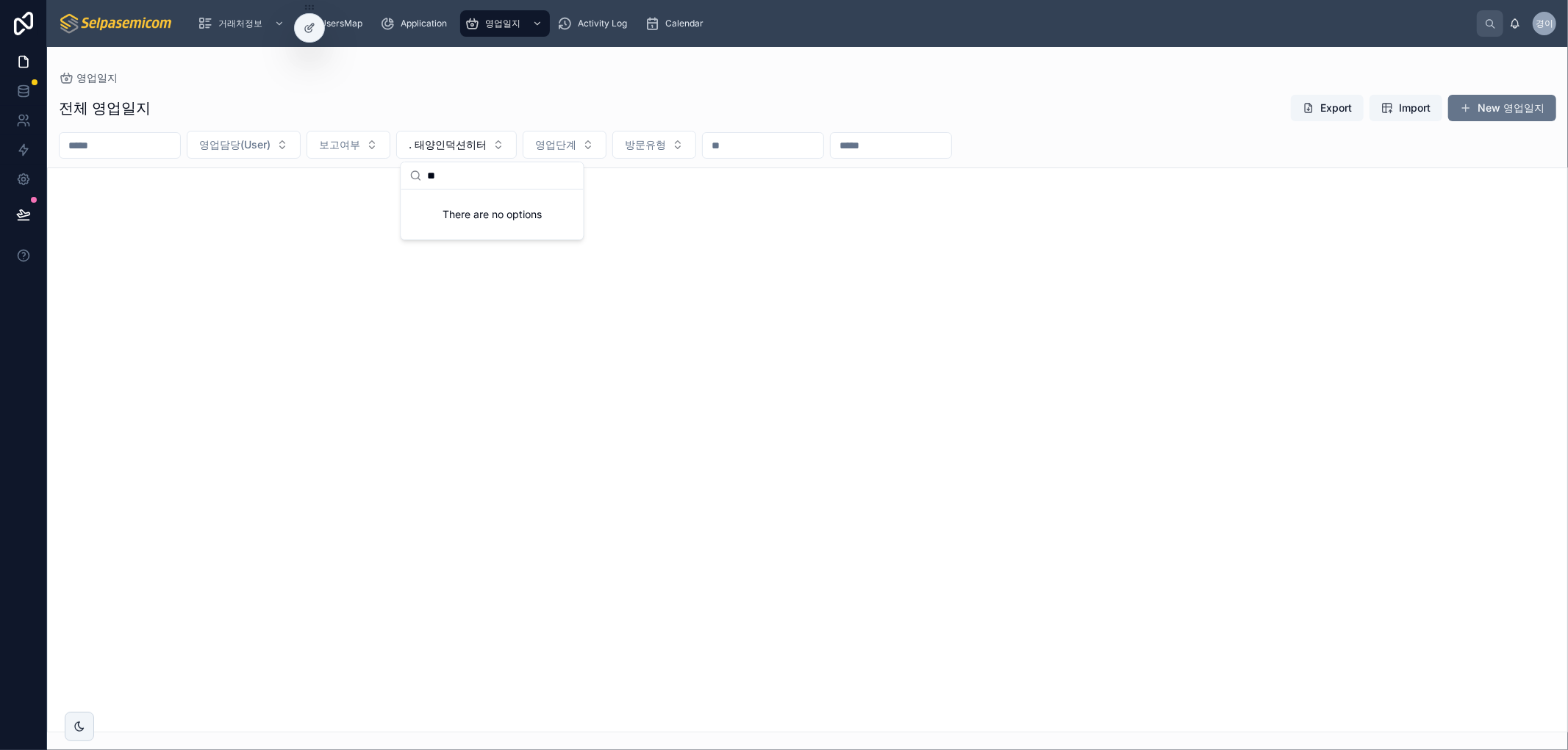
type input "*"
type input "**"
click at [464, 211] on div ". 세향산업" at bounding box center [491, 204] width 176 height 24
click at [455, 145] on span ". 세향산업" at bounding box center [433, 144] width 47 height 15
type input "****"
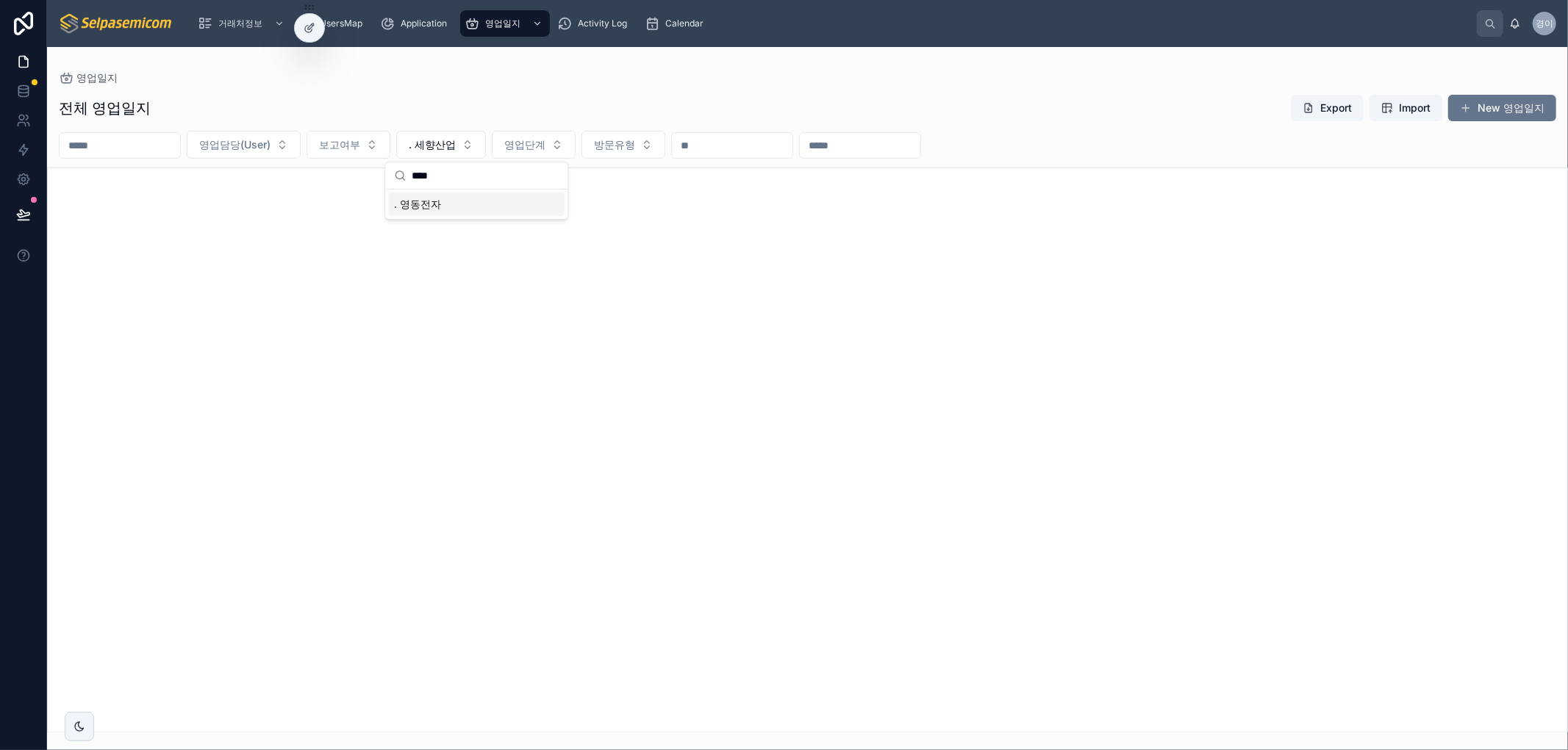
click at [414, 210] on span ". 영동전자" at bounding box center [418, 204] width 47 height 15
click at [455, 144] on span ". 영동전자" at bounding box center [433, 144] width 47 height 15
type input "****"
click at [429, 201] on span ". 준시스템" at bounding box center [418, 204] width 47 height 15
click at [455, 152] on span ". 준시스템" at bounding box center [433, 144] width 47 height 15
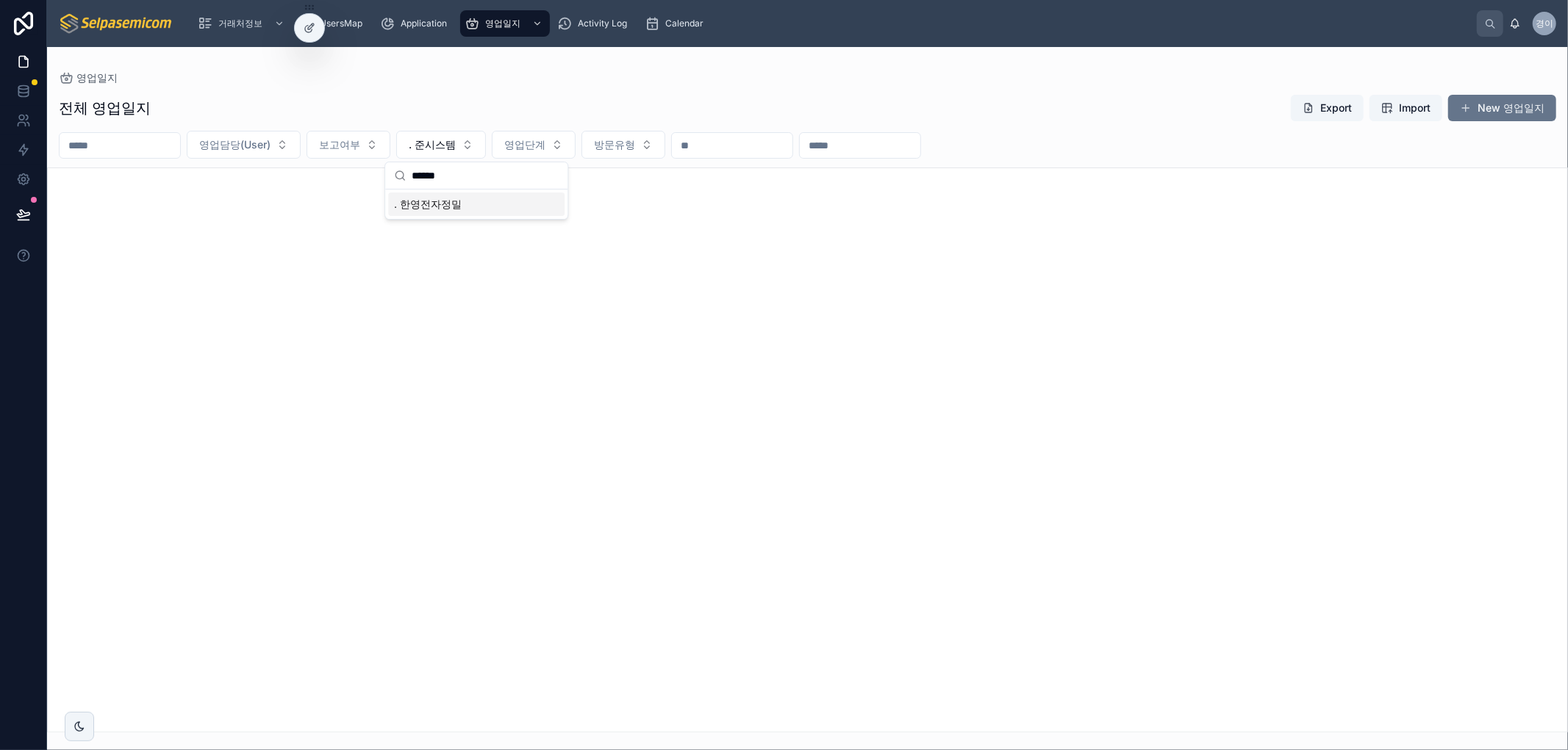
type input "******"
click at [455, 208] on span ". 한영전자정밀" at bounding box center [428, 204] width 68 height 15
click at [475, 144] on span ". 한영전자정밀" at bounding box center [442, 144] width 68 height 15
drag, startPoint x: 460, startPoint y: 180, endPoint x: 255, endPoint y: 173, distance: 205.1
click at [255, 173] on div "거래처정보 UsersMap Application 영업일지 Activity Log Calendar 경이 경남 이 영업일지 전체 영업일지 Expo…" at bounding box center [807, 375] width 1521 height 750
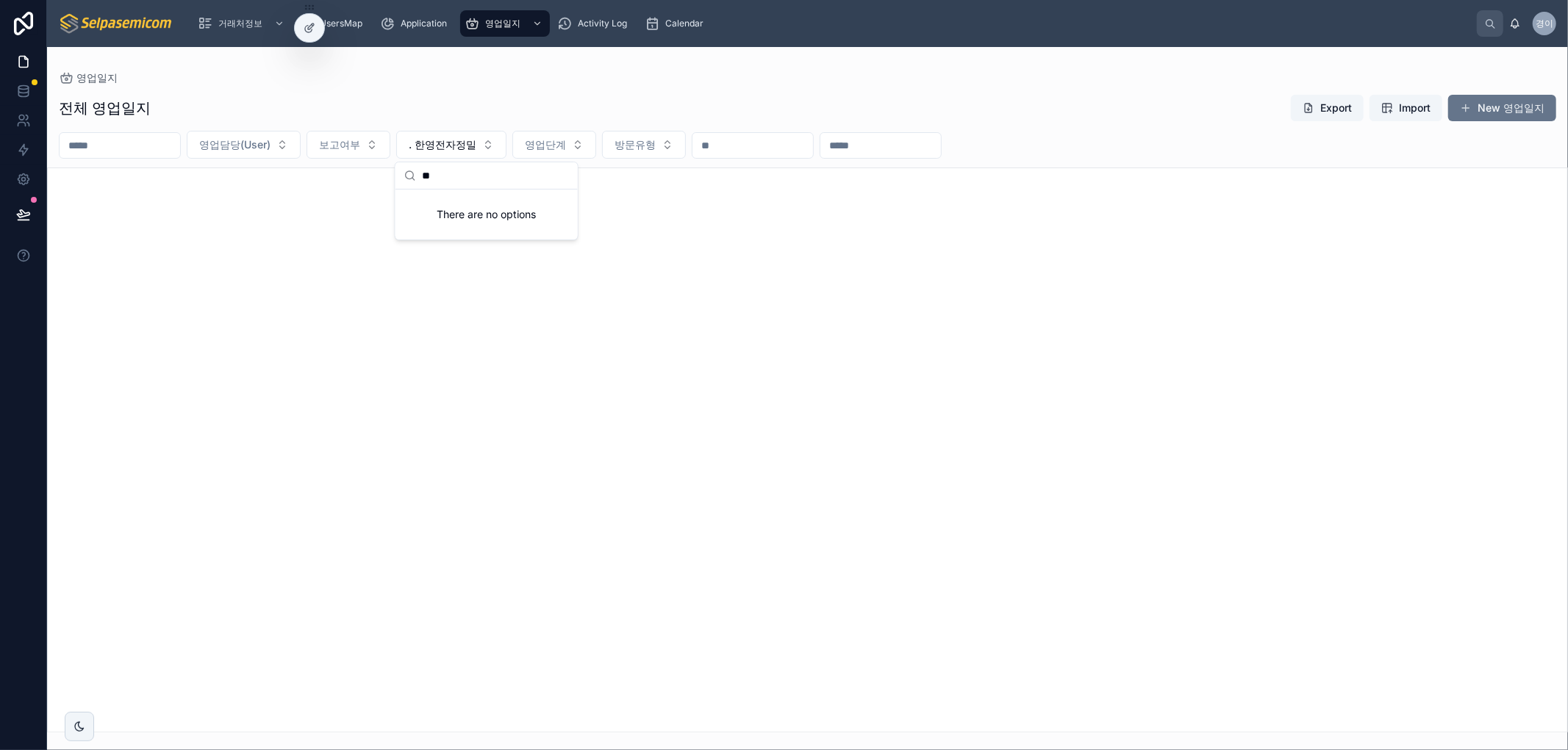
type input "*"
type input "*****"
click at [489, 201] on div ". [GEOGRAPHIC_DATA](주)" at bounding box center [486, 204] width 176 height 24
click at [507, 145] on span ". [GEOGRAPHIC_DATA](주)" at bounding box center [473, 144] width 128 height 15
type input "***"
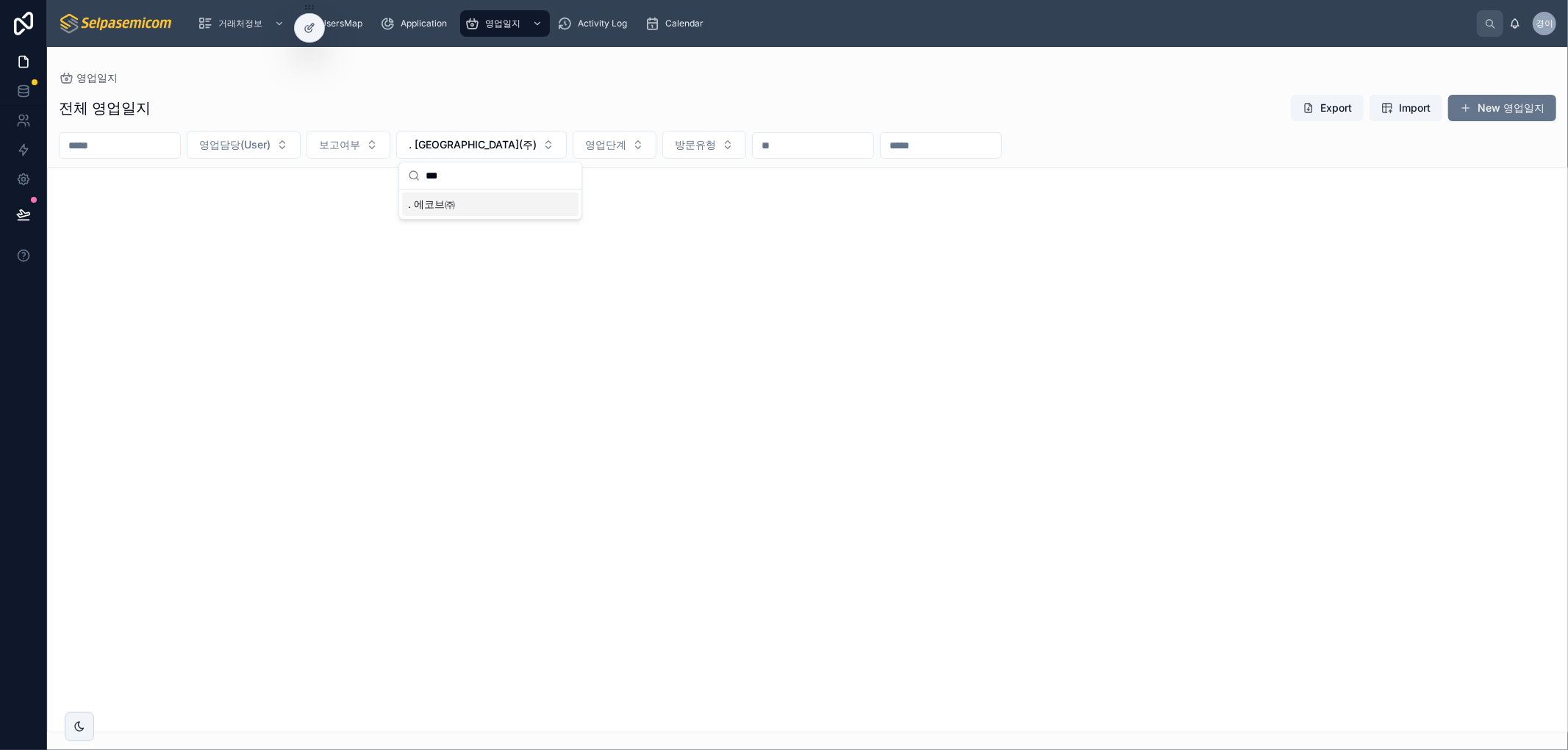
click at [447, 203] on span ". 에코브㈜" at bounding box center [432, 204] width 47 height 15
click at [455, 150] on span ". 에코브㈜" at bounding box center [433, 144] width 47 height 15
type input "****"
click at [442, 199] on div ". 하영전자" at bounding box center [476, 204] width 176 height 24
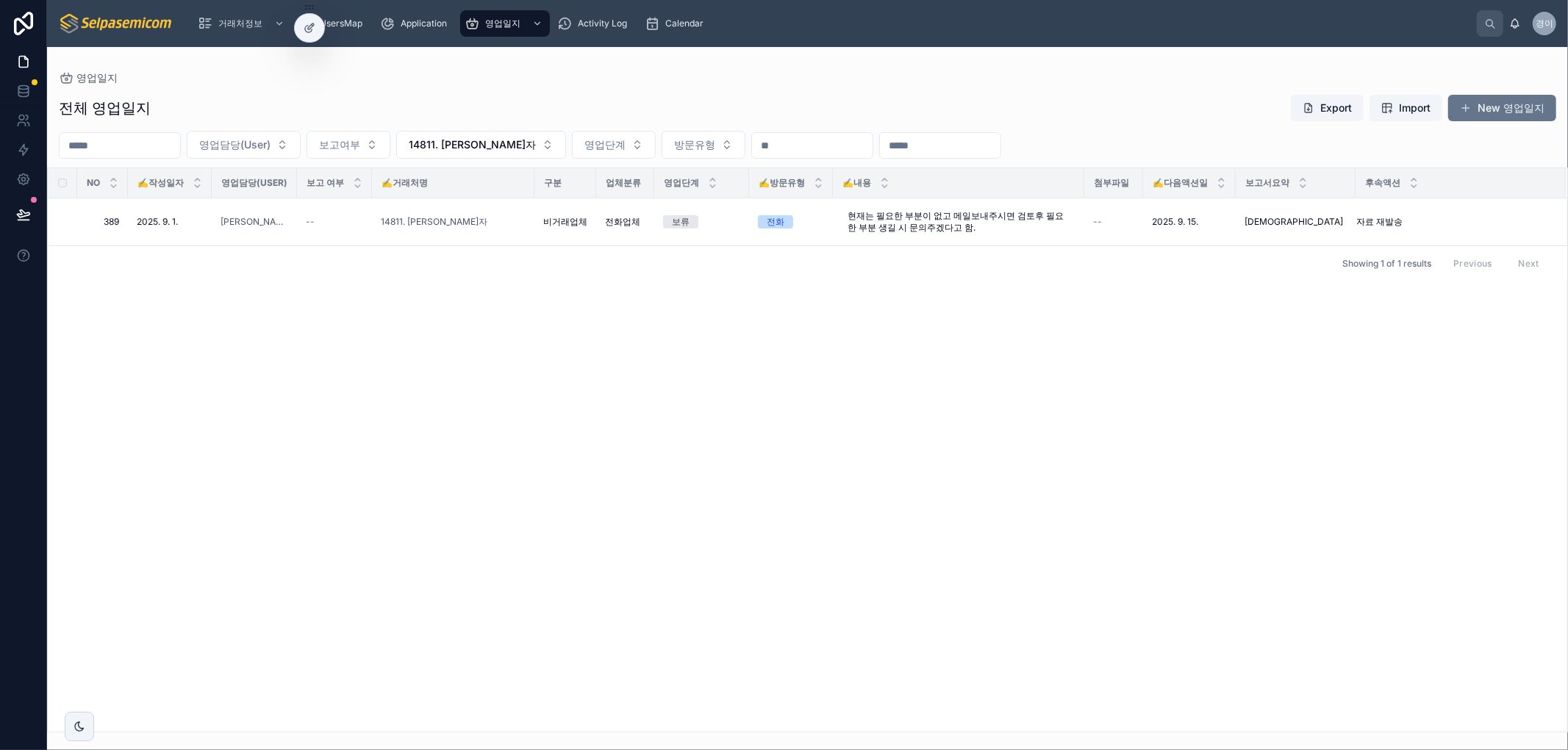
click at [66, 372] on div "NO ✍️작성일자 영업담당(User) 보고 여부 ✍️거래처명 구분 업체분류 영업단계 ✍️방문유형 ✍️내용 첨부파일 ✍️다음액션일 보고서요약 후…" at bounding box center [807, 450] width 1519 height 564
click at [23, 216] on icon at bounding box center [23, 214] width 12 height 7
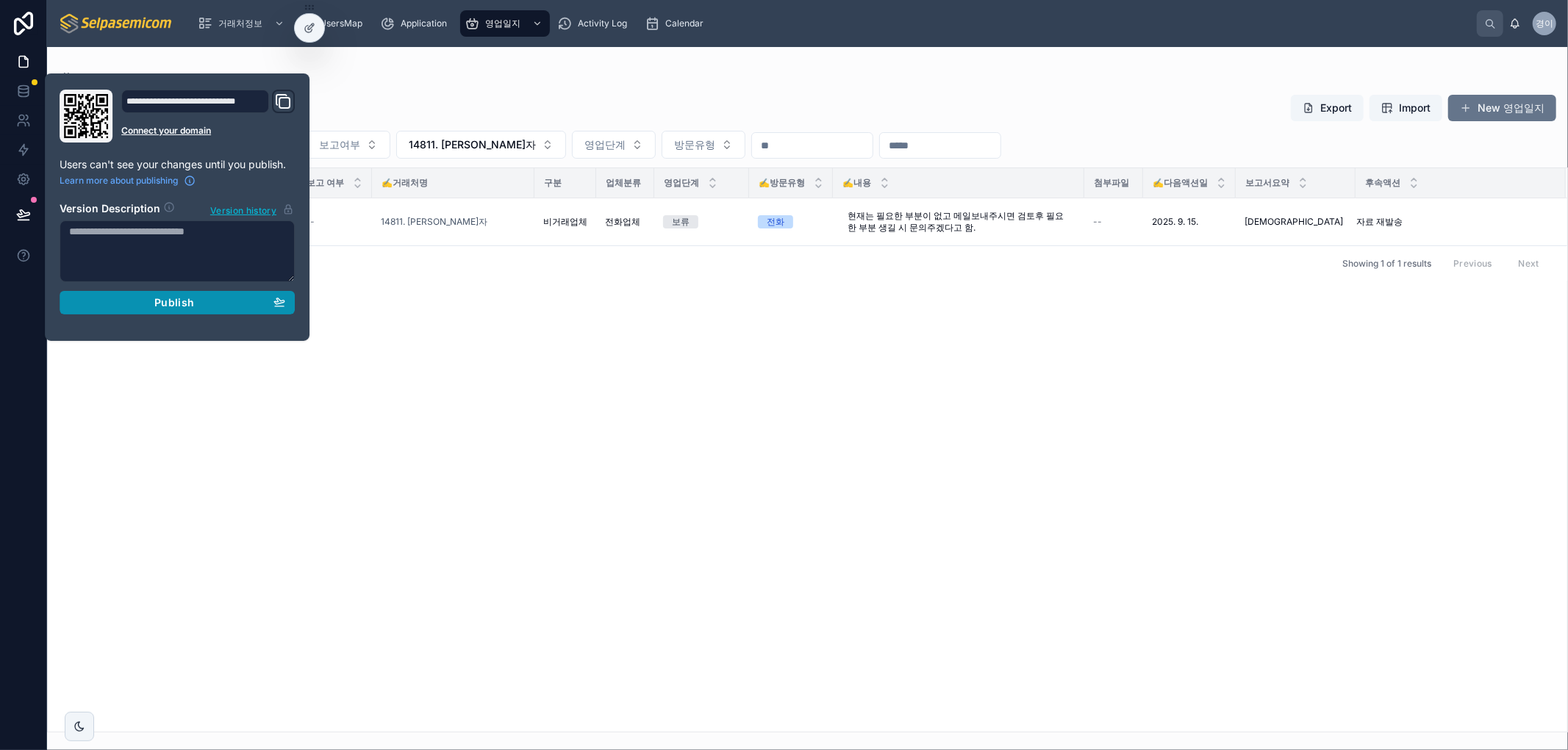
click at [156, 300] on span "Publish" at bounding box center [174, 303] width 40 height 13
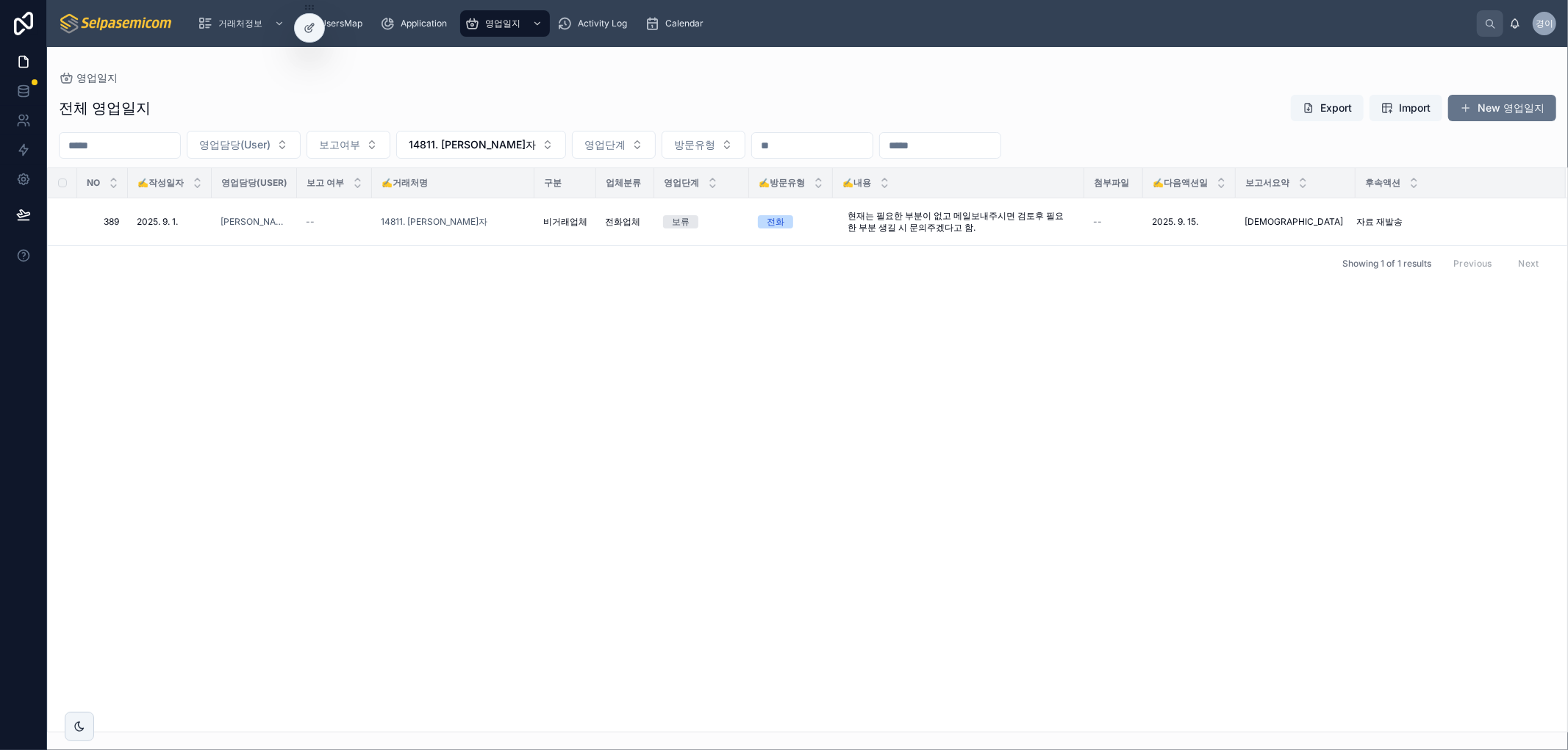
drag, startPoint x: 1372, startPoint y: 445, endPoint x: 1377, endPoint y: 461, distance: 16.8
click at [1372, 449] on div "NO ✍️작성일자 영업담당(User) 보고 여부 ✍️거래처명 구분 업체분류 영업단계 ✍️방문유형 ✍️내용 첨부파일 ✍️다음액션일 보고서요약 후…" at bounding box center [807, 450] width 1519 height 564
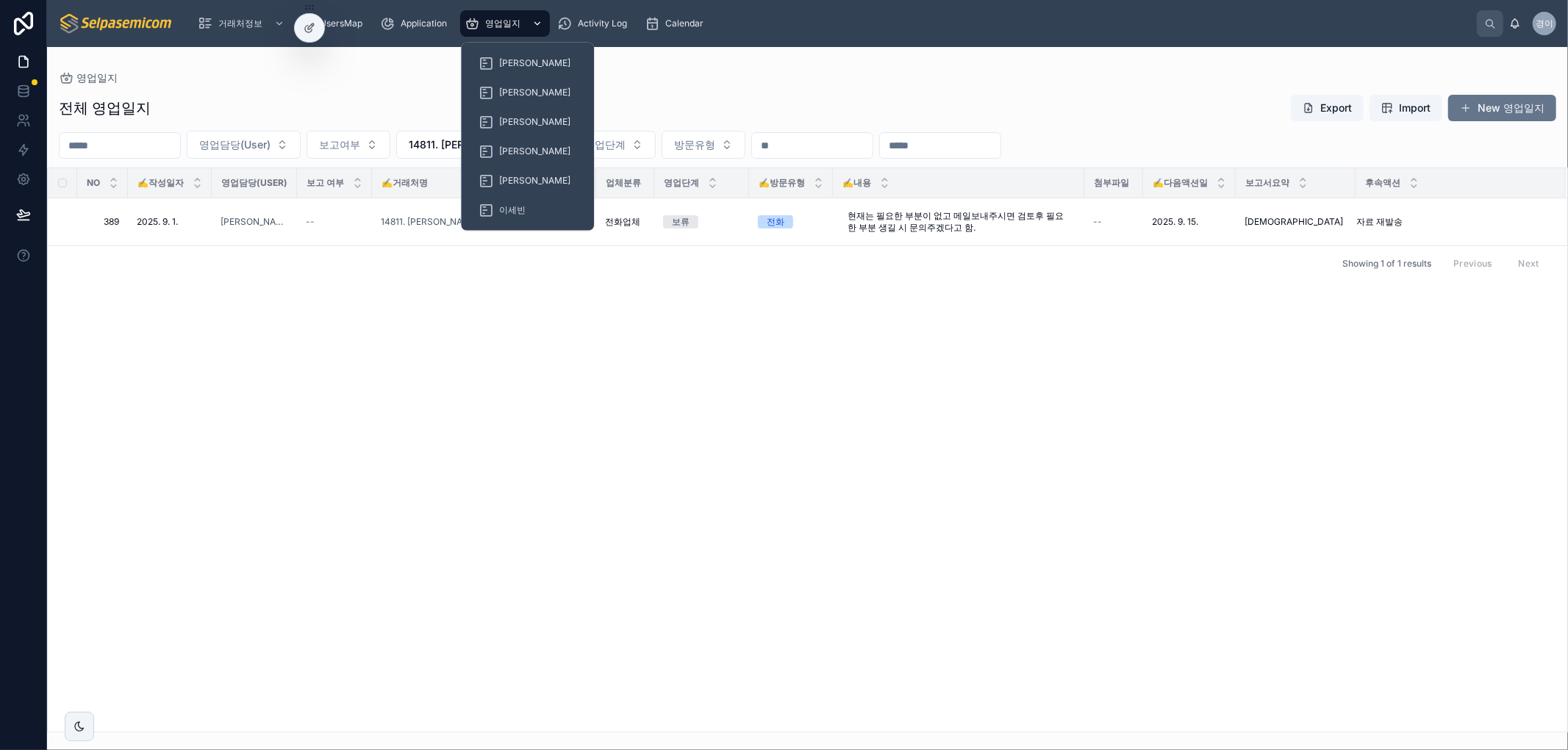
click at [506, 19] on span "영업일지" at bounding box center [502, 24] width 35 height 11
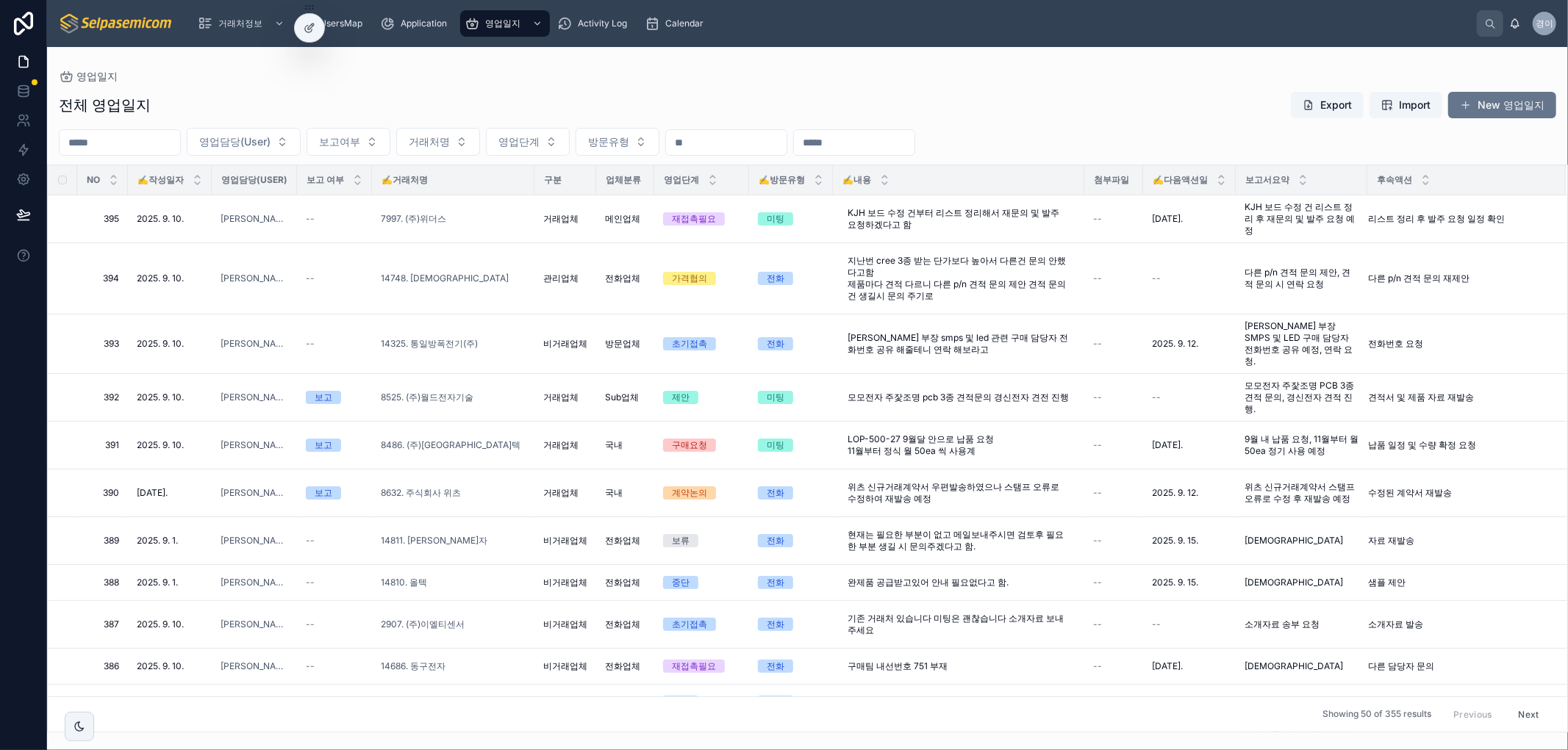
click at [578, 79] on div "영업일지" at bounding box center [807, 76] width 1497 height 11
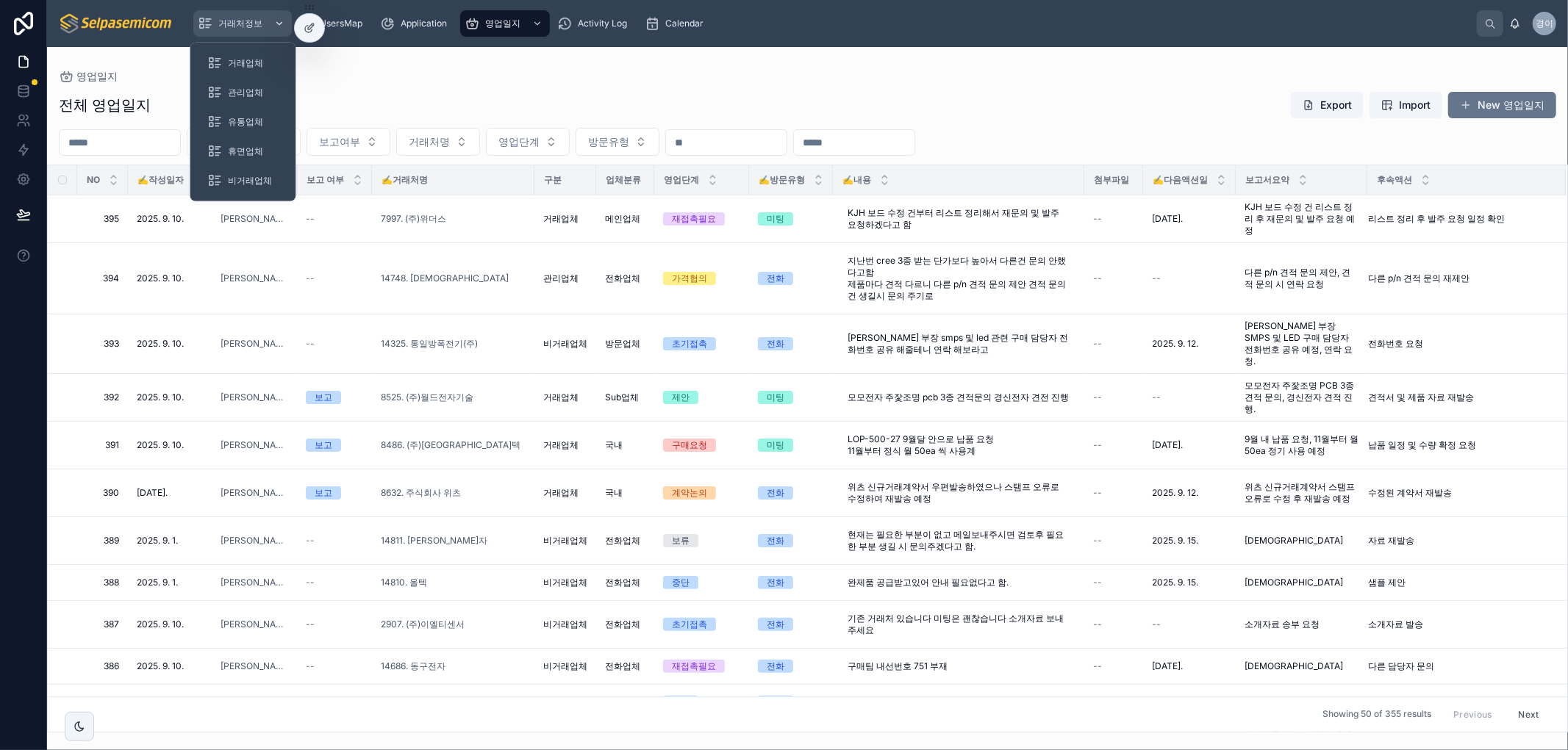
click at [251, 23] on span "거래처정보" at bounding box center [240, 24] width 44 height 11
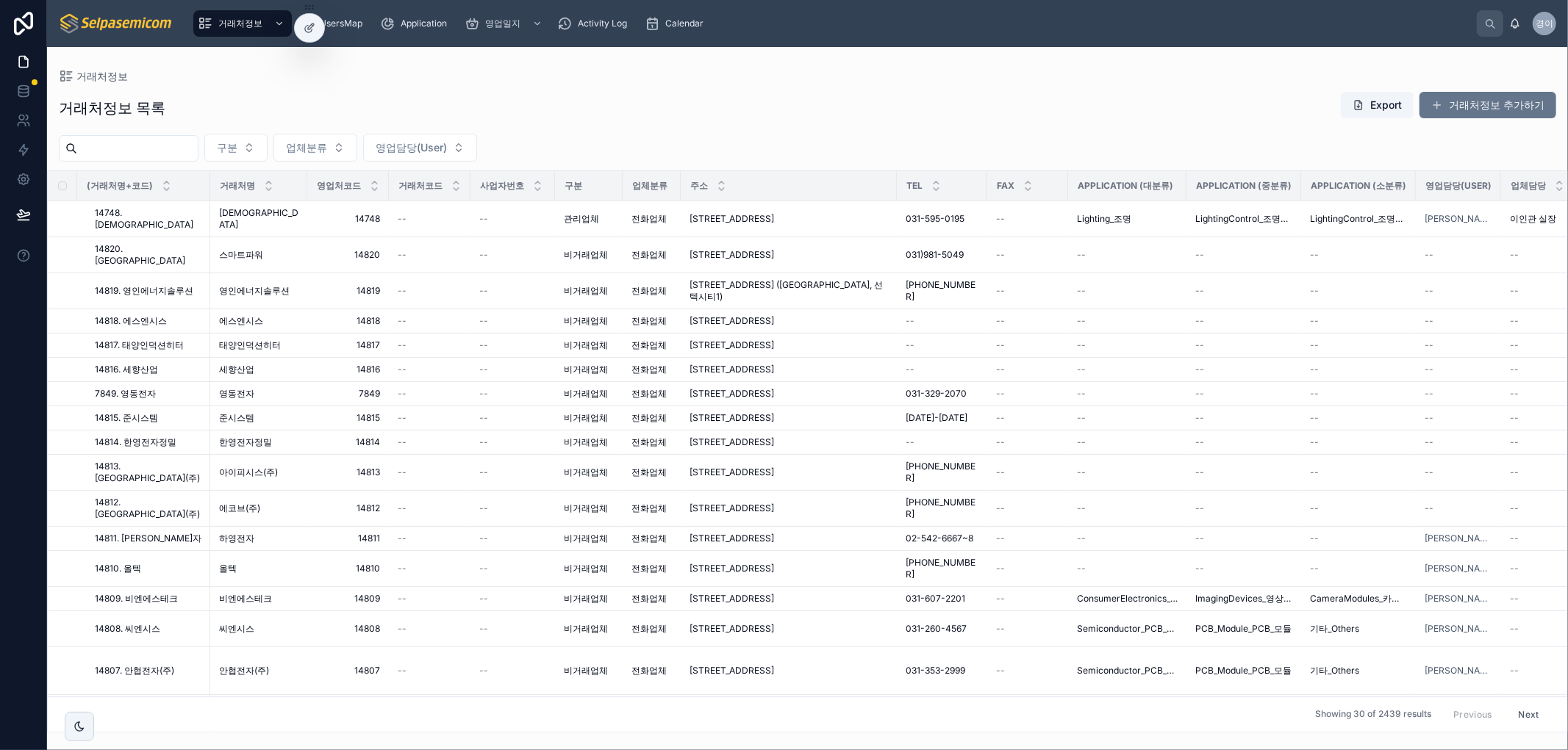
drag, startPoint x: 1075, startPoint y: 99, endPoint x: 775, endPoint y: 99, distance: 300.0
click at [1055, 104] on div "거래처정보 목록 Export 거래처정보 추가하기" at bounding box center [807, 108] width 1497 height 33
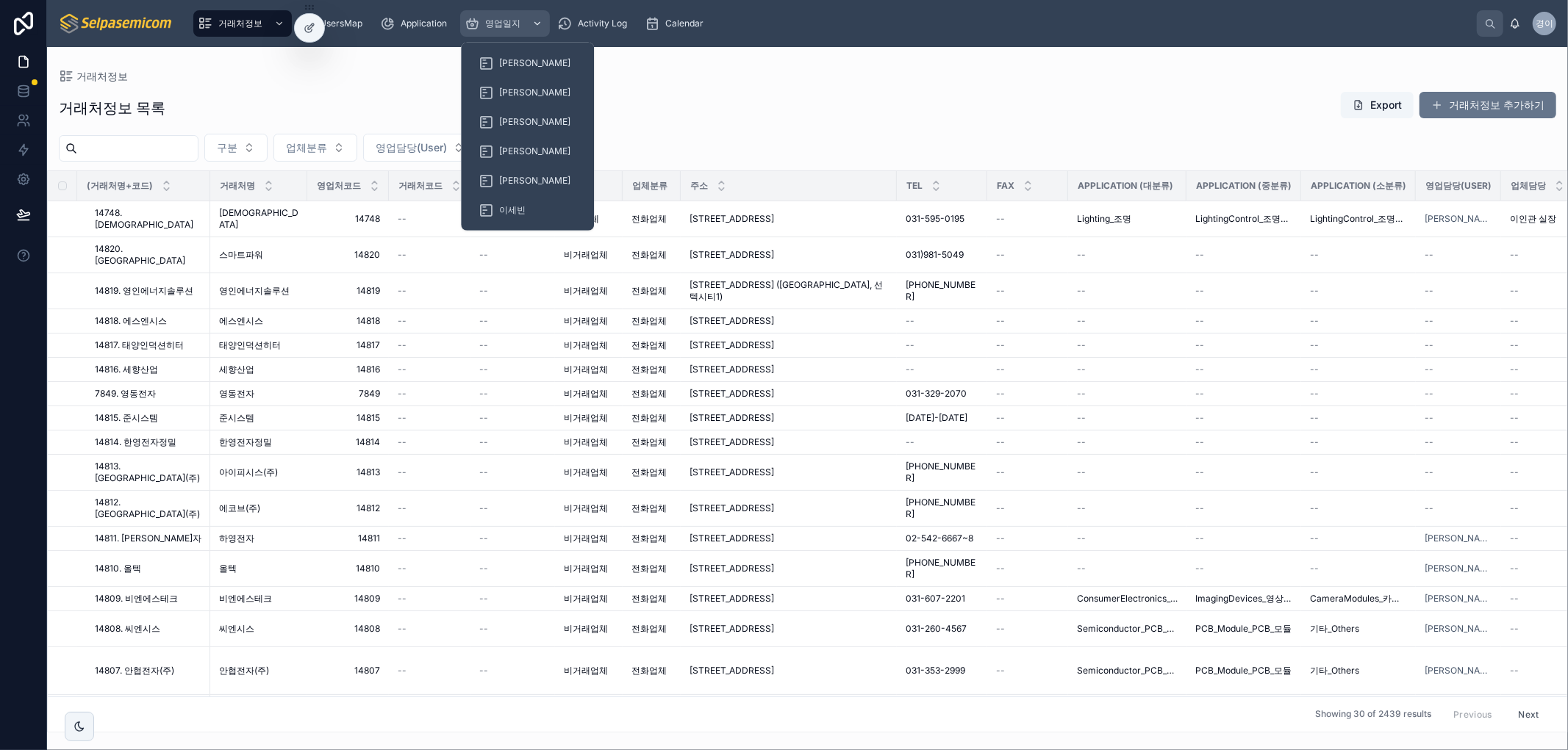
click at [504, 26] on span "영업일지" at bounding box center [502, 24] width 35 height 11
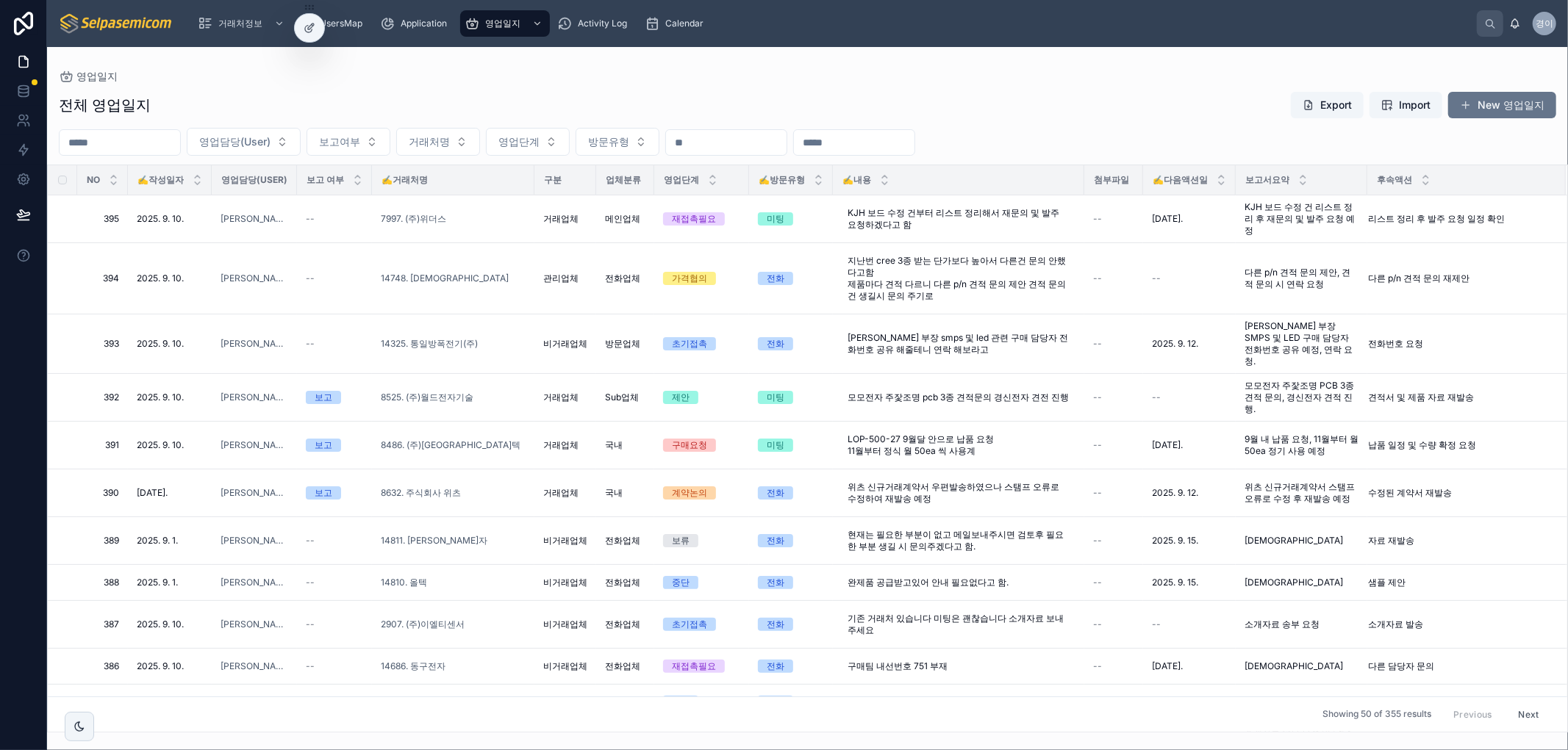
click at [1193, 78] on div "영업일지" at bounding box center [807, 76] width 1497 height 11
drag, startPoint x: 1120, startPoint y: 87, endPoint x: 1119, endPoint y: 103, distance: 16.0
click at [1120, 90] on div "전체 영업일지 Export Import New 영업일지 영업담당(User) 보고여부 거래처명 영업단계 방문유형 NO ✍️작성일자 영업담당(Us…" at bounding box center [807, 407] width 1521 height 650
drag, startPoint x: 294, startPoint y: 181, endPoint x: 313, endPoint y: 189, distance: 20.6
click at [313, 189] on tr "NO ✍️작성일자 영업담당(User) 보고 여부 ✍️거래처명 구분 업체분류 영업단계 ✍️방문유형 ✍️내용 첨부파일 ✍️다음액션일 보고서요약 후…" at bounding box center [807, 180] width 1519 height 30
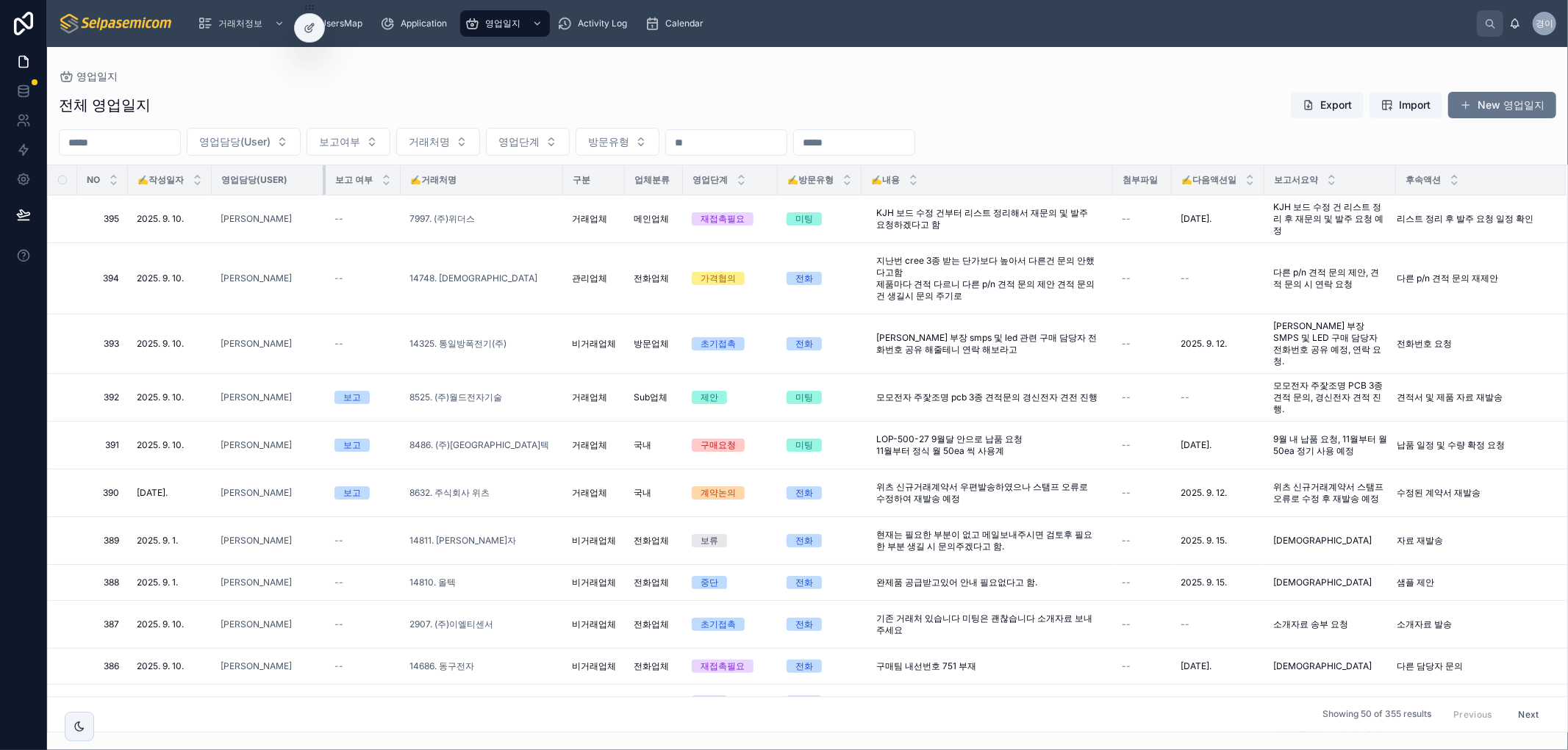
drag, startPoint x: 295, startPoint y: 179, endPoint x: 351, endPoint y: 181, distance: 56.0
click at [351, 181] on tr "NO ✍️작성일자 영업담당(User) 보고 여부 ✍️거래처명 구분 업체분류 영업단계 ✍️방문유형 ✍️내용 첨부파일 ✍️다음액션일 보고서요약 후…" at bounding box center [807, 180] width 1519 height 30
click at [300, 149] on button "영업담당(User)" at bounding box center [244, 142] width 114 height 28
click at [338, 90] on div "전체 영업일지 Export Import New 영업일지 영업담당(User) 보고여부 거래처명 영업단계 방문유형 NO ✍️작성일자 영업담당(Us…" at bounding box center [807, 407] width 1521 height 650
drag, startPoint x: 326, startPoint y: 177, endPoint x: 301, endPoint y: 173, distance: 25.3
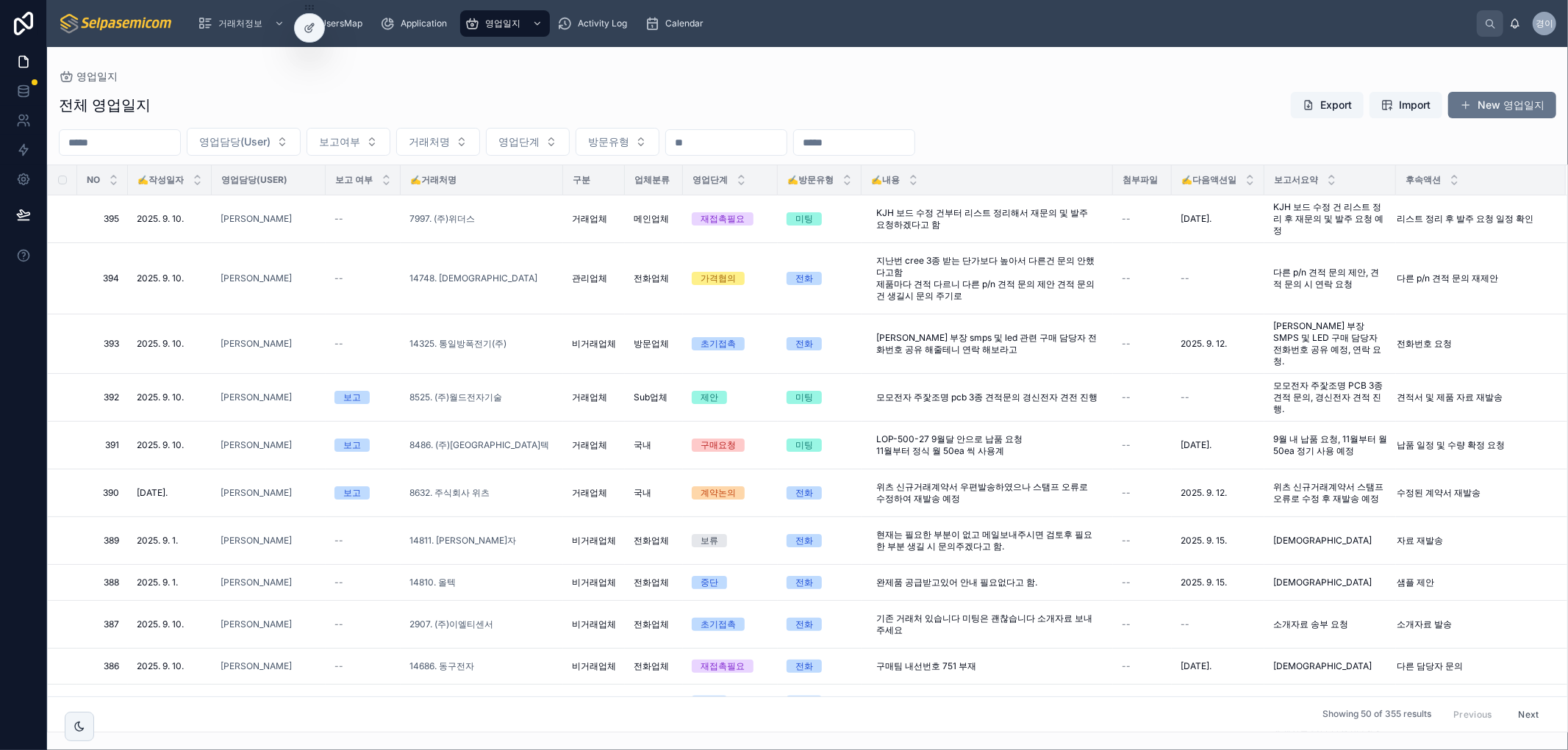
click at [301, 178] on th "영업담당(User)" at bounding box center [269, 180] width 114 height 30
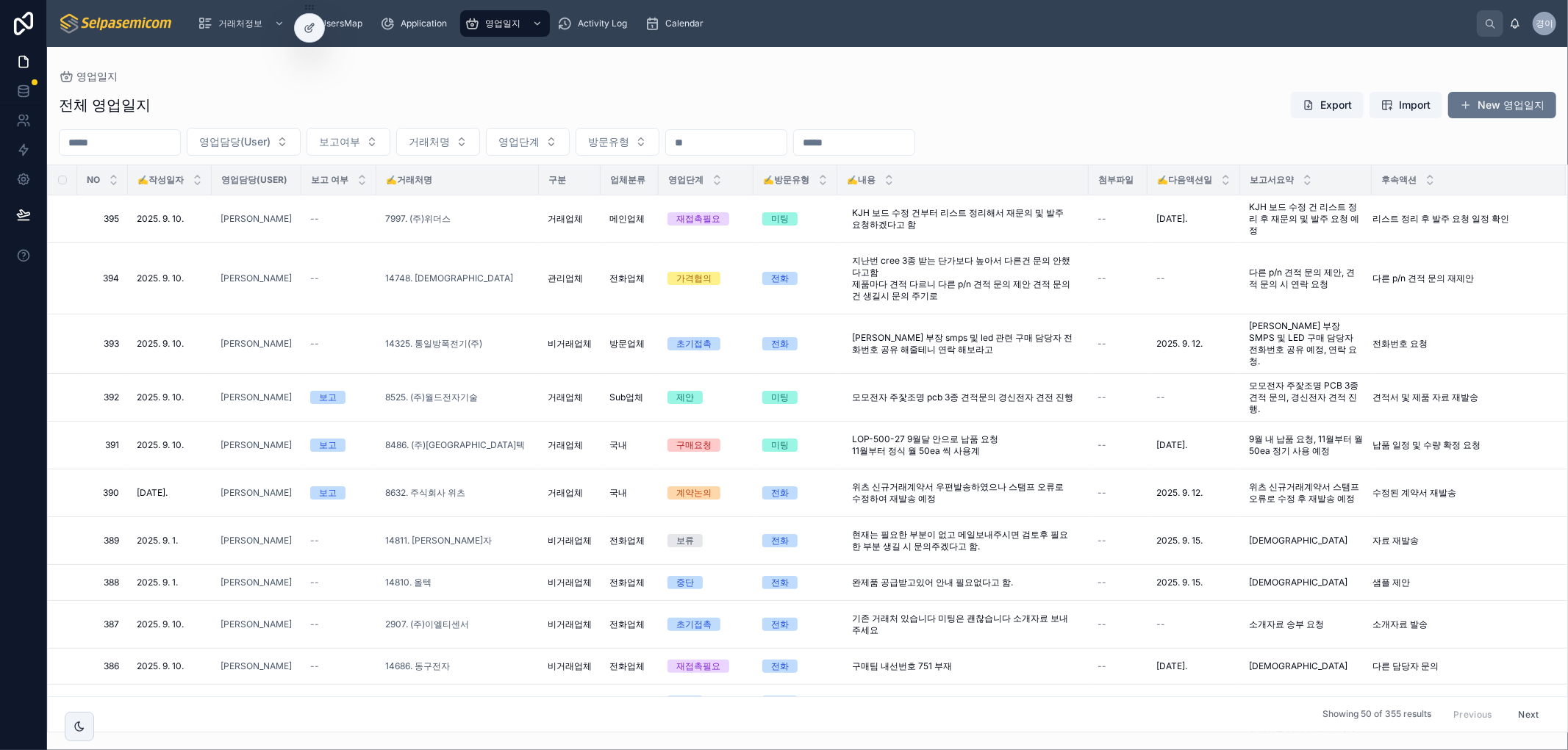
click at [144, 137] on input "text" at bounding box center [120, 142] width 121 height 20
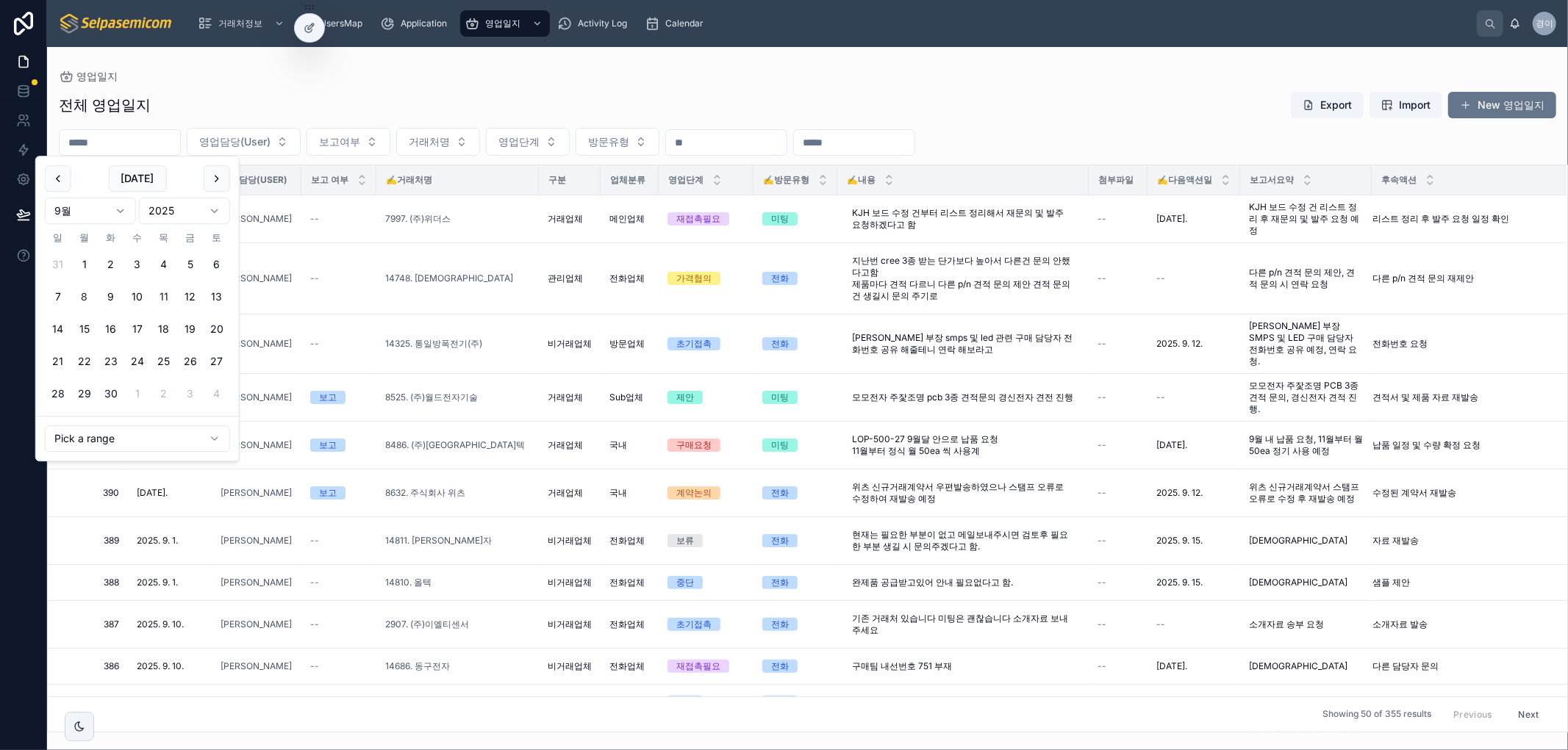
click at [83, 295] on button "8" at bounding box center [84, 297] width 26 height 26
click at [192, 295] on button "12" at bounding box center [190, 297] width 26 height 26
type input "**********"
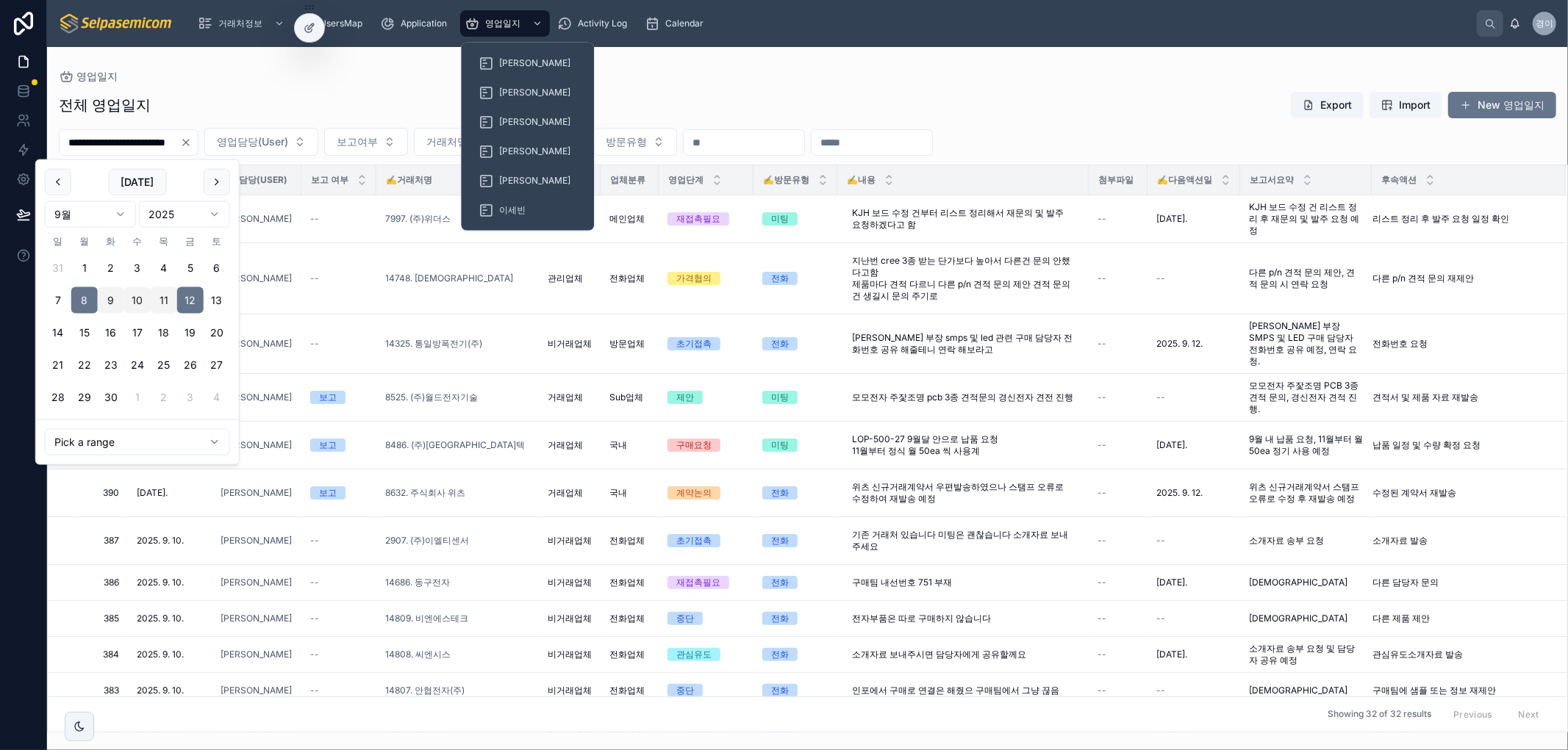
click at [773, 81] on div "영업일지" at bounding box center [807, 76] width 1497 height 11
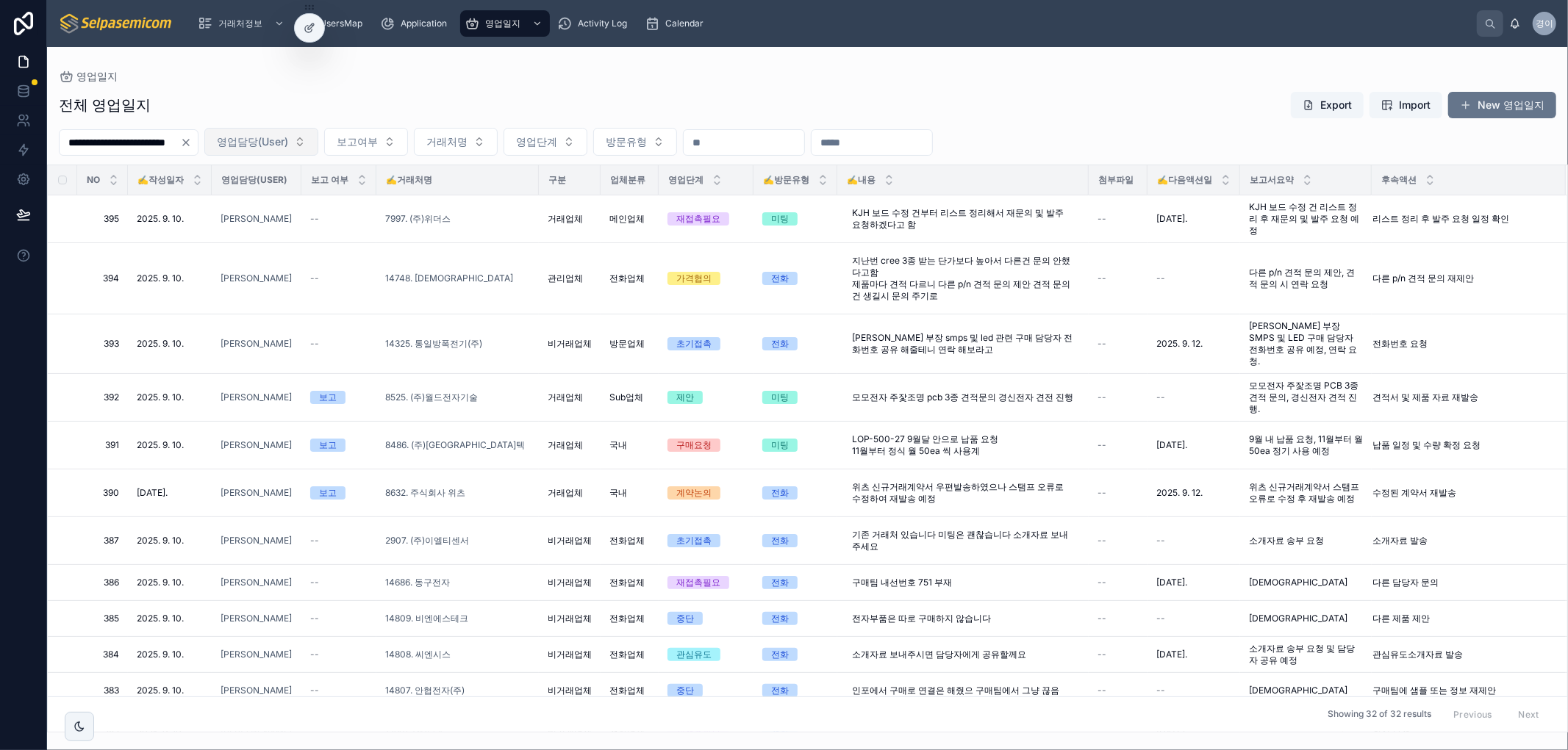
click at [288, 144] on span "영업담당(User)" at bounding box center [252, 142] width 71 height 15
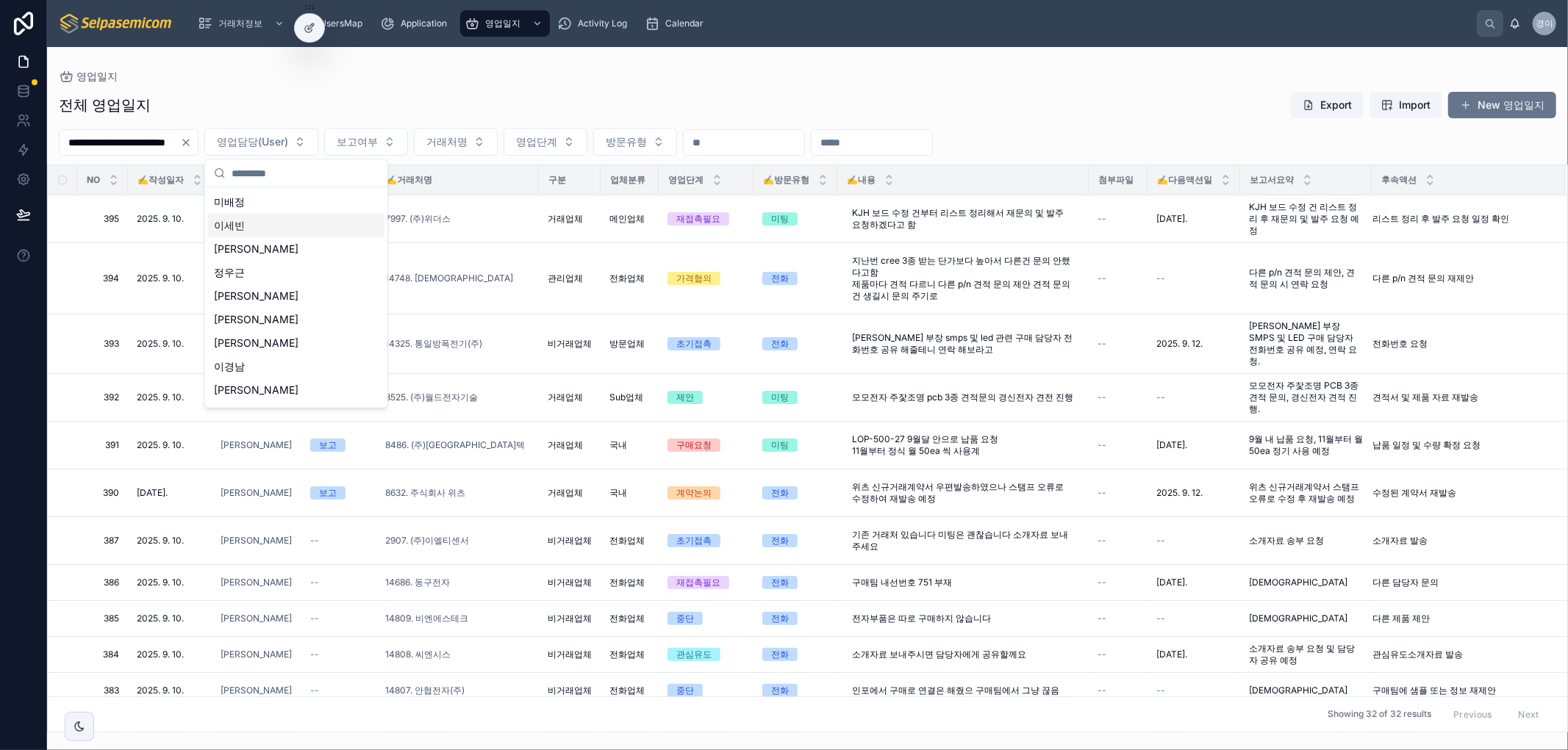
click at [225, 230] on span "이세빈" at bounding box center [229, 225] width 31 height 15
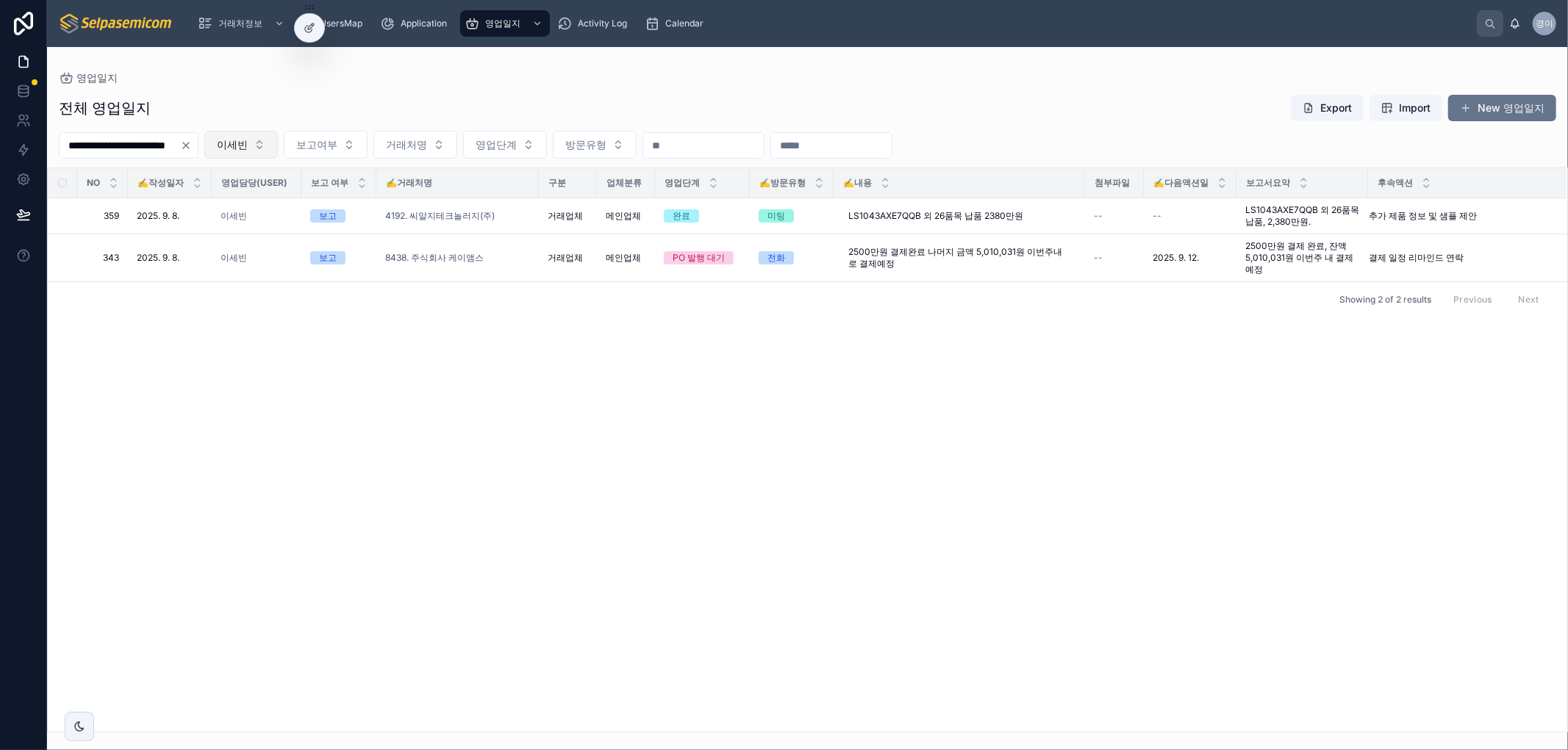
click at [278, 149] on button "이세빈" at bounding box center [241, 144] width 73 height 28
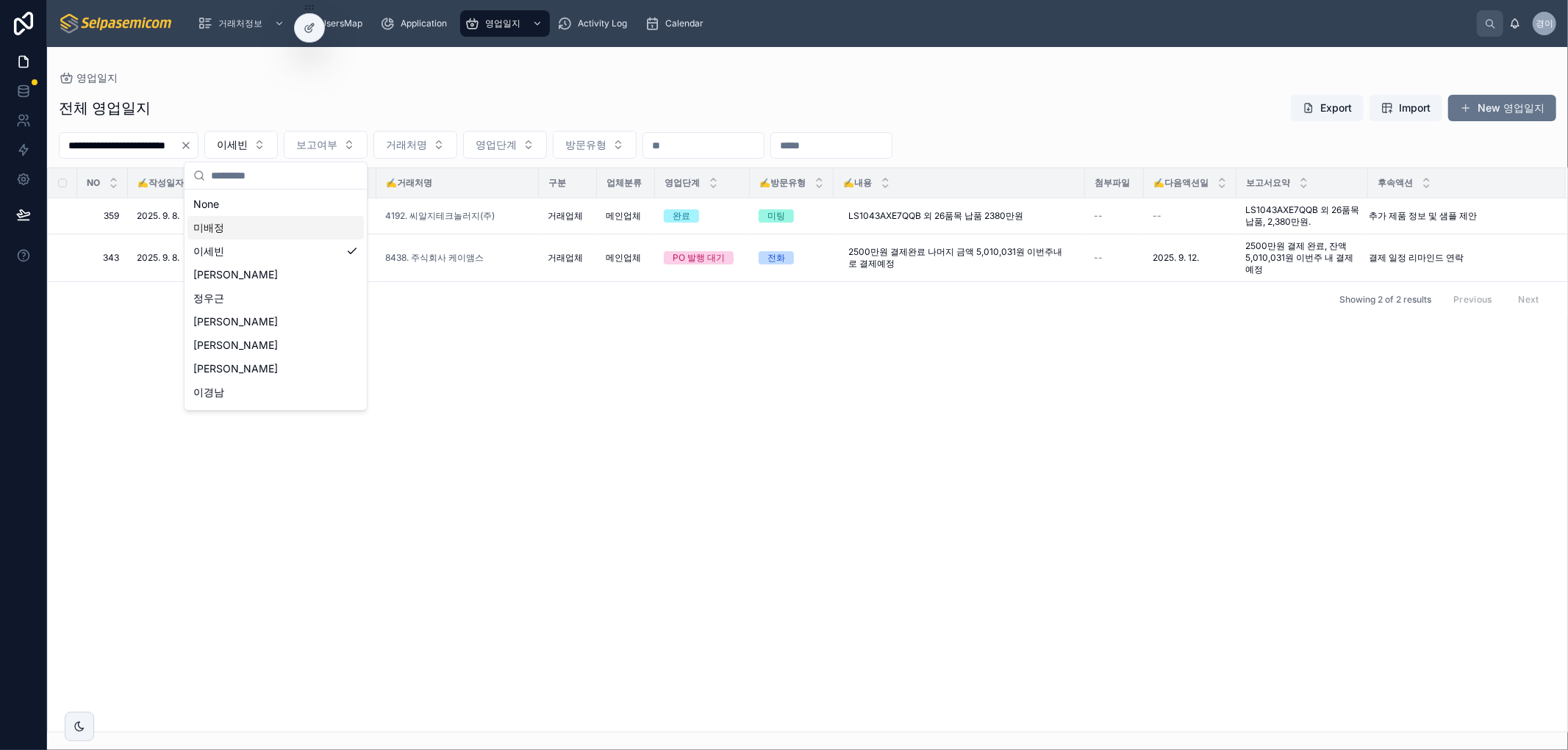
click at [532, 415] on div "NO ✍️작성일자 영업담당(User) 보고 여부 ✍️거래처명 구분 업체분류 영업단계 ✍️방문유형 ✍️내용 첨부파일 ✍️다음액션일 보고서요약 후…" at bounding box center [807, 450] width 1519 height 564
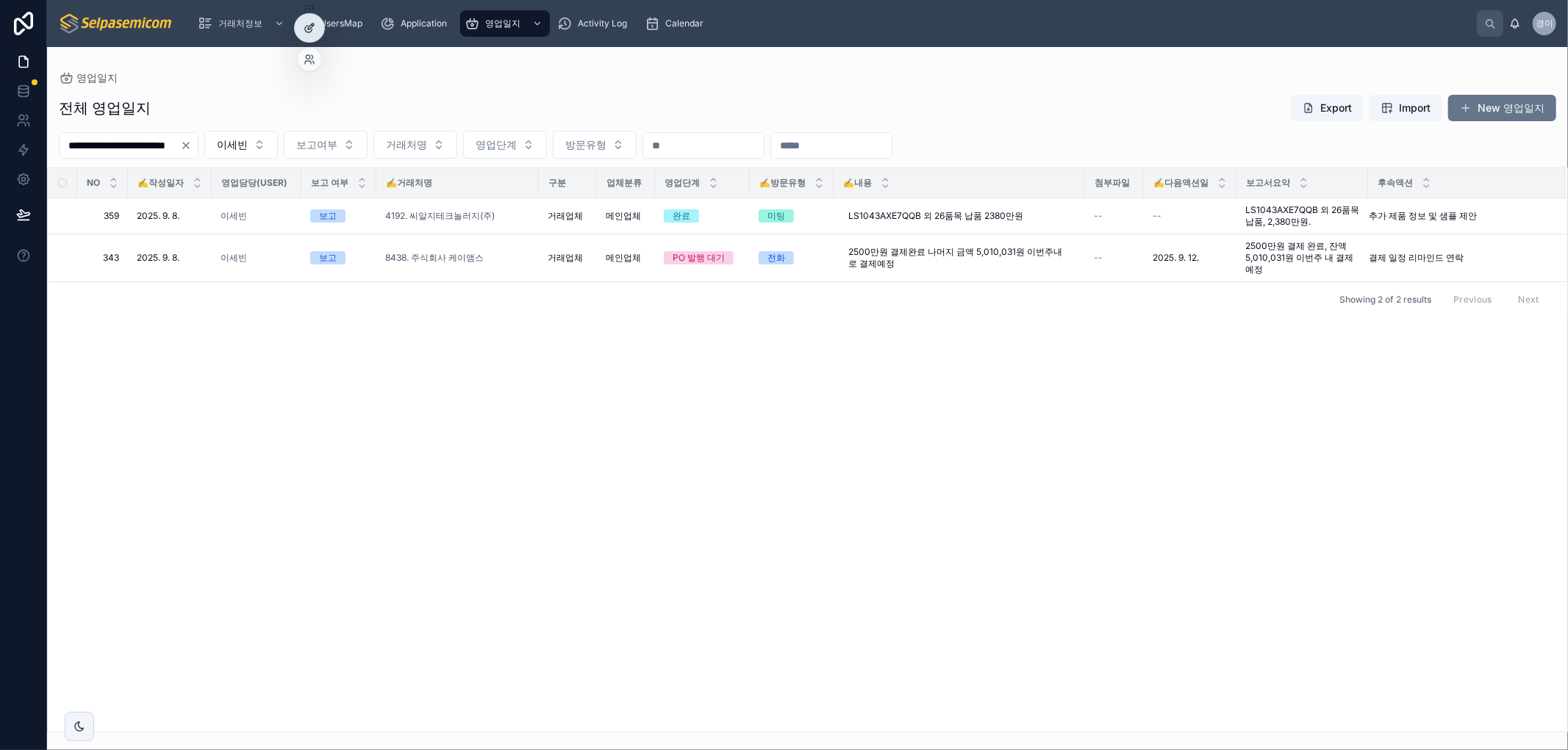
click at [307, 28] on icon at bounding box center [309, 28] width 11 height 11
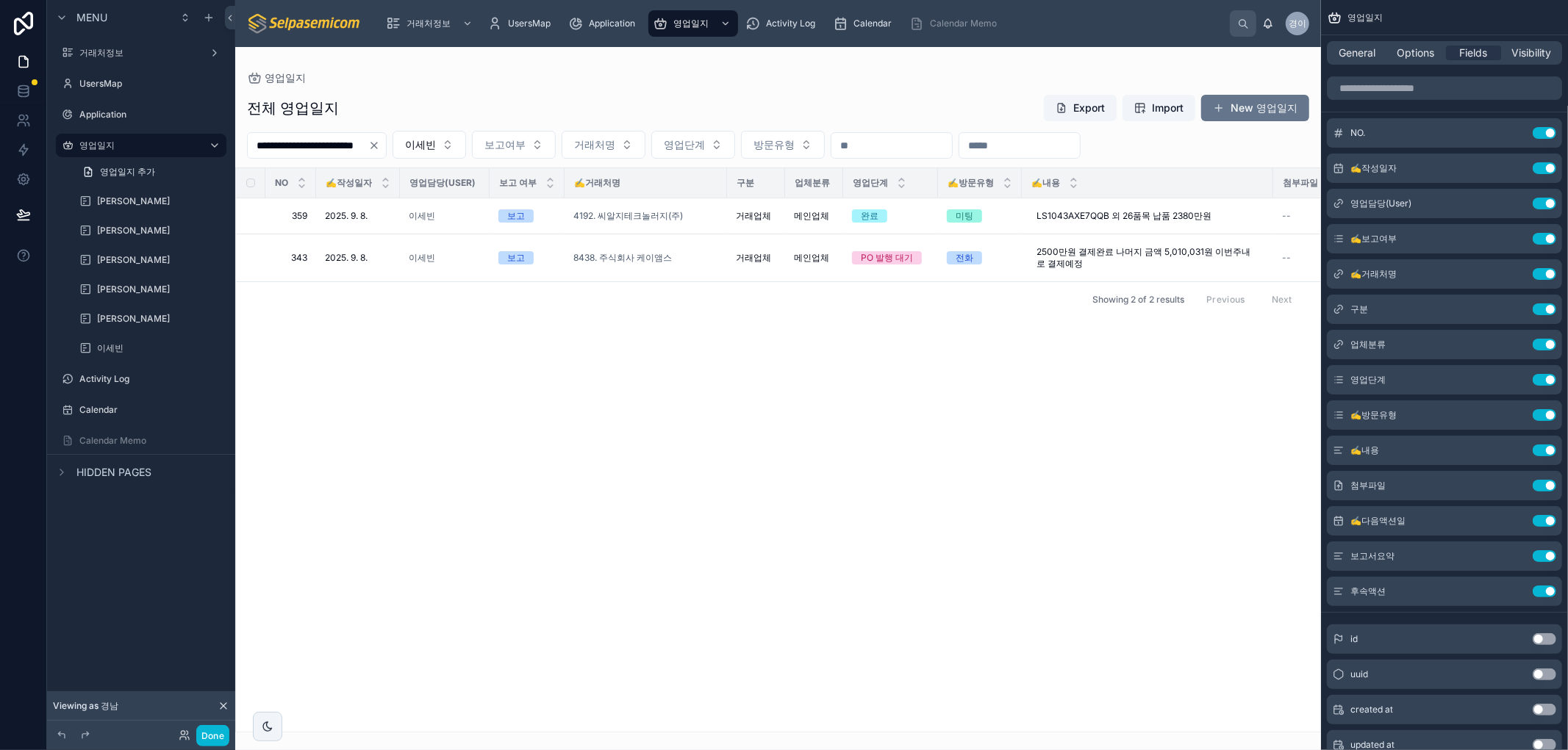
click at [897, 633] on div at bounding box center [778, 399] width 1086 height 703
click at [1519, 199] on icon "scrollable content" at bounding box center [1515, 203] width 11 height 11
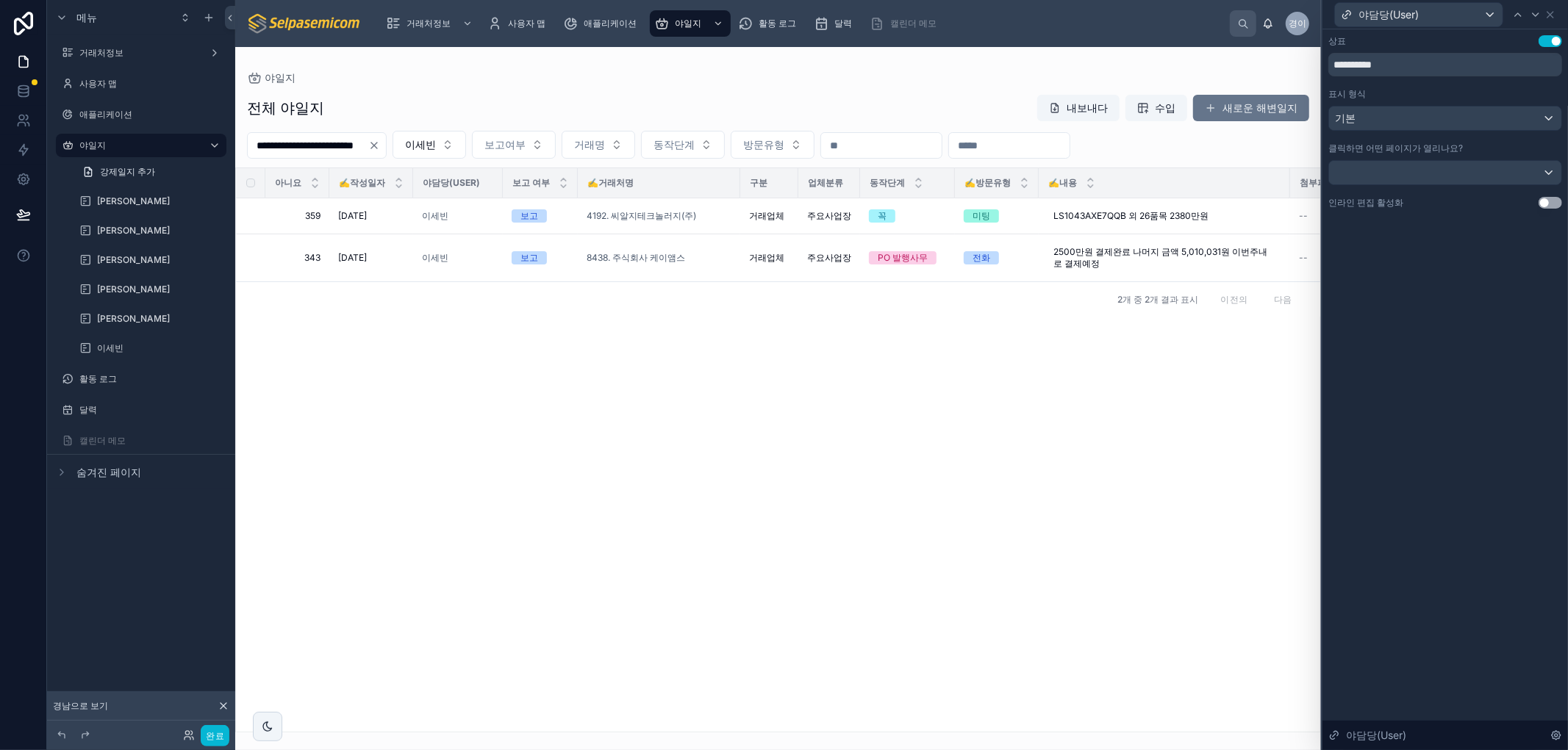
click at [1534, 445] on div "**********" at bounding box center [1445, 389] width 246 height 721
click at [725, 136] on button "동작단계" at bounding box center [682, 144] width 84 height 28
click at [725, 137] on button "동작단계" at bounding box center [682, 144] width 84 height 28
click at [815, 140] on button "방문유형" at bounding box center [772, 144] width 84 height 28
click at [815, 138] on button "방문유형" at bounding box center [772, 144] width 84 height 28
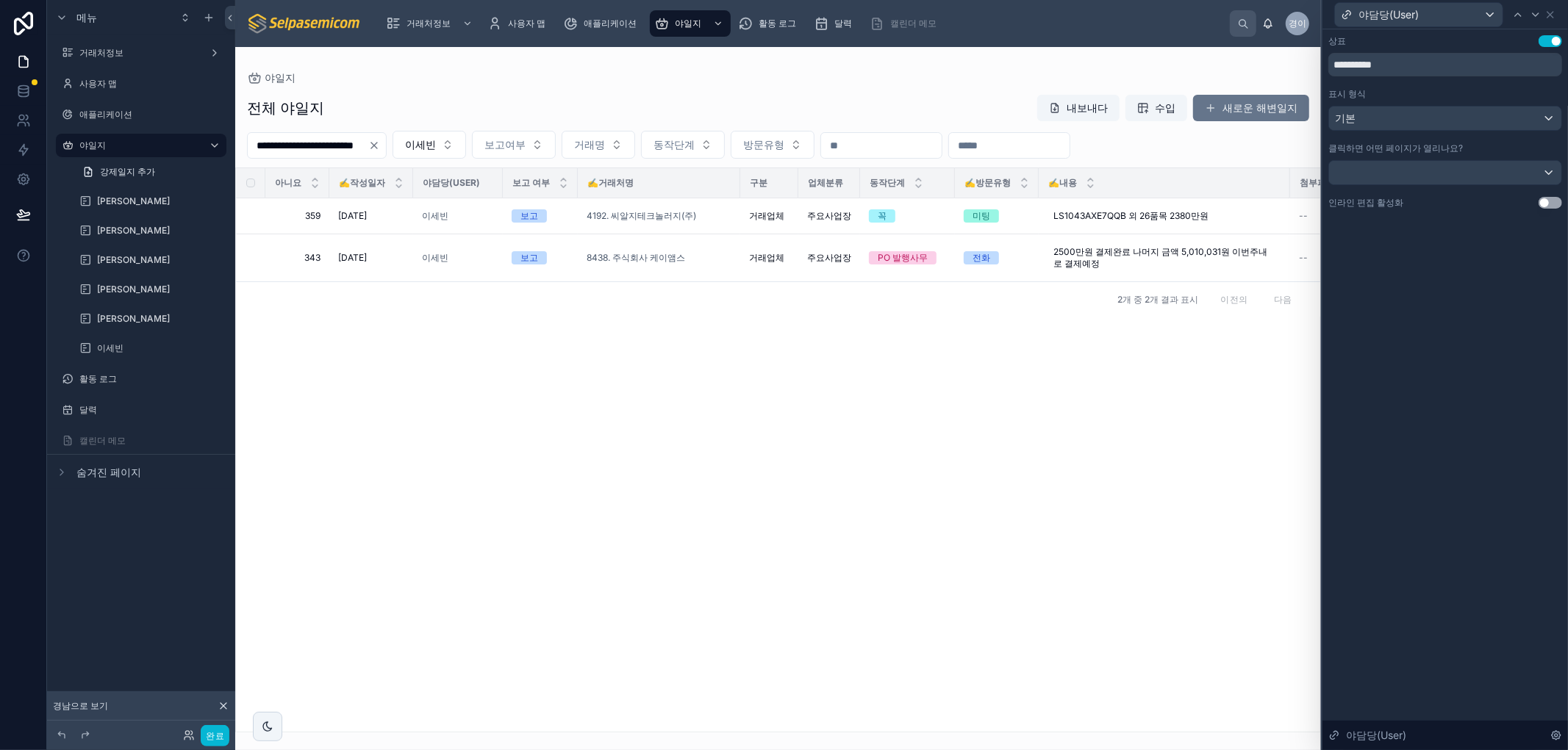
click at [935, 82] on div "야일지" at bounding box center [778, 78] width 1062 height 15
click at [217, 729] on button "완료" at bounding box center [215, 736] width 29 height 21
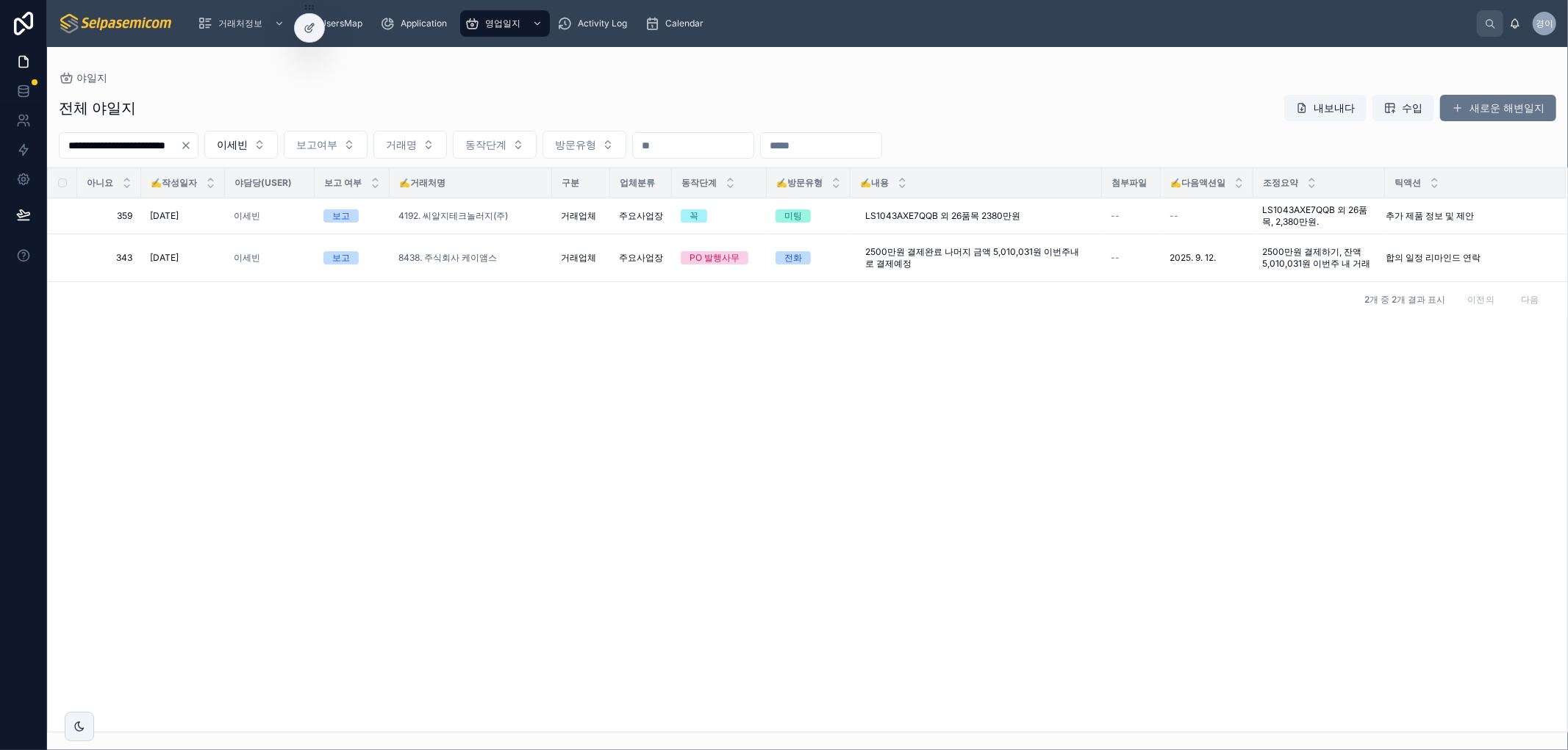
click at [494, 627] on div "아니요 ✍️작성일자 야담당(User) 보고 여부 ✍️거래처명 구분 업체분류 동작단계 ✍️방문유형 ✍️내용 첨부파일 ✍️다음액션일 조정요약 틱액…" at bounding box center [807, 450] width 1519 height 564
click at [278, 140] on button "이세빈" at bounding box center [241, 144] width 73 height 28
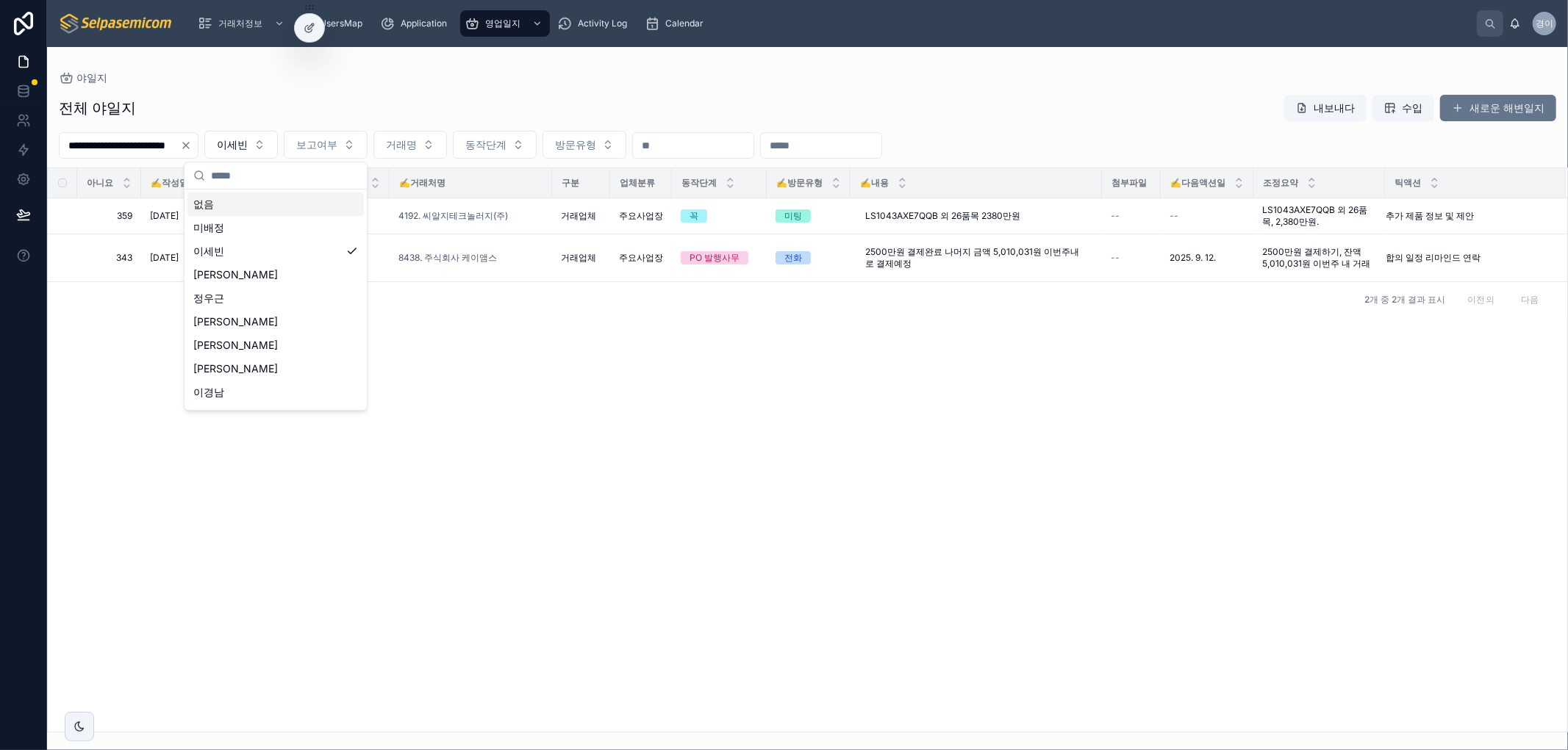
click at [288, 203] on div "없음" at bounding box center [276, 204] width 176 height 24
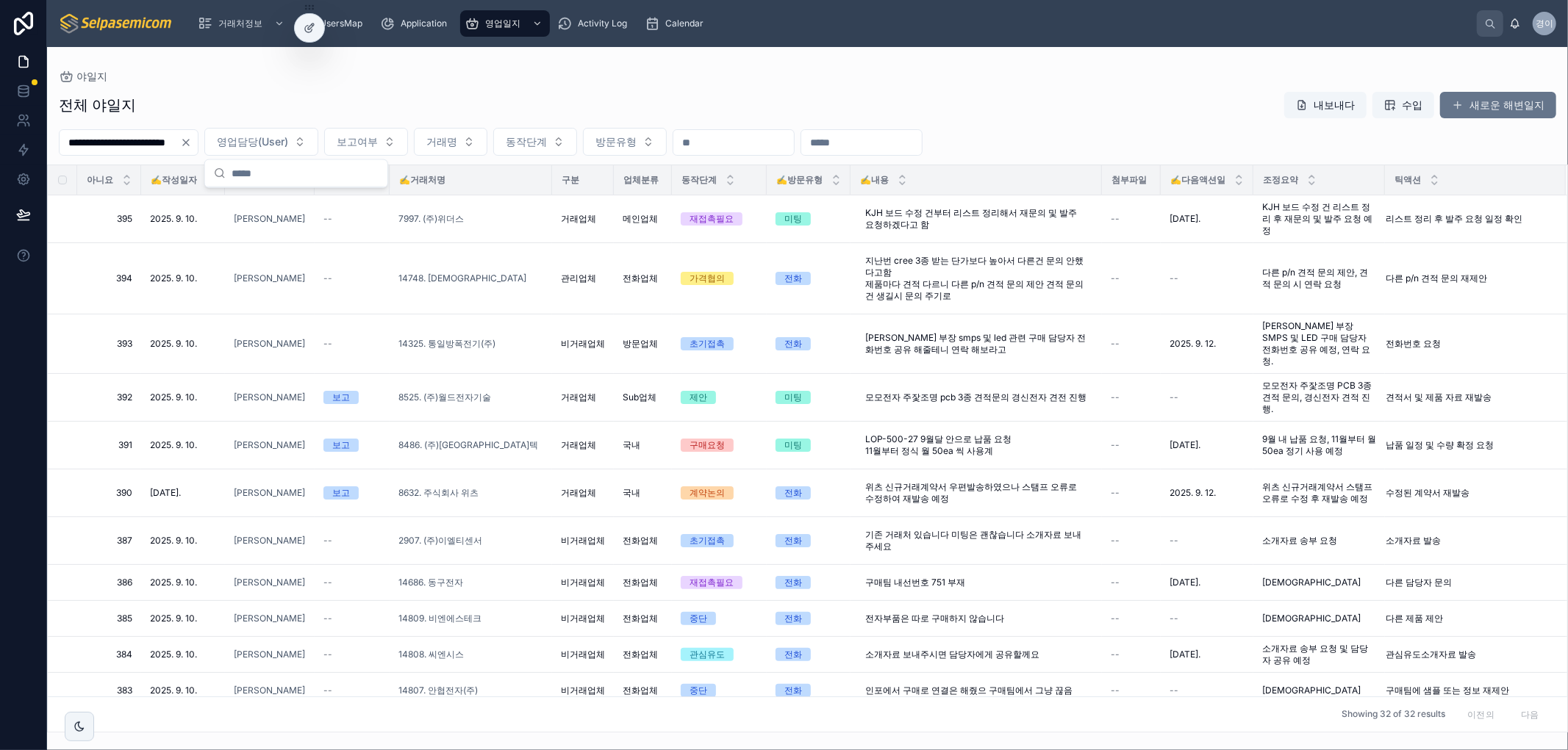
click at [460, 514] on td "8632. 주식회사 위츠" at bounding box center [470, 493] width 162 height 48
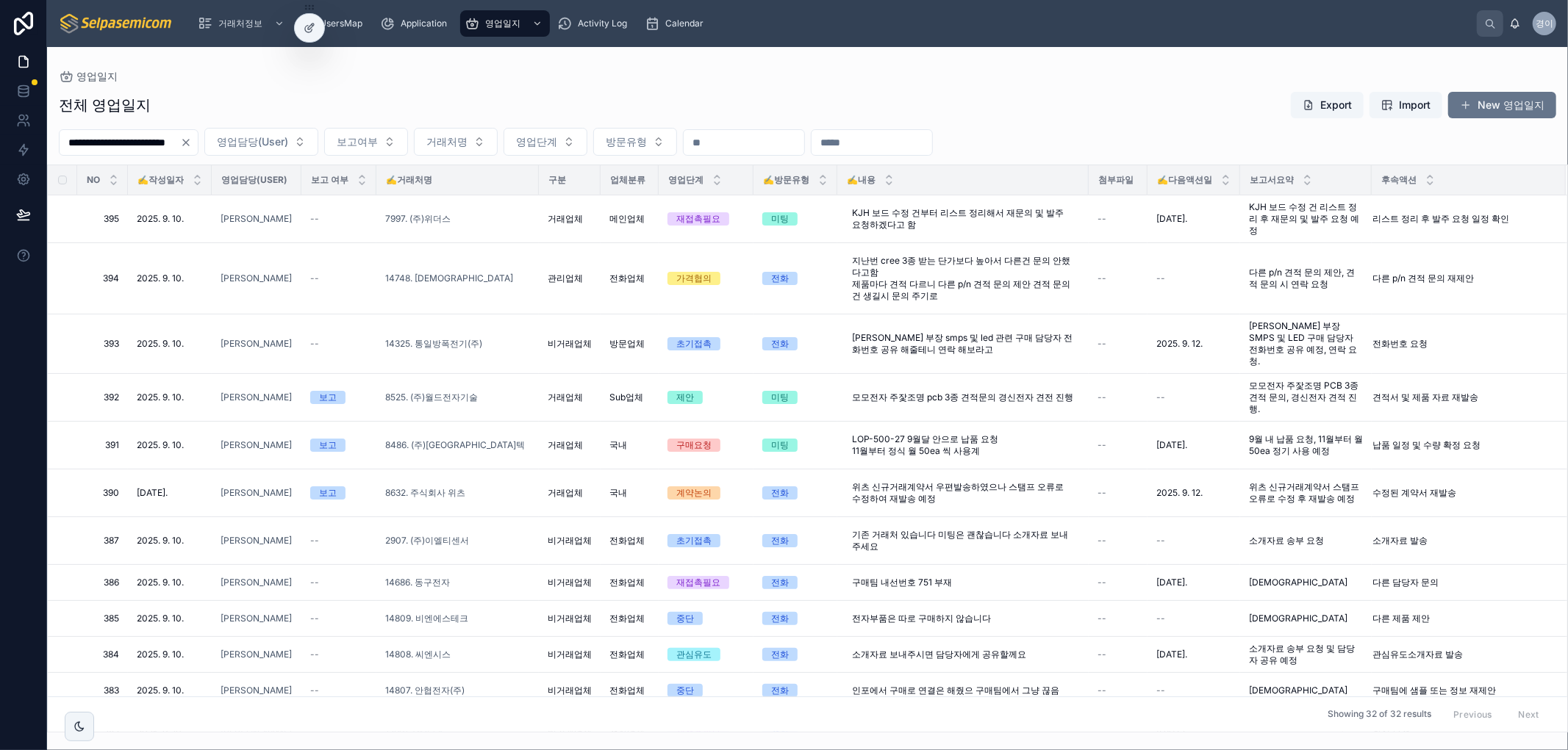
click at [846, 88] on div "**********" at bounding box center [807, 407] width 1521 height 650
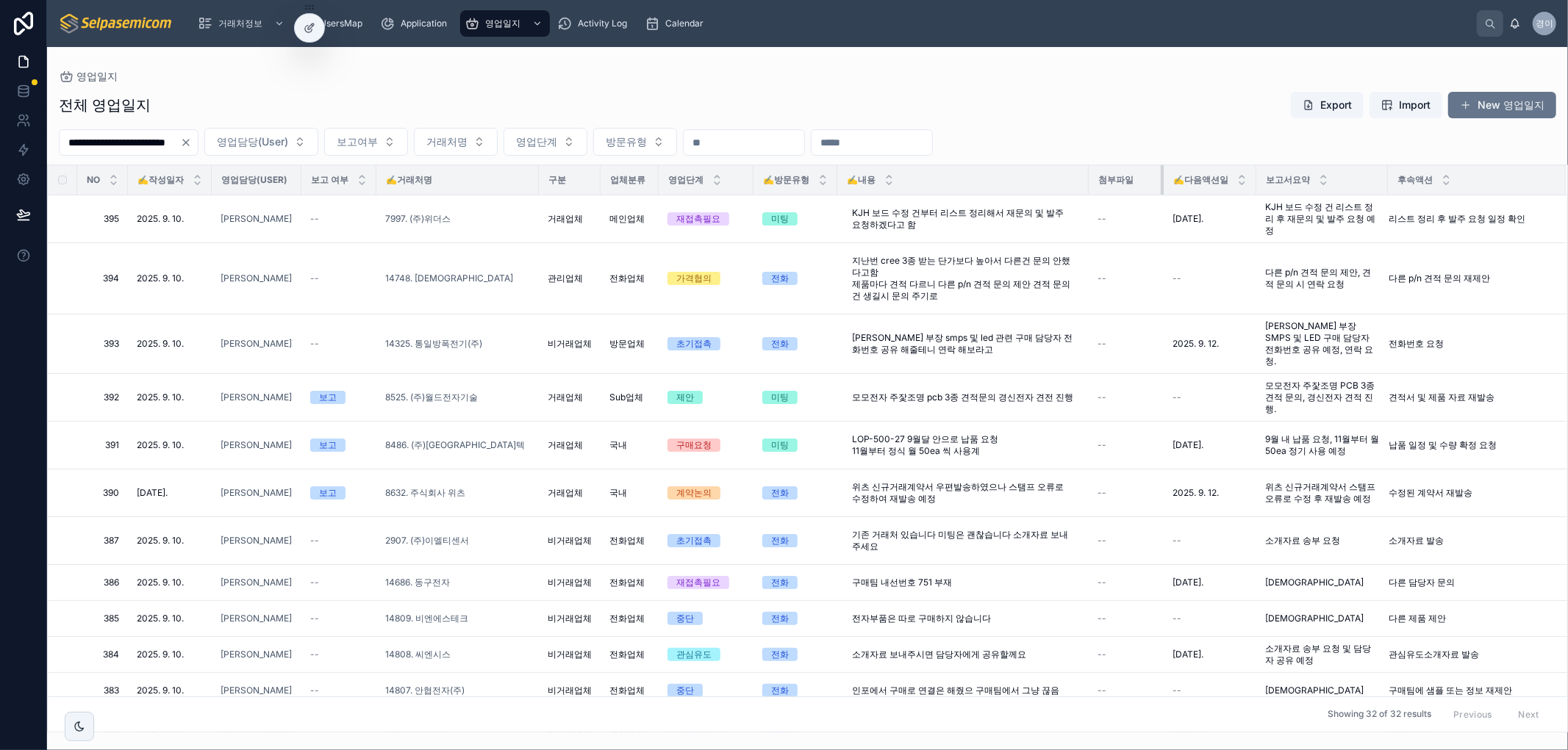
drag, startPoint x: 1147, startPoint y: 180, endPoint x: 1163, endPoint y: 194, distance: 21.3
click at [1163, 194] on div at bounding box center [1163, 180] width 6 height 29
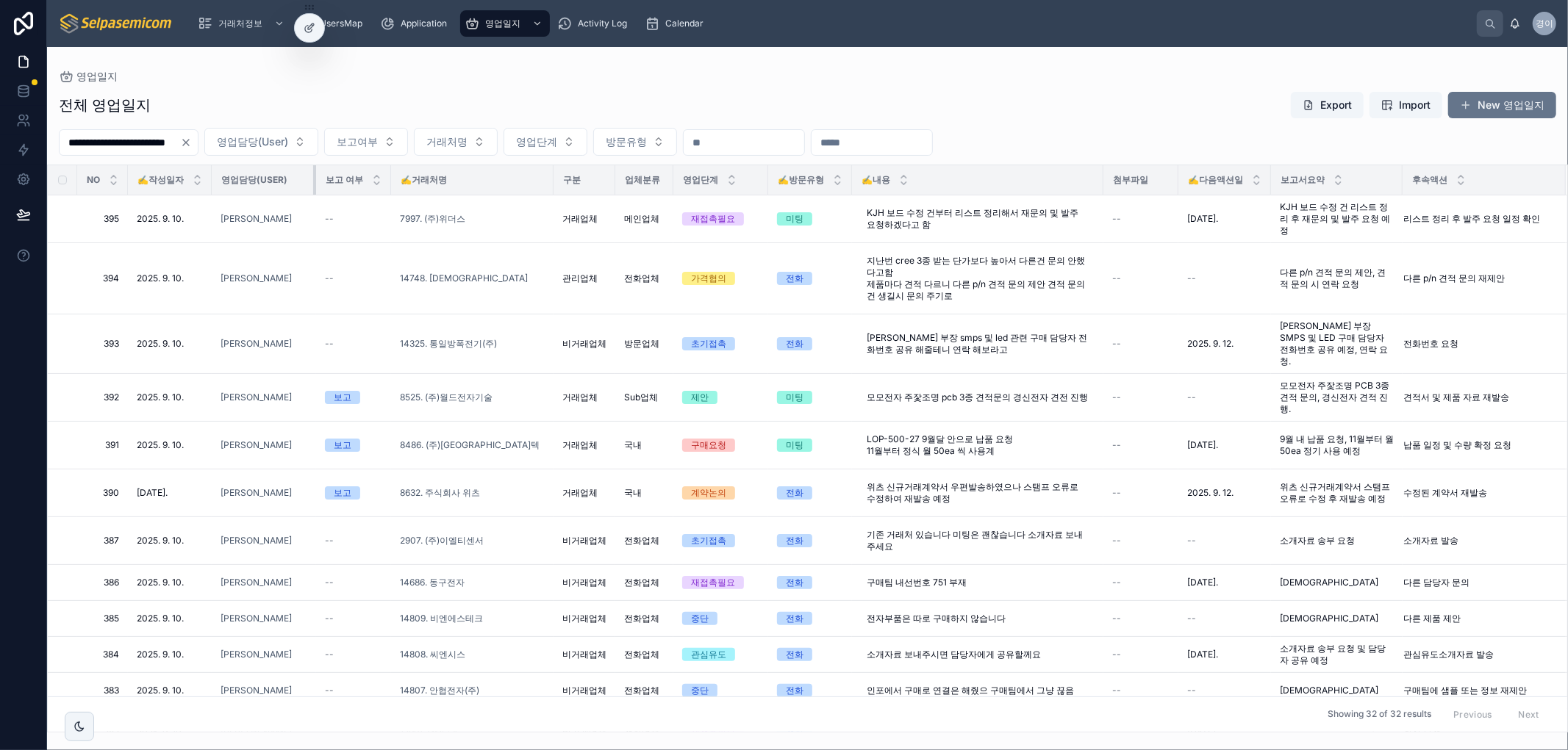
click at [316, 191] on div at bounding box center [316, 180] width 6 height 29
click at [297, 181] on div "영업담당(User)" at bounding box center [264, 180] width 103 height 24
click at [541, 180] on div "✍️거래처명" at bounding box center [472, 180] width 161 height 24
drag, startPoint x: 672, startPoint y: 175, endPoint x: 681, endPoint y: 182, distance: 11.4
click at [677, 182] on div at bounding box center [673, 180] width 6 height 29
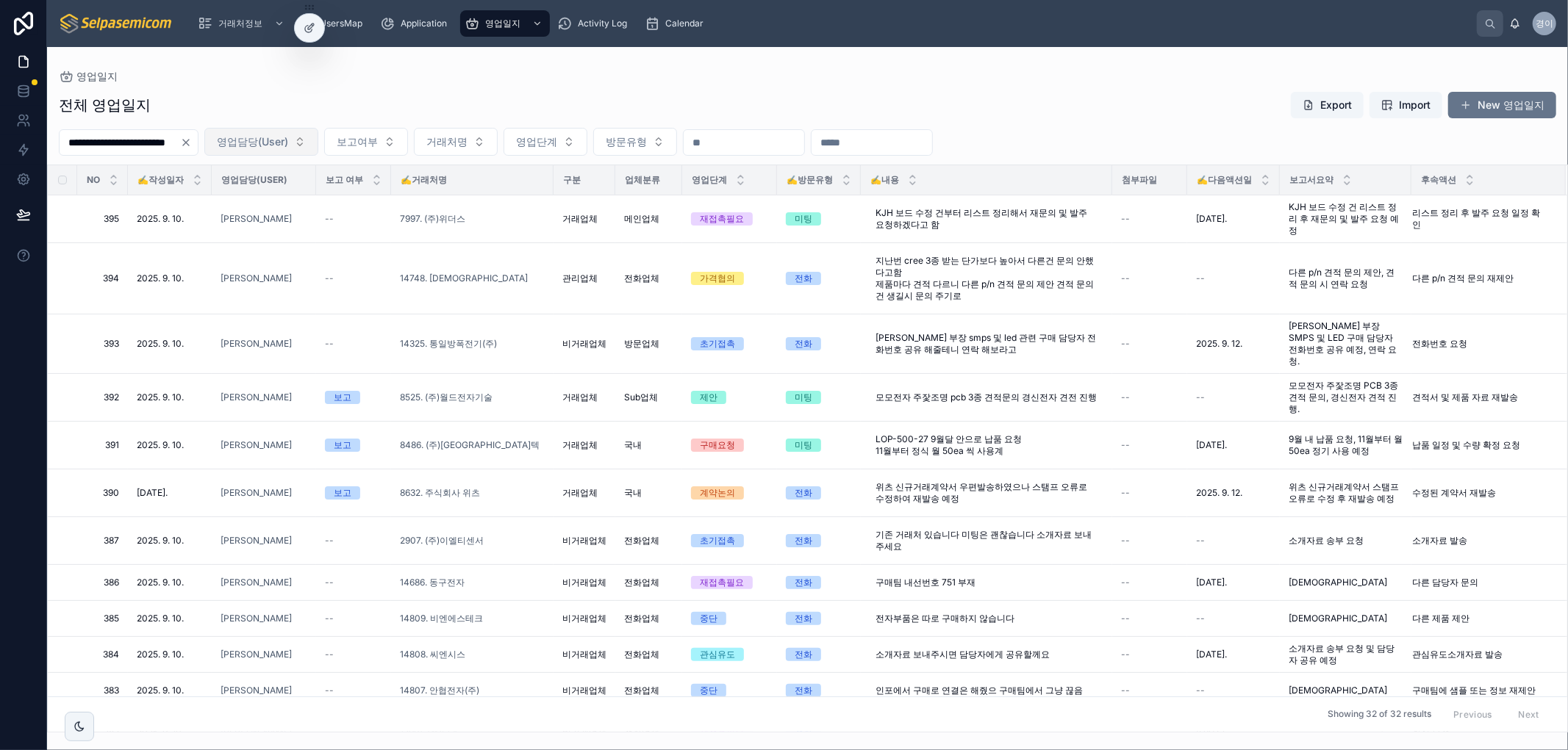
click at [318, 142] on button "영업담당(User)" at bounding box center [261, 142] width 114 height 28
click at [318, 140] on button "영업담당(User)" at bounding box center [261, 142] width 114 height 28
click at [691, 83] on div "**********" at bounding box center [807, 407] width 1521 height 650
click at [311, 32] on icon at bounding box center [309, 29] width 7 height 7
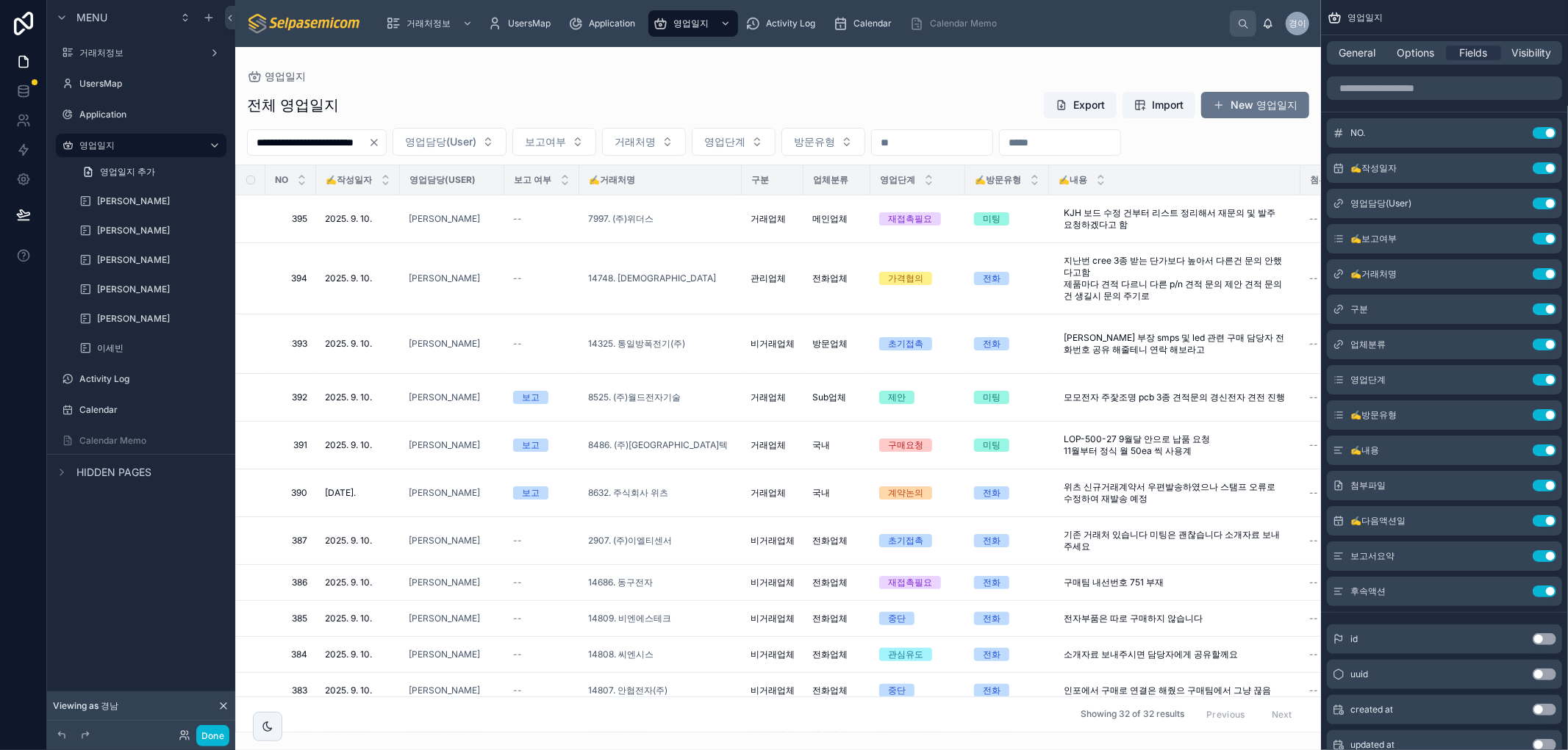
click at [409, 73] on div at bounding box center [778, 399] width 1086 height 703
click at [506, 143] on button "영업담당(User)" at bounding box center [450, 142] width 114 height 28
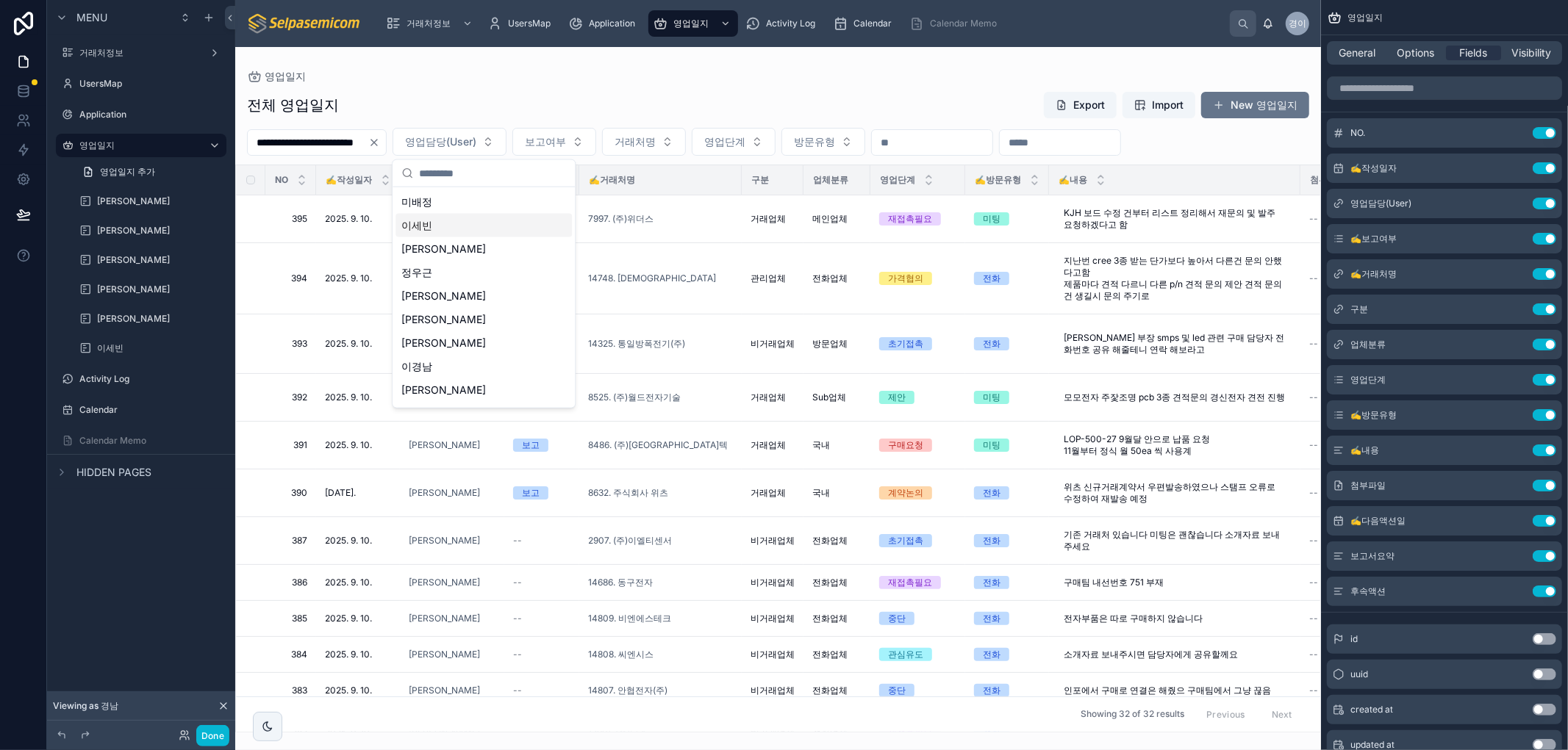
click at [418, 219] on span "이세빈" at bounding box center [417, 225] width 31 height 15
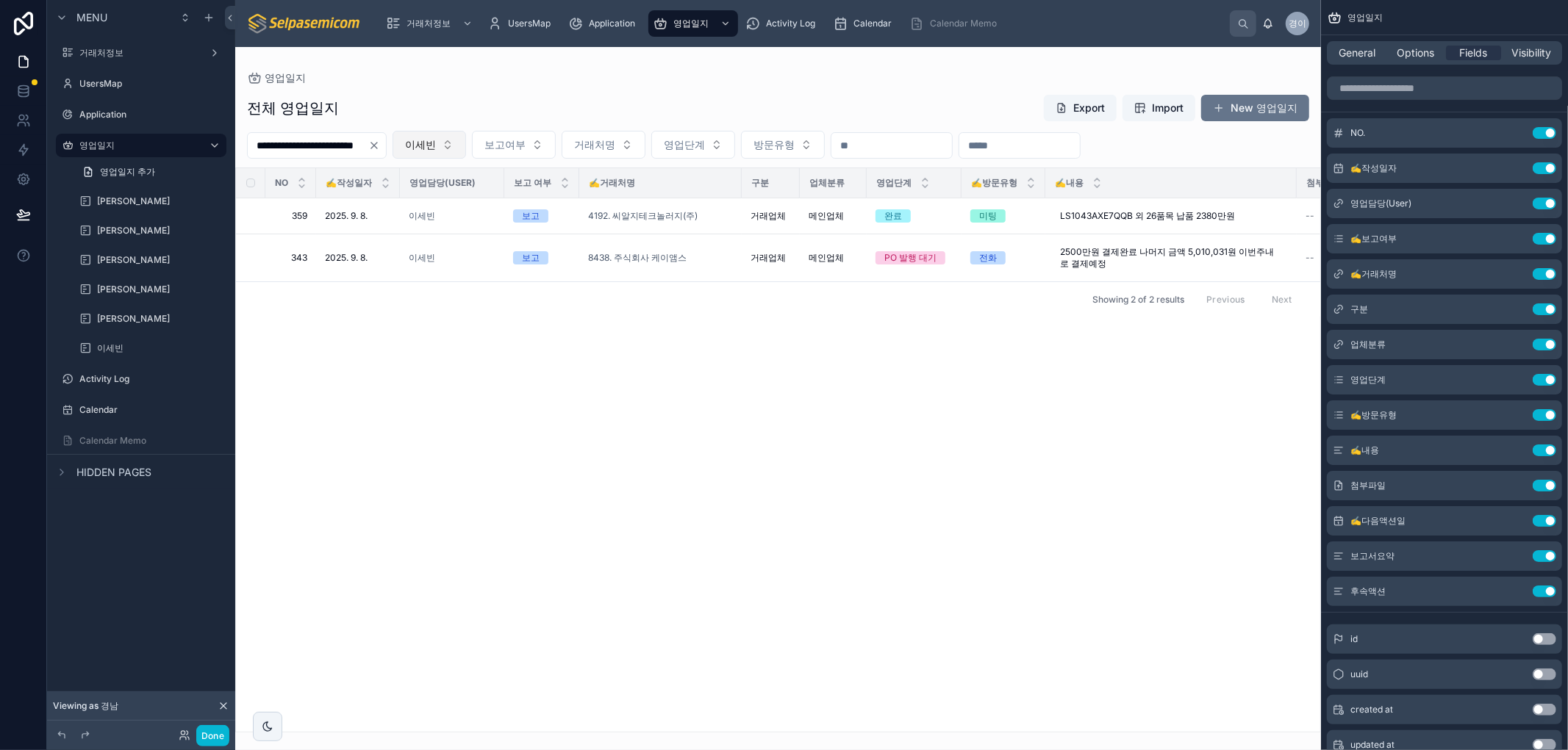
click at [466, 140] on button "이세빈" at bounding box center [429, 144] width 73 height 28
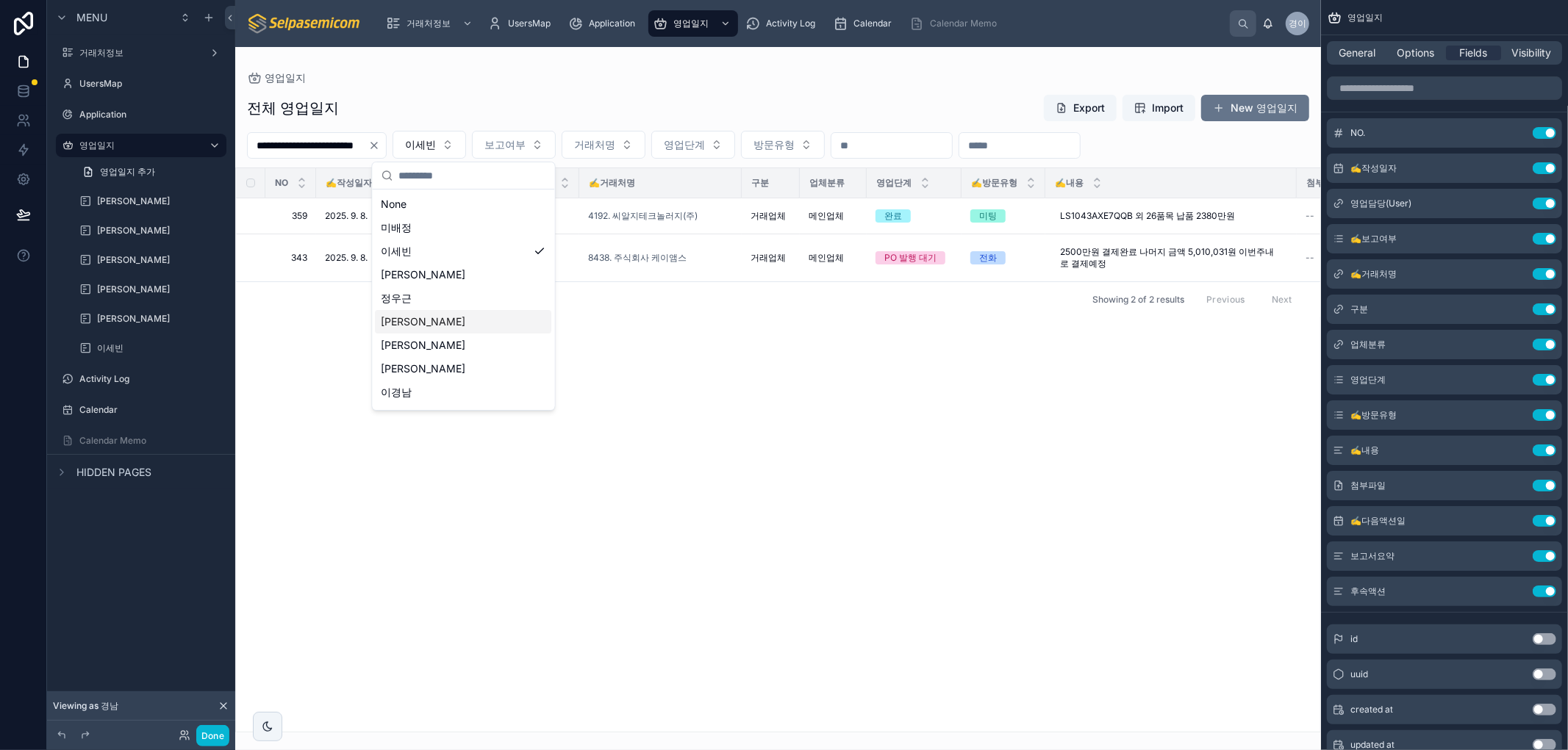
click at [416, 325] on div "[PERSON_NAME]" at bounding box center [464, 322] width 176 height 24
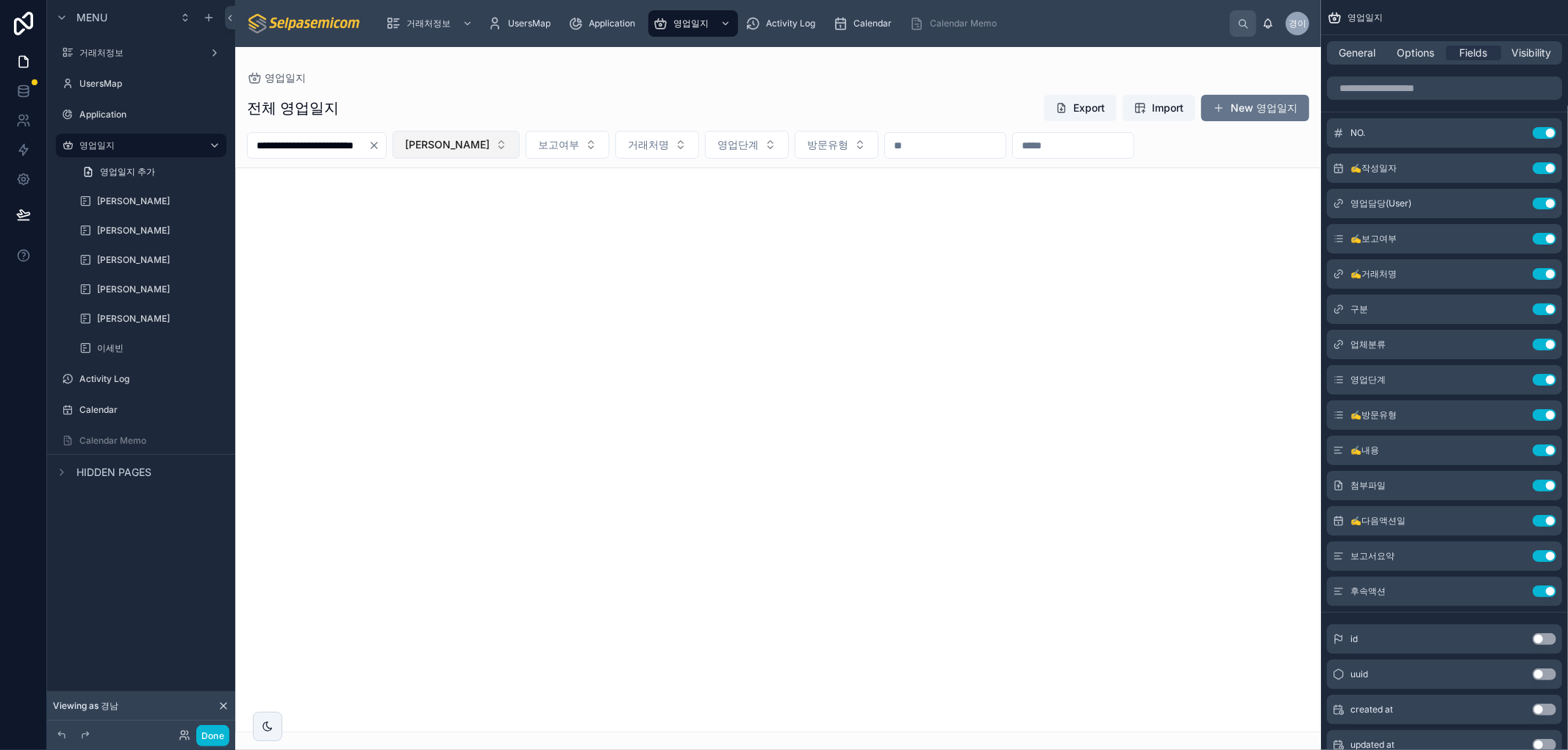
click at [458, 154] on button "[PERSON_NAME]" at bounding box center [456, 144] width 127 height 28
click at [405, 268] on span "[PERSON_NAME]" at bounding box center [424, 275] width 85 height 15
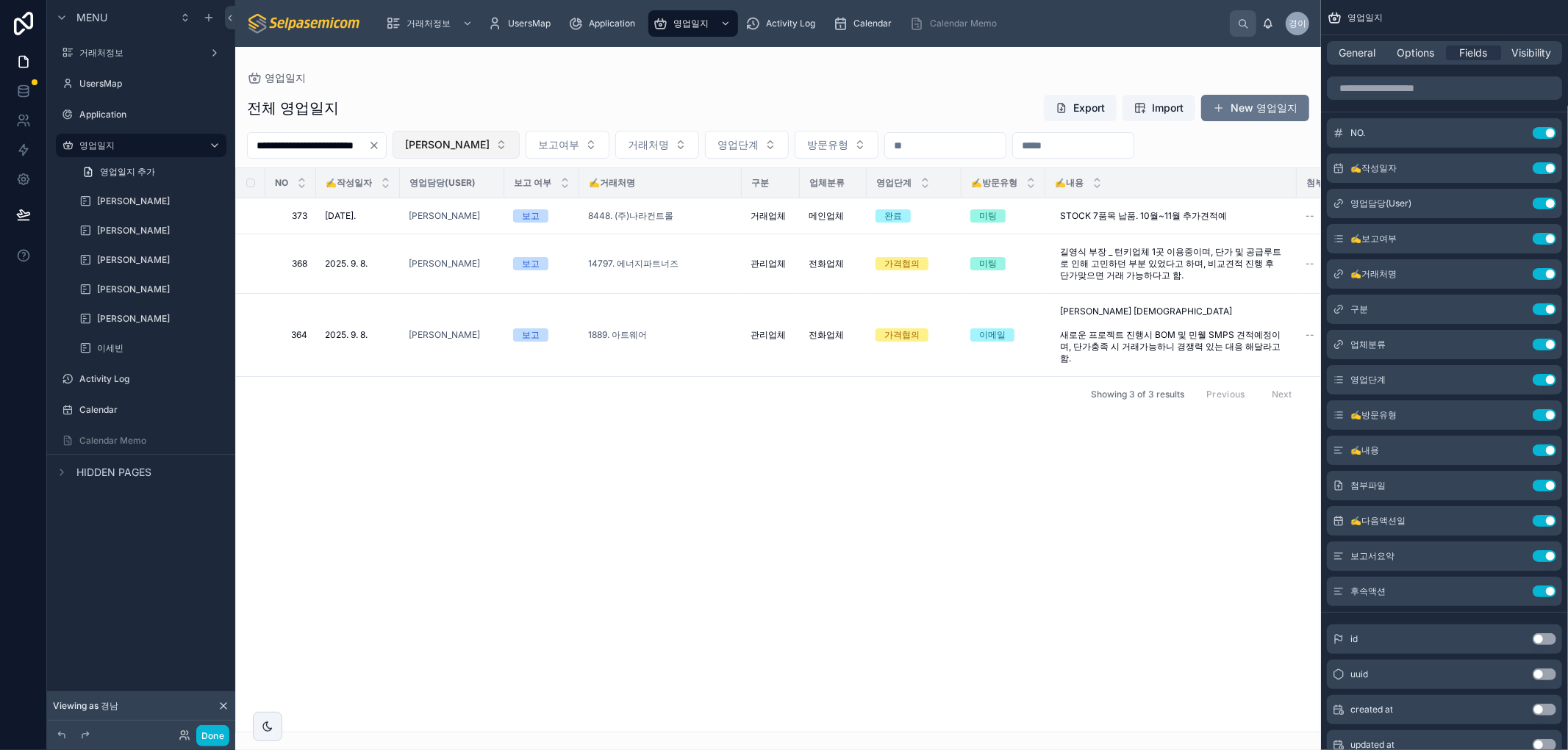
click at [492, 143] on button "[PERSON_NAME]" at bounding box center [456, 144] width 127 height 28
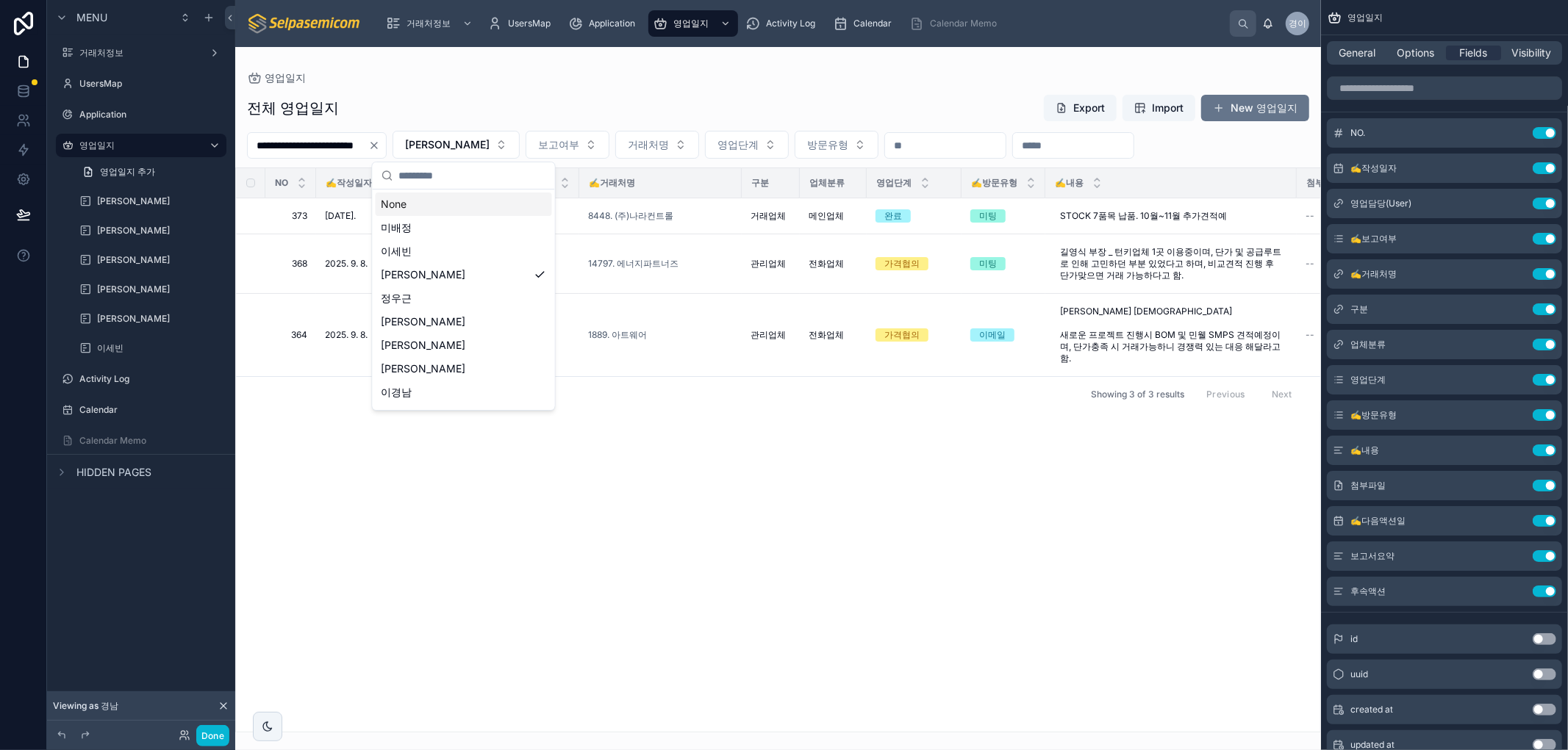
click at [437, 206] on div "None" at bounding box center [464, 204] width 176 height 24
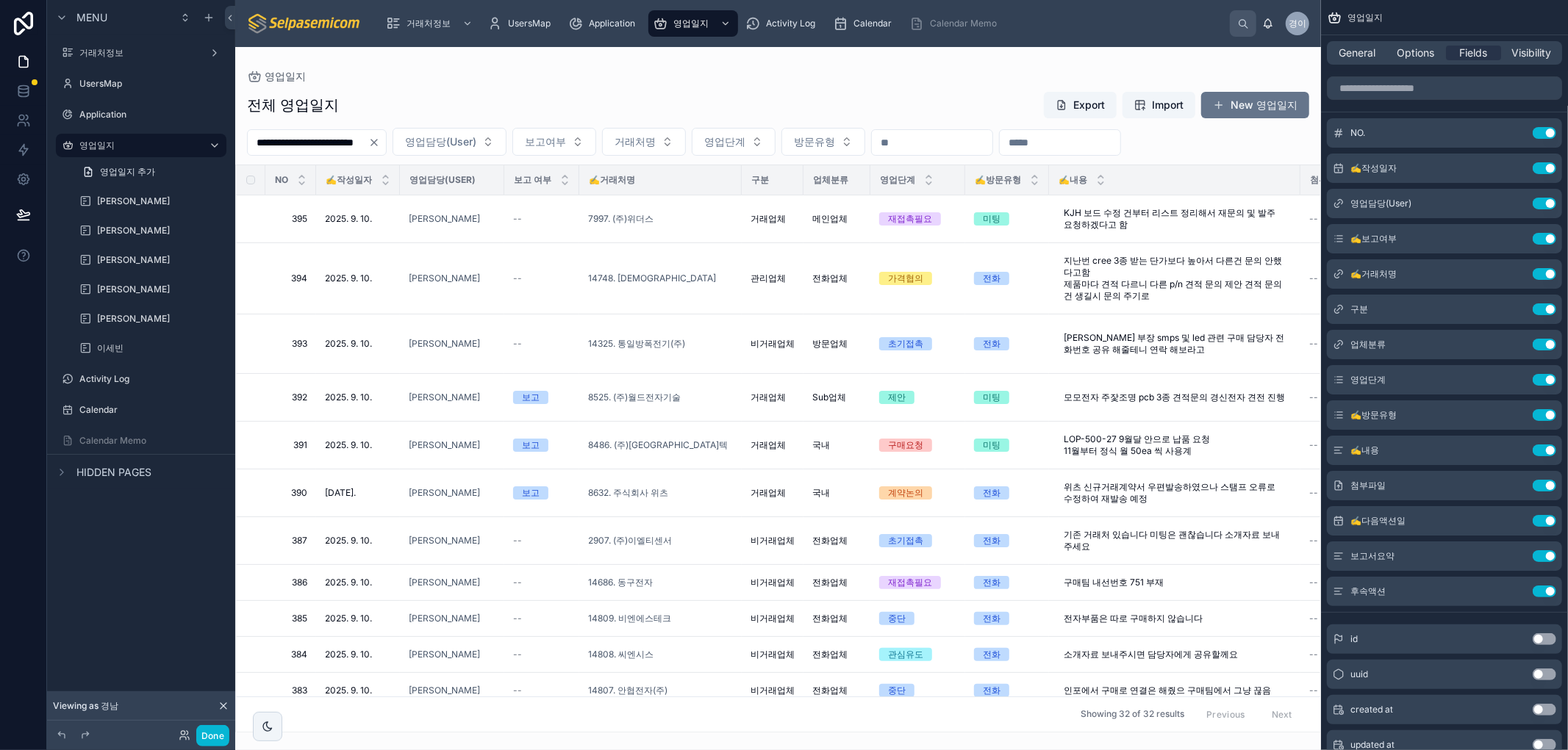
click at [540, 78] on div "영업일지" at bounding box center [778, 76] width 1062 height 11
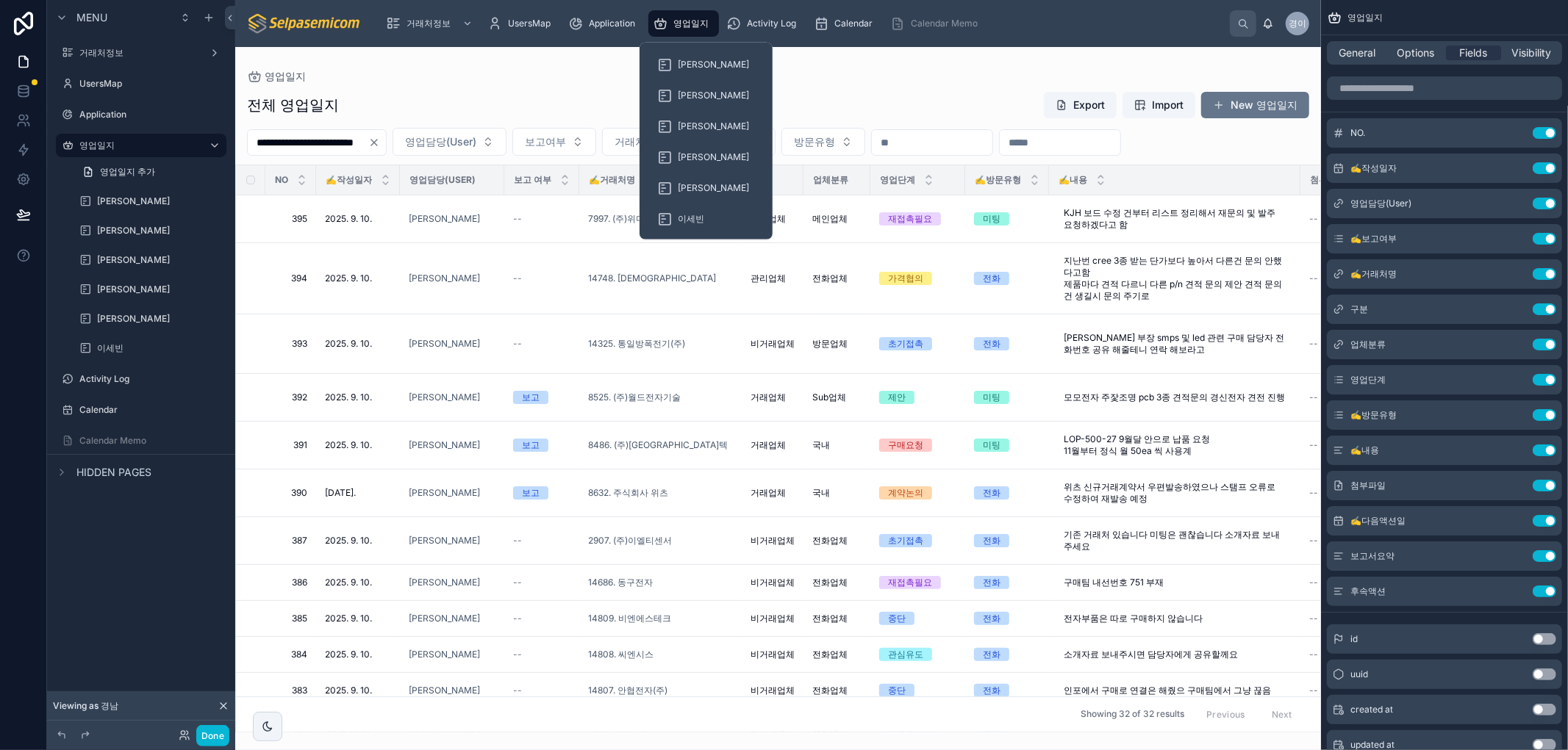
click at [690, 16] on div "영업일지" at bounding box center [684, 23] width 62 height 24
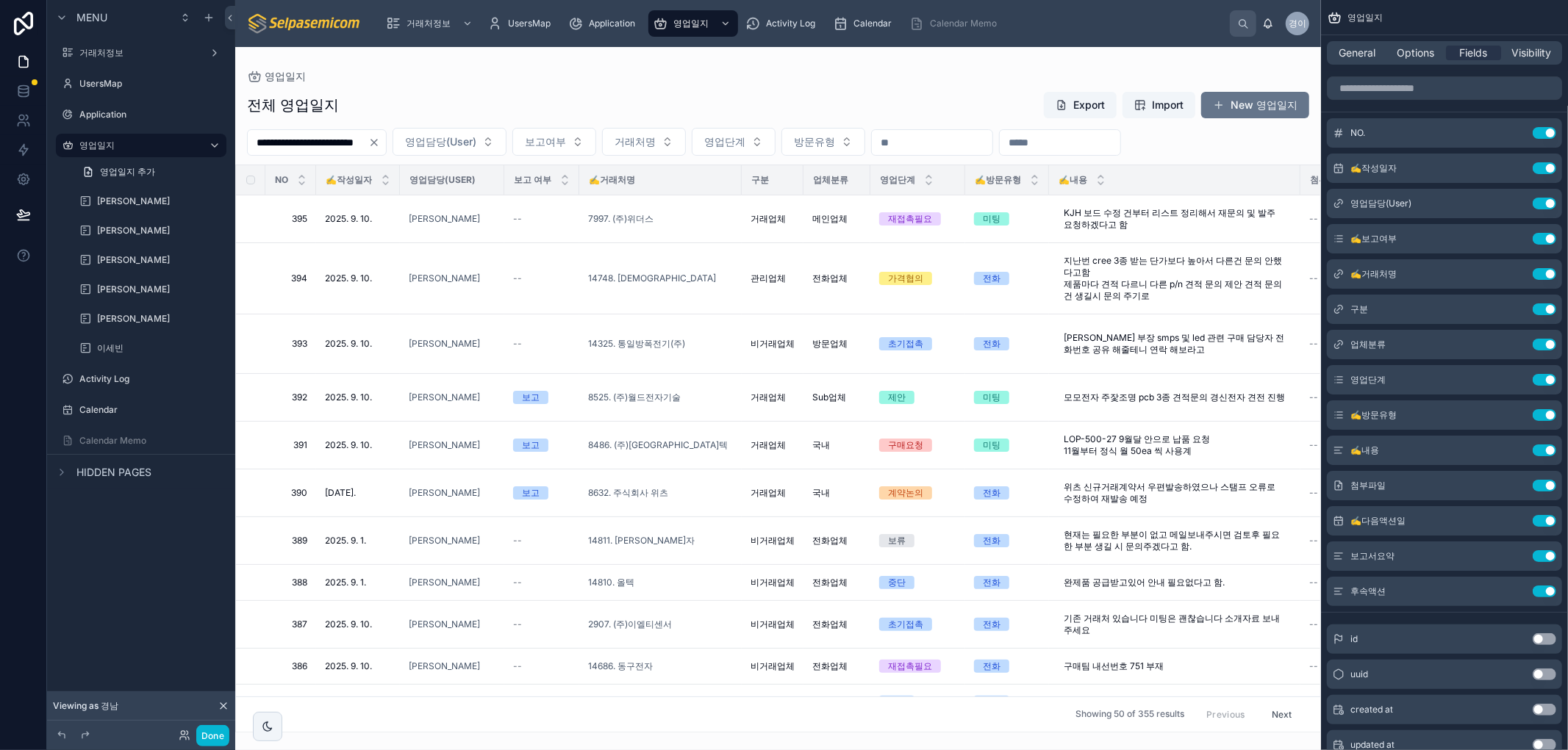
click at [910, 87] on div "**********" at bounding box center [778, 407] width 1086 height 650
click at [606, 87] on div "**********" at bounding box center [778, 407] width 1086 height 650
click at [760, 76] on div "영업일지" at bounding box center [778, 76] width 1062 height 11
click at [868, 29] on div "Calendar" at bounding box center [864, 23] width 64 height 24
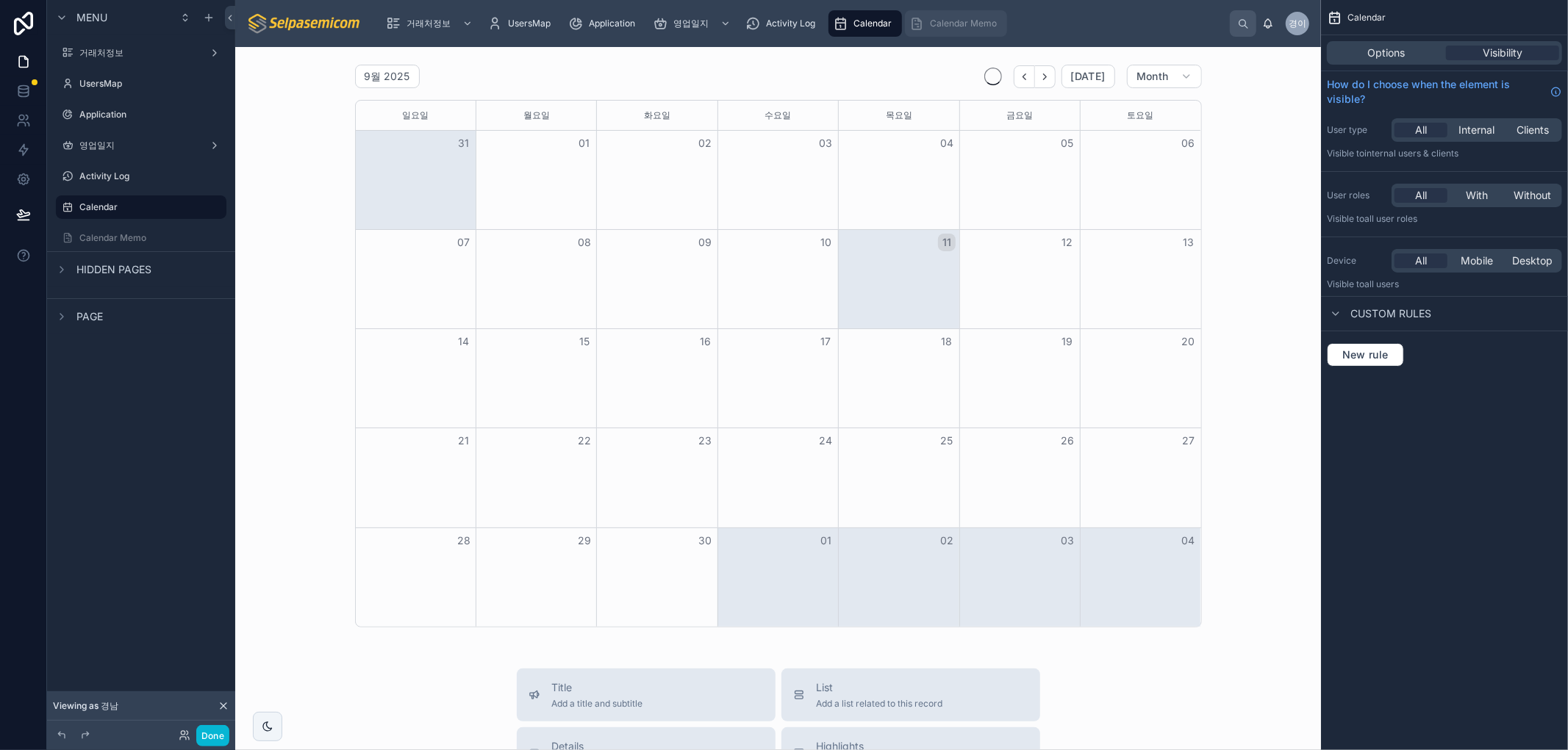
click at [928, 16] on div "Calendar Memo" at bounding box center [956, 23] width 93 height 24
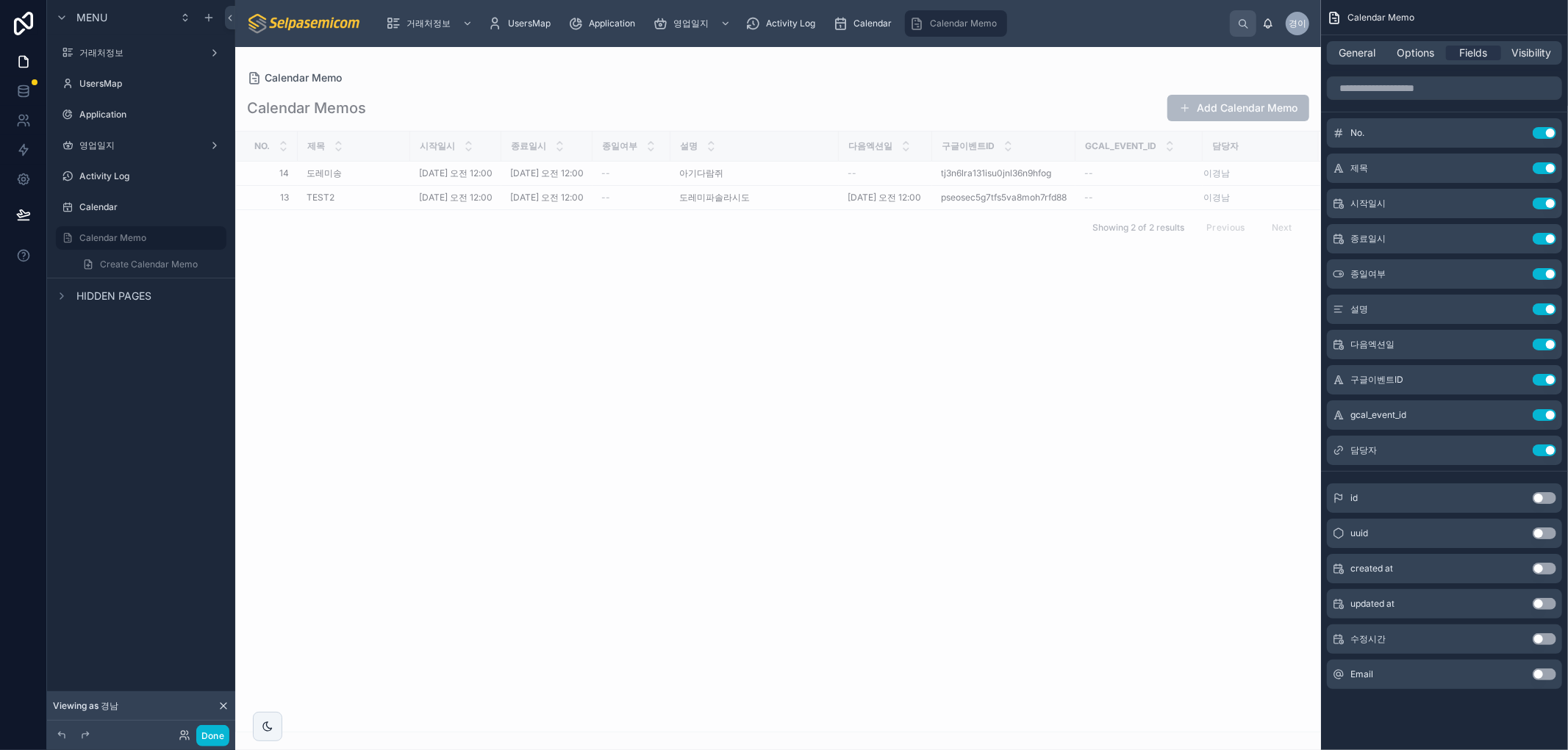
click at [753, 505] on div at bounding box center [778, 399] width 1086 height 703
drag, startPoint x: 682, startPoint y: 467, endPoint x: 618, endPoint y: 464, distance: 64.1
click at [682, 468] on div "No. 제목 시작일시 종료일시 종일여부 설명 다음엑션일 구글이벤트ID Gcal_event_id 담당자 14 14 [PERSON_NAME] [D…" at bounding box center [778, 432] width 1084 height 601
